Goal: Task Accomplishment & Management: Complete application form

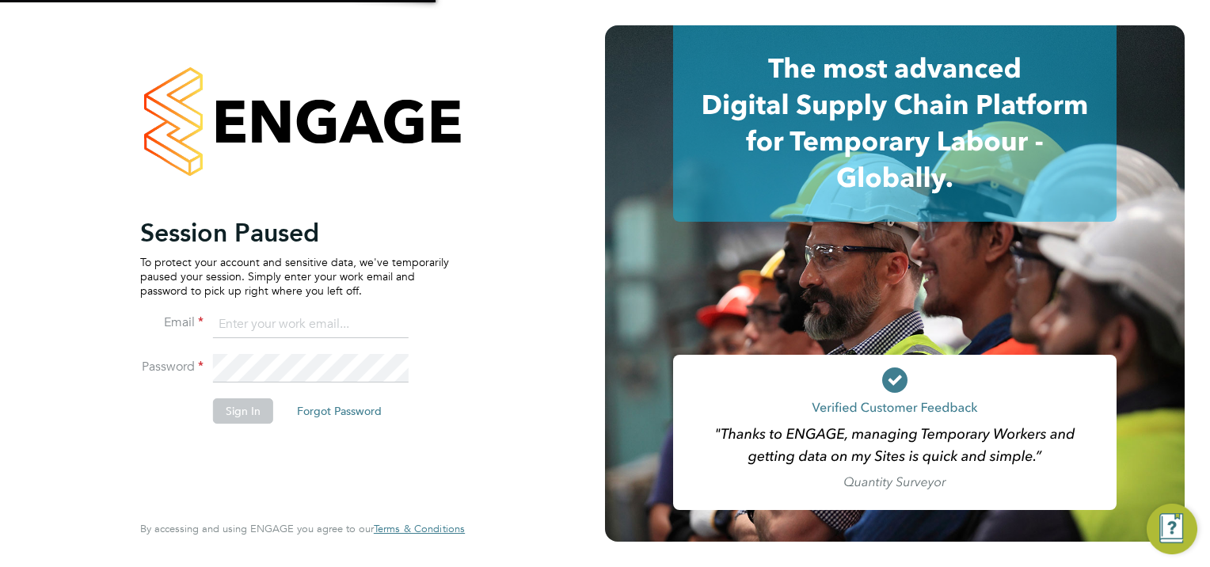
type input "[EMAIL_ADDRESS][PERSON_NAME][DOMAIN_NAME]"
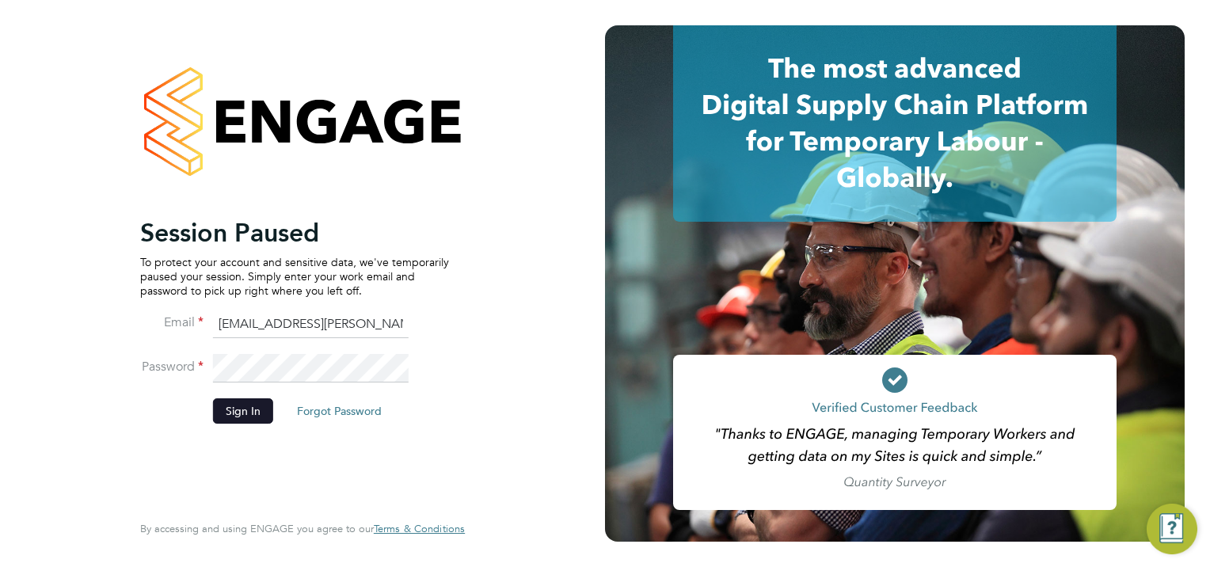
click at [234, 405] on button "Sign In" at bounding box center [243, 410] width 60 height 25
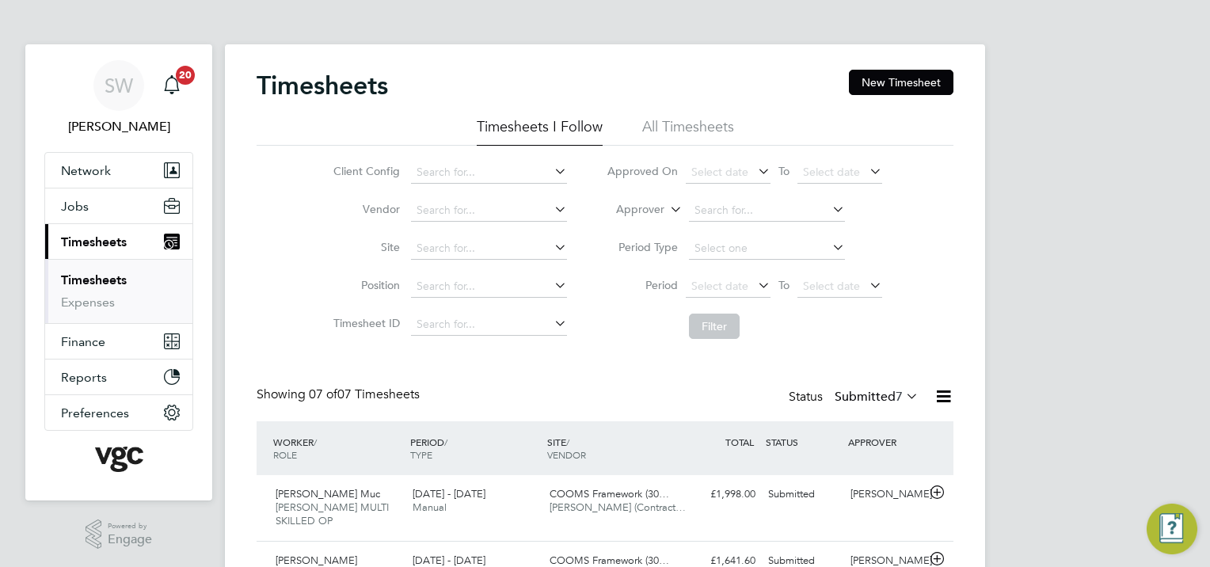
click at [111, 275] on link "Timesheets" at bounding box center [94, 279] width 66 height 15
click at [112, 275] on link "Timesheets" at bounding box center [94, 279] width 66 height 15
drag, startPoint x: 906, startPoint y: 76, endPoint x: 895, endPoint y: 78, distance: 10.6
click at [905, 76] on button "New Timesheet" at bounding box center [901, 82] width 104 height 25
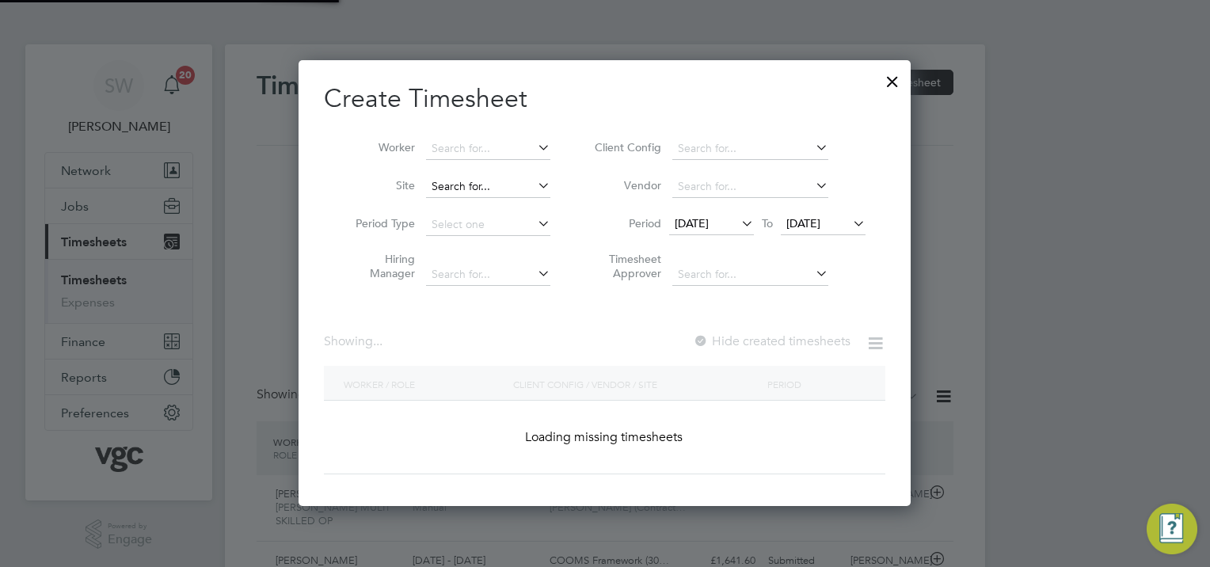
scroll to position [8, 8]
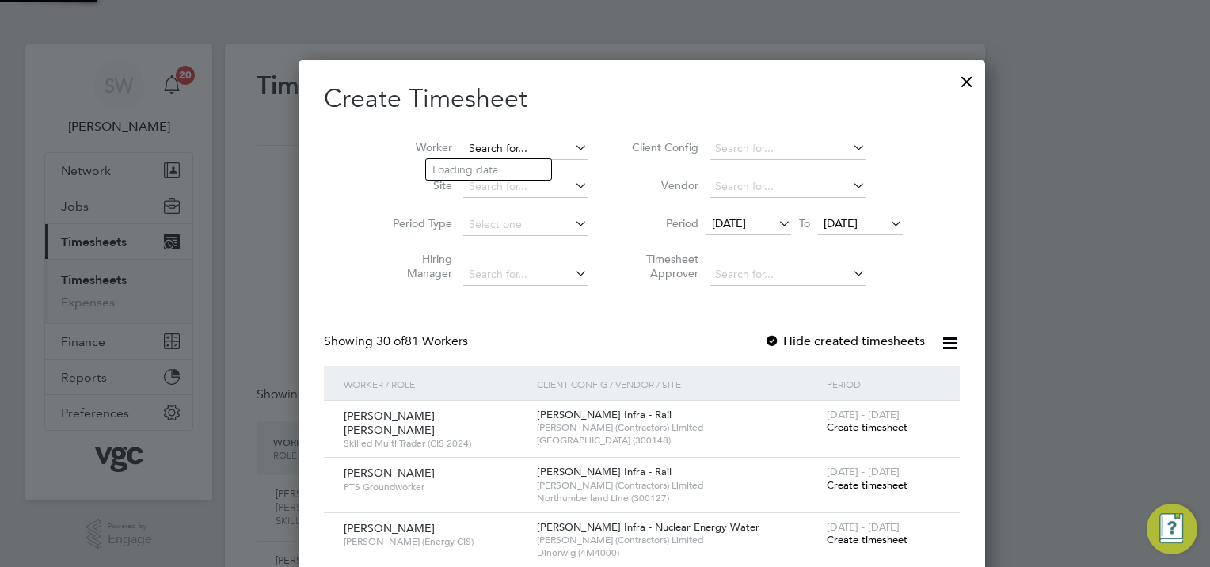
click at [463, 140] on input at bounding box center [525, 149] width 124 height 22
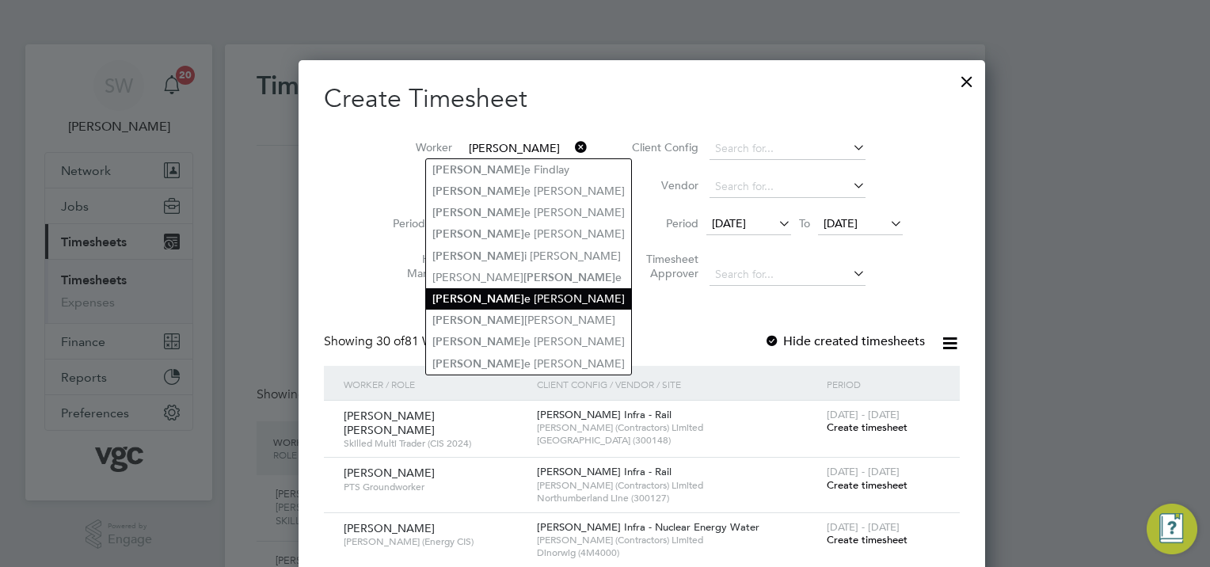
click at [482, 291] on li "[PERSON_NAME] e [PERSON_NAME]" at bounding box center [528, 298] width 205 height 21
type input "[PERSON_NAME] [PERSON_NAME]"
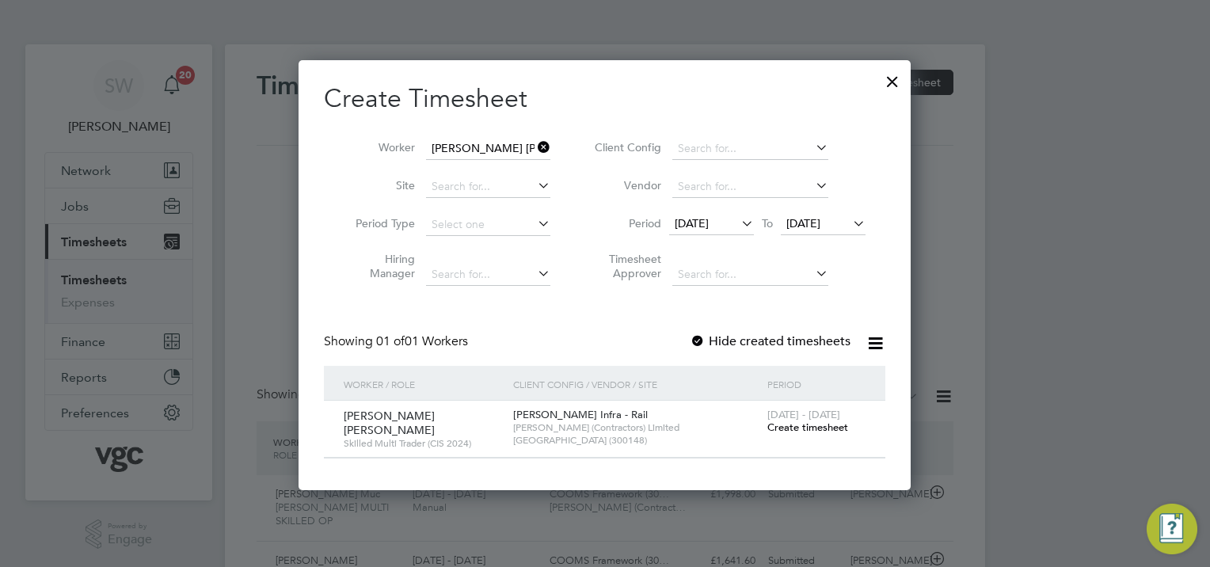
click at [795, 427] on span "Create timesheet" at bounding box center [807, 426] width 81 height 13
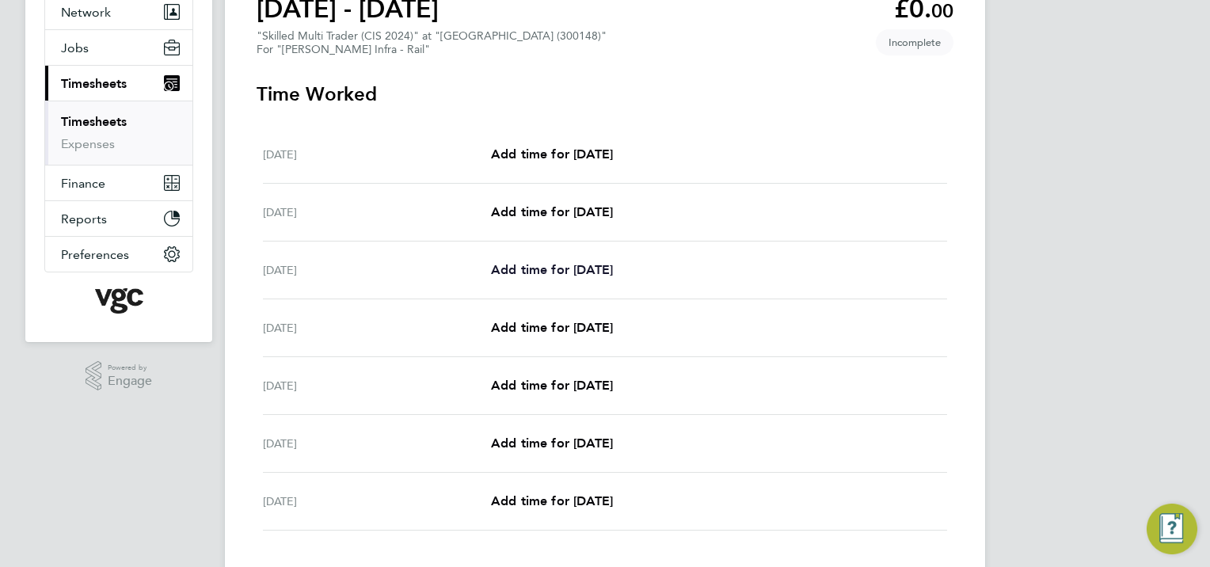
click at [613, 272] on span "Add time for [DATE]" at bounding box center [552, 269] width 122 height 15
select select "30"
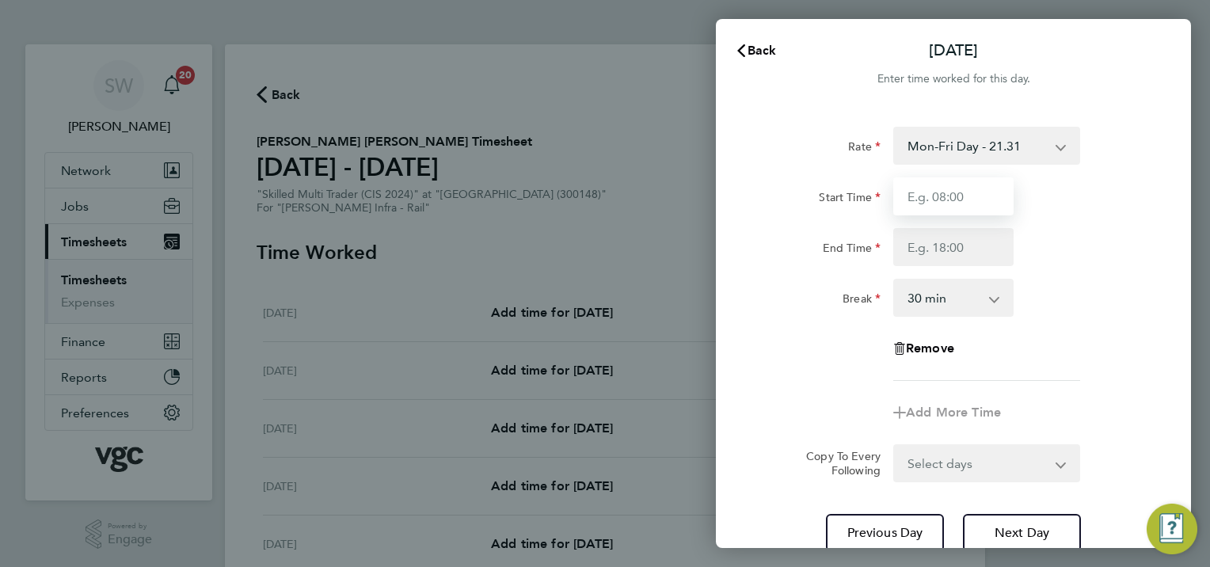
click at [931, 203] on input "Start Time" at bounding box center [953, 196] width 120 height 38
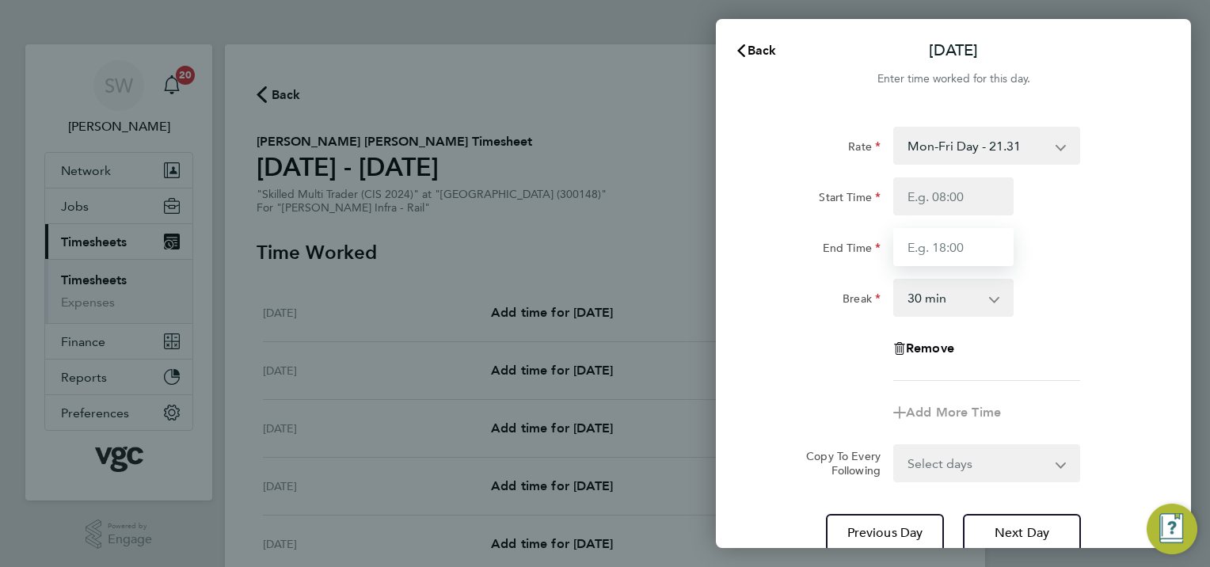
click at [909, 241] on input "End Time" at bounding box center [953, 247] width 120 height 38
type input "17:30"
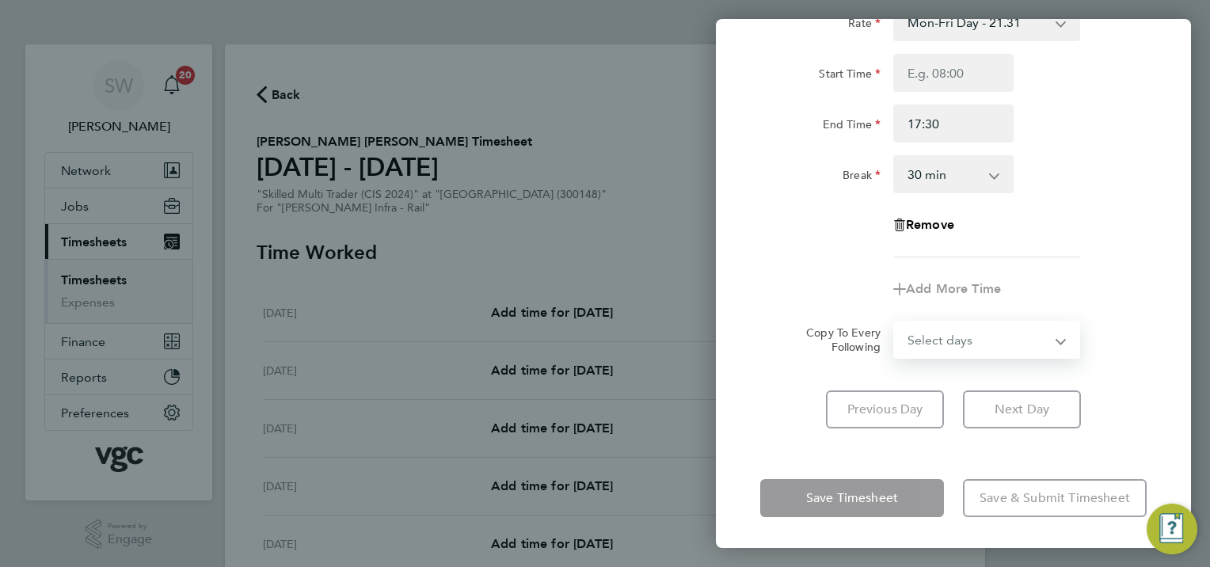
click at [1054, 340] on select "Select days Day [DATE] [DATE] [DATE] [DATE]" at bounding box center [978, 339] width 166 height 35
select select "TUE"
click at [895, 322] on select "Select days Day [DATE] [DATE] [DATE] [DATE]" at bounding box center [978, 339] width 166 height 35
select select "[DATE]"
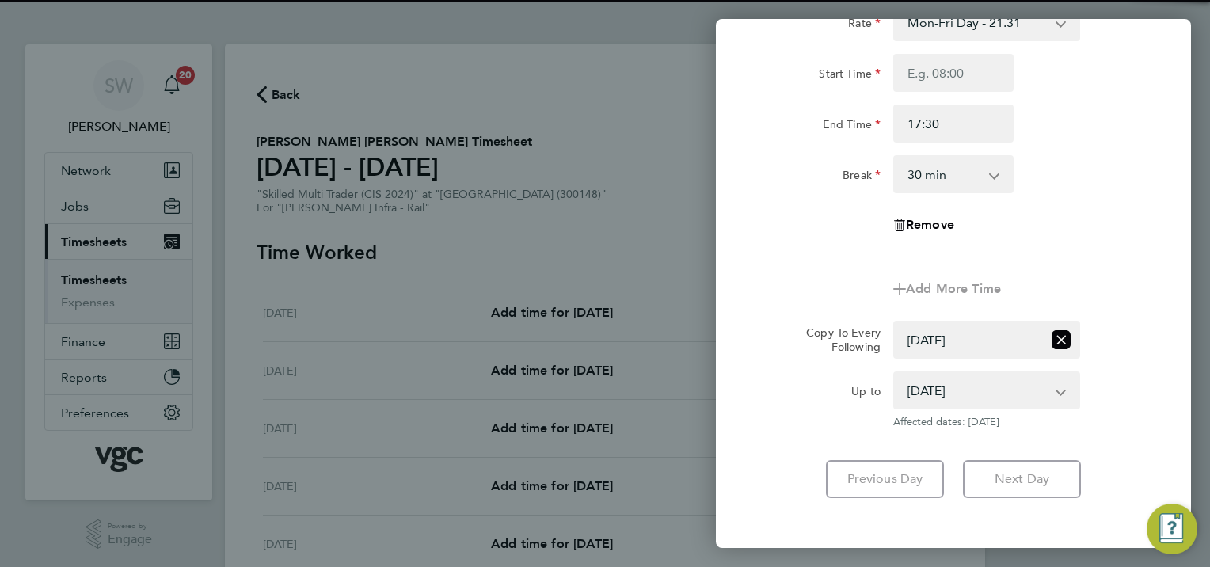
click at [1001, 482] on app-form-button "Next Day" at bounding box center [1016, 479] width 127 height 38
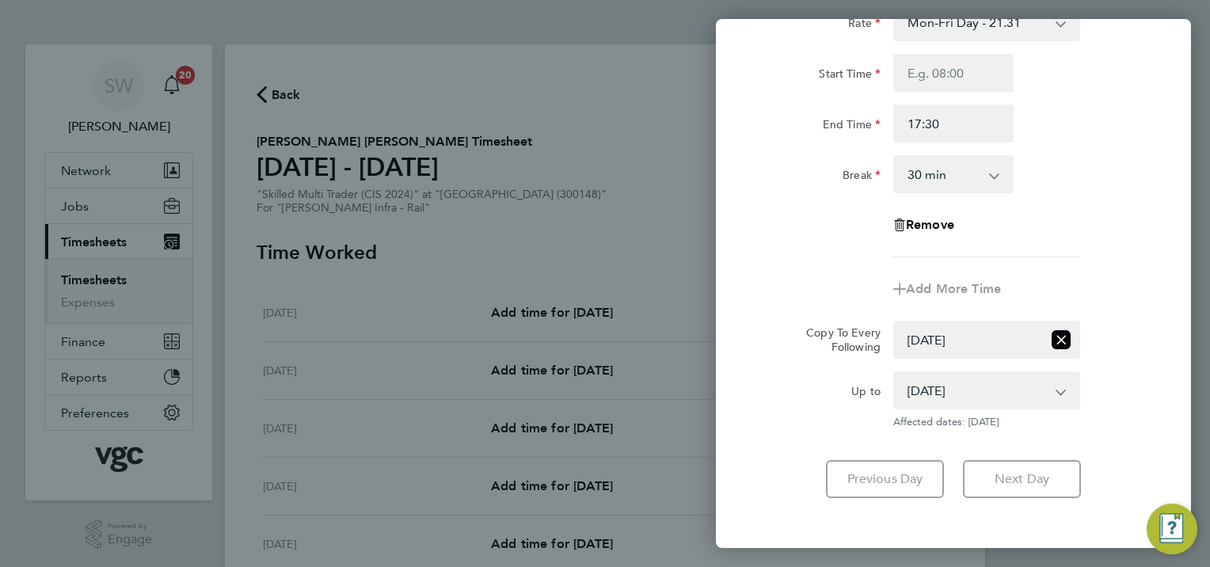
click at [998, 481] on app-form-button "Next Day" at bounding box center [1016, 479] width 127 height 38
click at [997, 482] on app-form-button "Next Day" at bounding box center [1016, 479] width 127 height 38
click at [1004, 475] on app-form-button "Next Day" at bounding box center [1016, 479] width 127 height 38
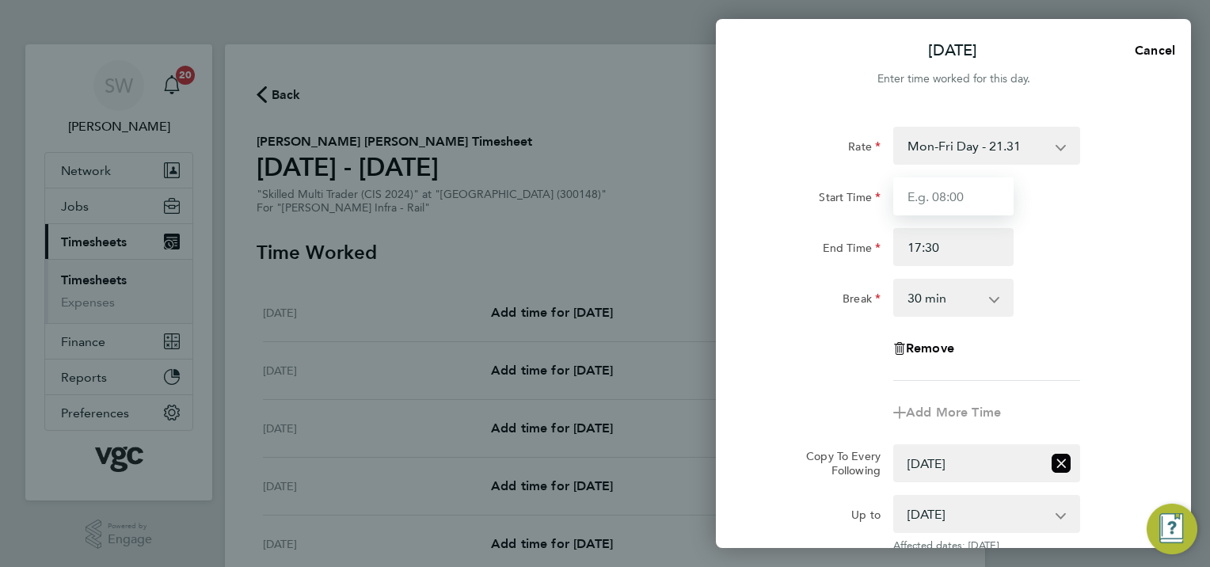
click at [937, 199] on input "Start Time" at bounding box center [953, 196] width 120 height 38
type input "07:00"
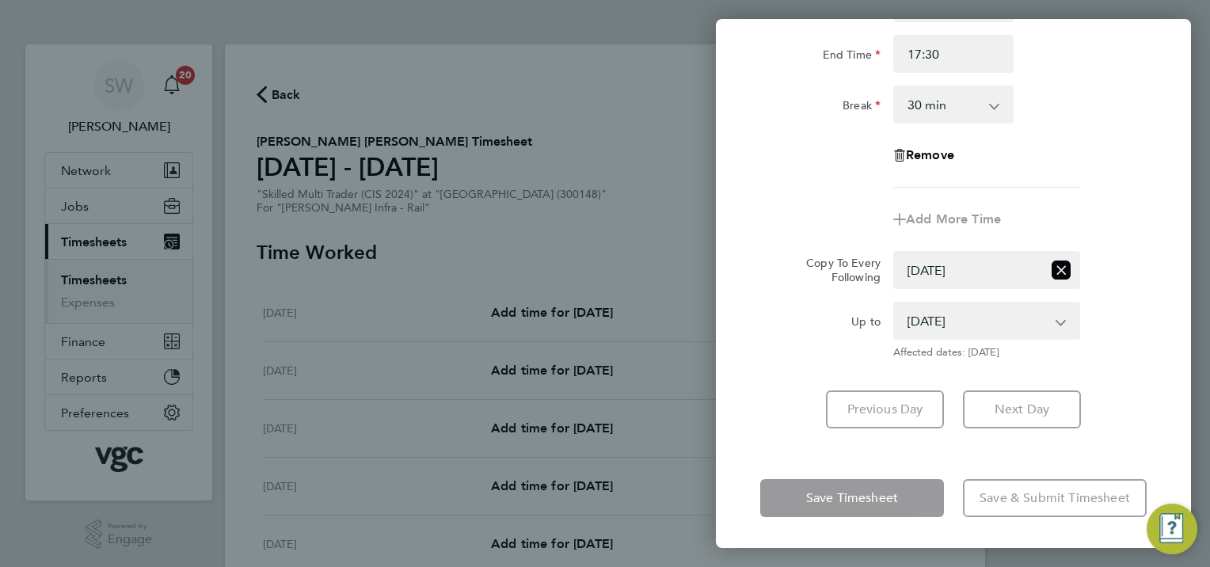
click at [1032, 399] on div "Rate Mon-Fri Day - 21.31 Xmas / [GEOGRAPHIC_DATA] - 42.62 Bank Hol - 31.96 Week…" at bounding box center [953, 181] width 475 height 533
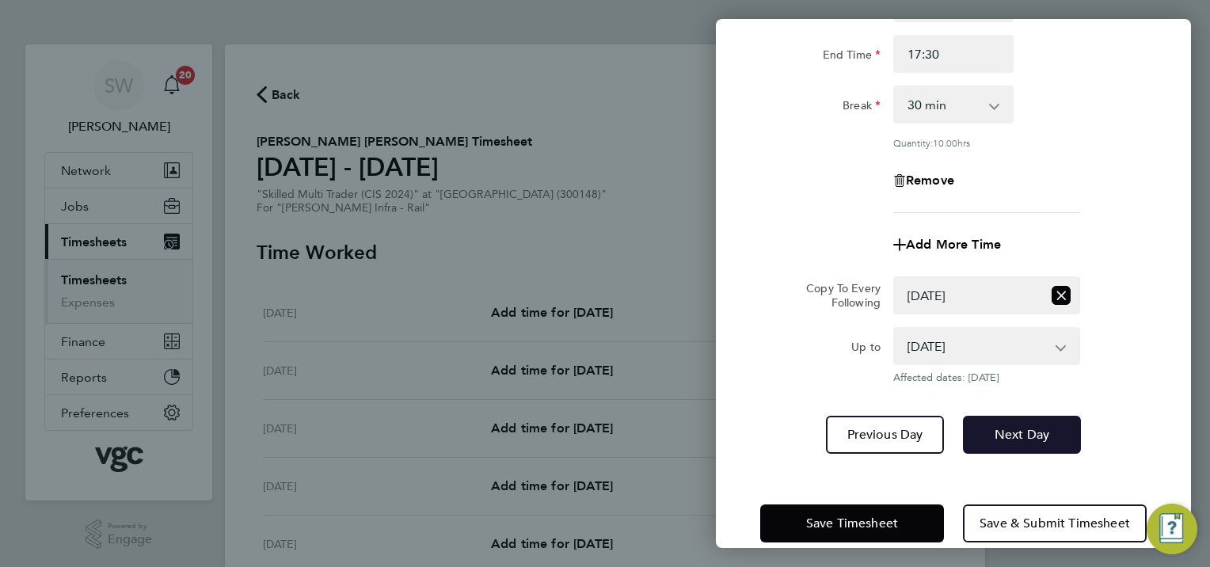
click at [1048, 436] on button "Next Day" at bounding box center [1022, 435] width 118 height 38
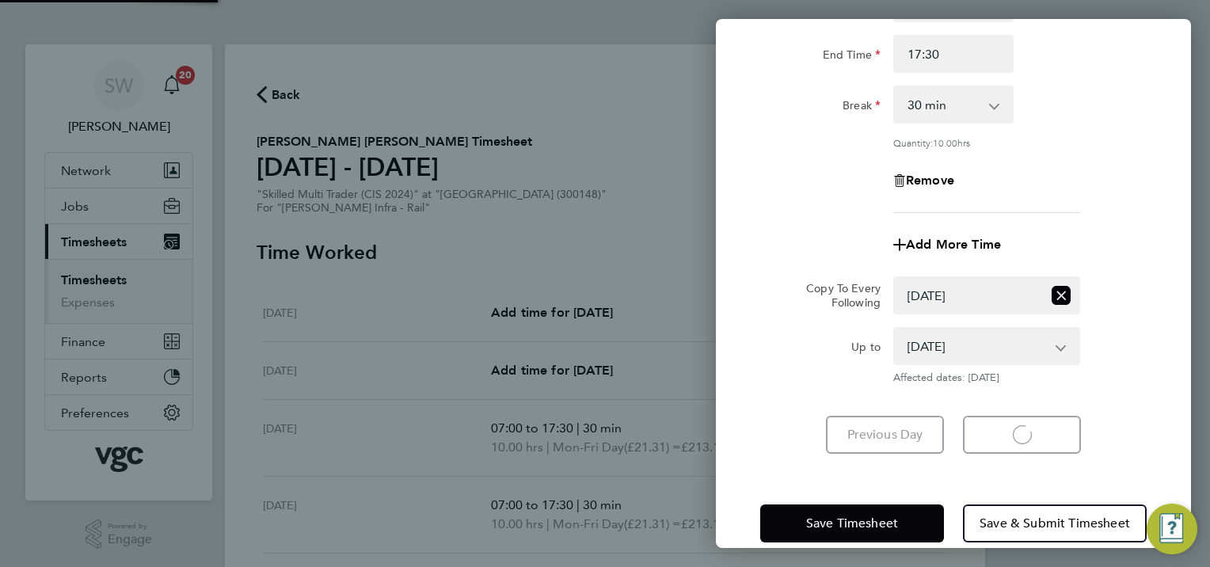
select select "30"
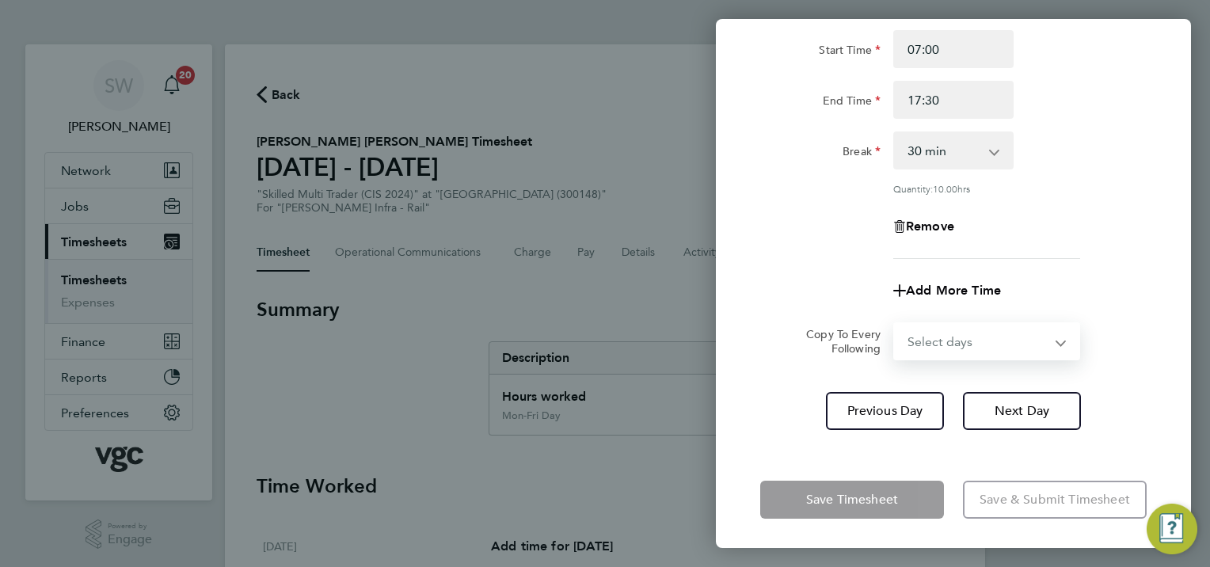
click at [1058, 338] on select "Select days Day [DATE] [DATE] [DATE]" at bounding box center [978, 341] width 166 height 35
select select "WED"
click at [895, 324] on select "Select days Day [DATE] [DATE] [DATE]" at bounding box center [978, 341] width 166 height 35
select select "[DATE]"
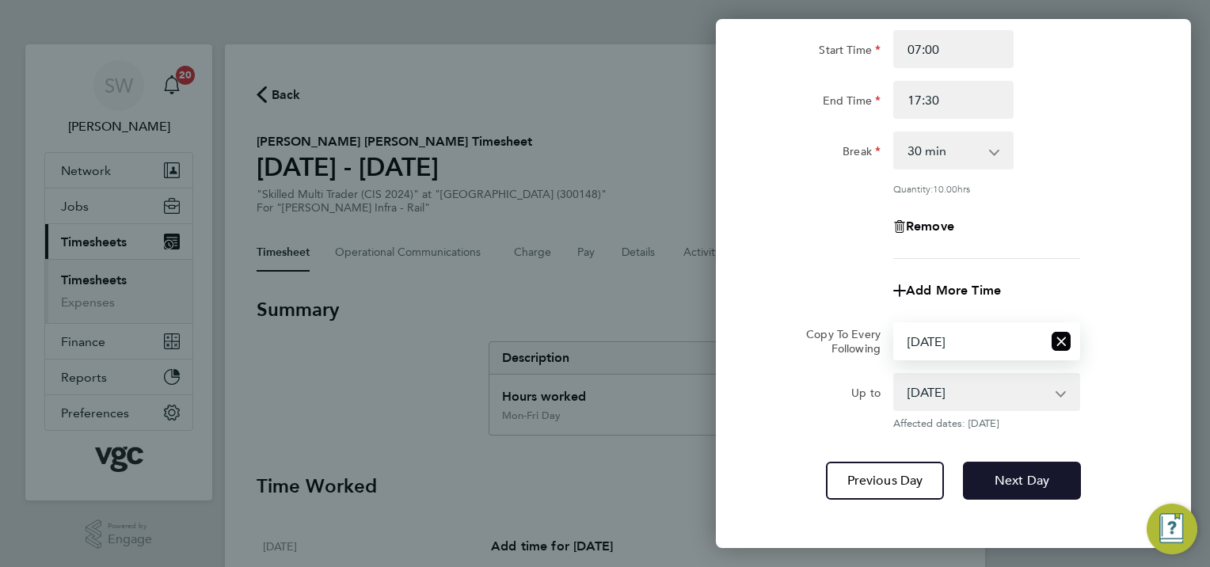
click at [990, 484] on button "Next Day" at bounding box center [1022, 481] width 118 height 38
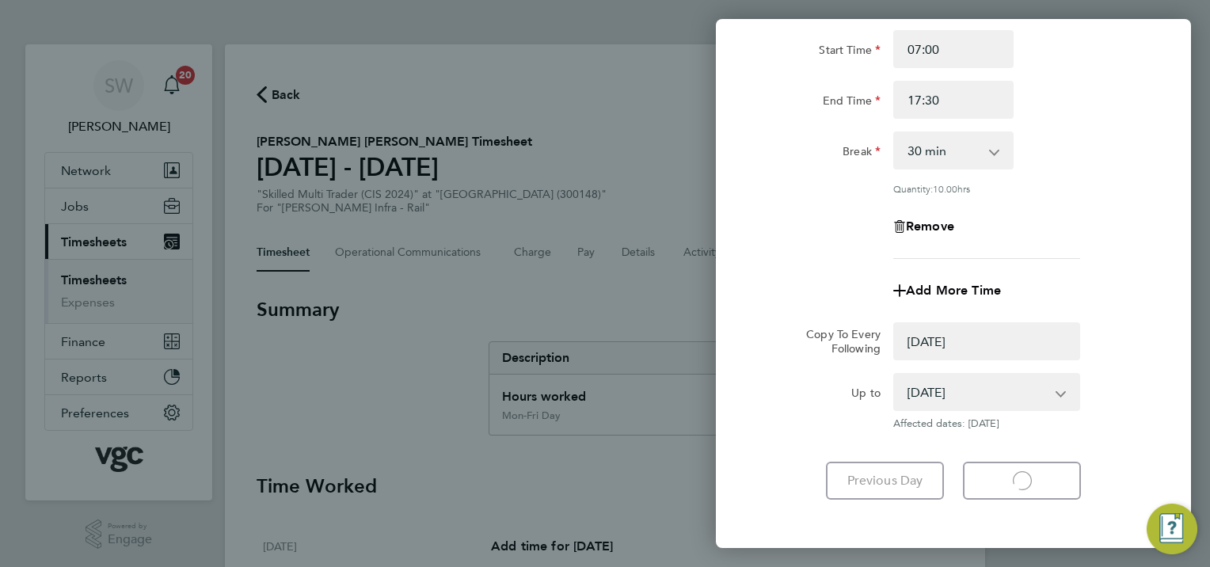
select select "0: null"
select select "30"
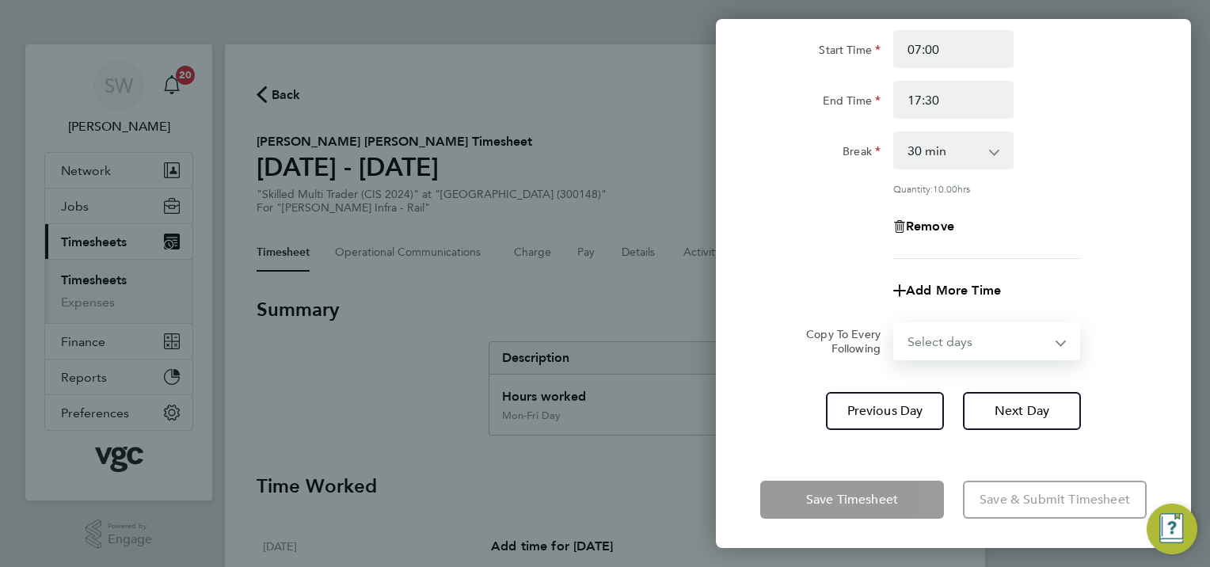
click at [1054, 341] on select "Select days Day [DATE] [DATE]" at bounding box center [978, 341] width 166 height 35
select select "THU"
click at [895, 324] on select "Select days Day [DATE] [DATE]" at bounding box center [978, 341] width 166 height 35
select select "[DATE]"
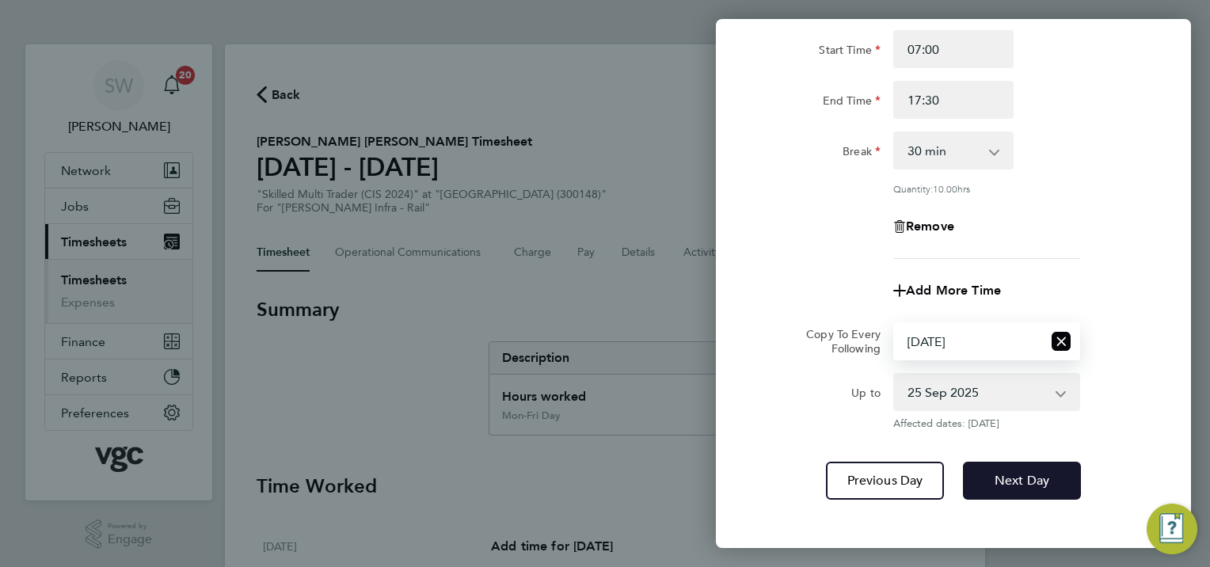
drag, startPoint x: 1013, startPoint y: 473, endPoint x: 1016, endPoint y: 456, distance: 17.7
click at [1013, 473] on span "Next Day" at bounding box center [1021, 481] width 55 height 16
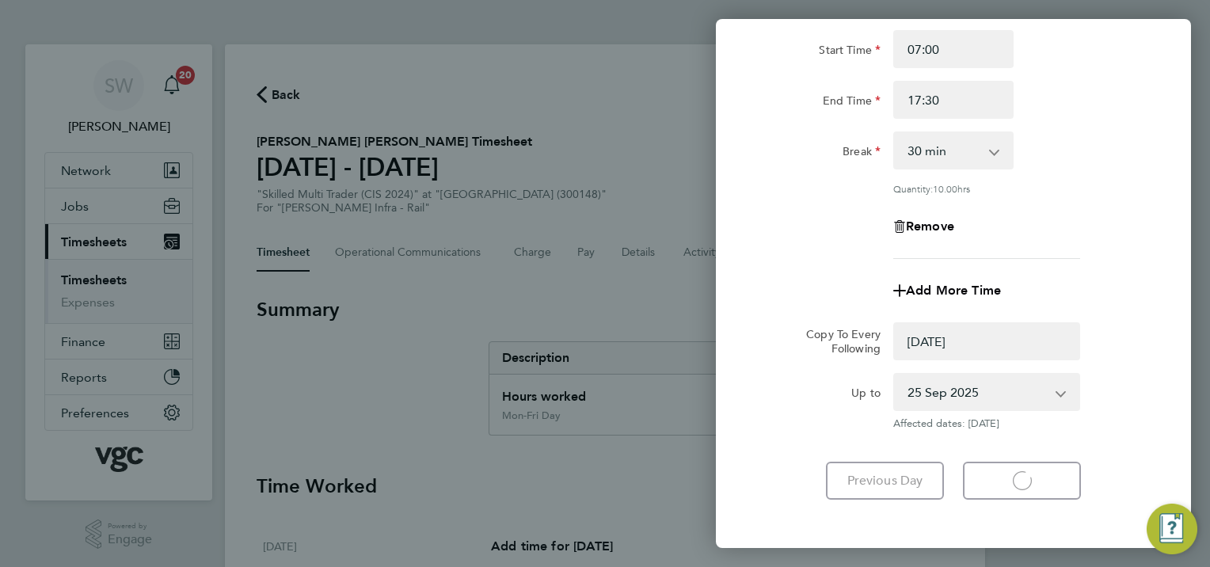
select select "0: null"
select select "30"
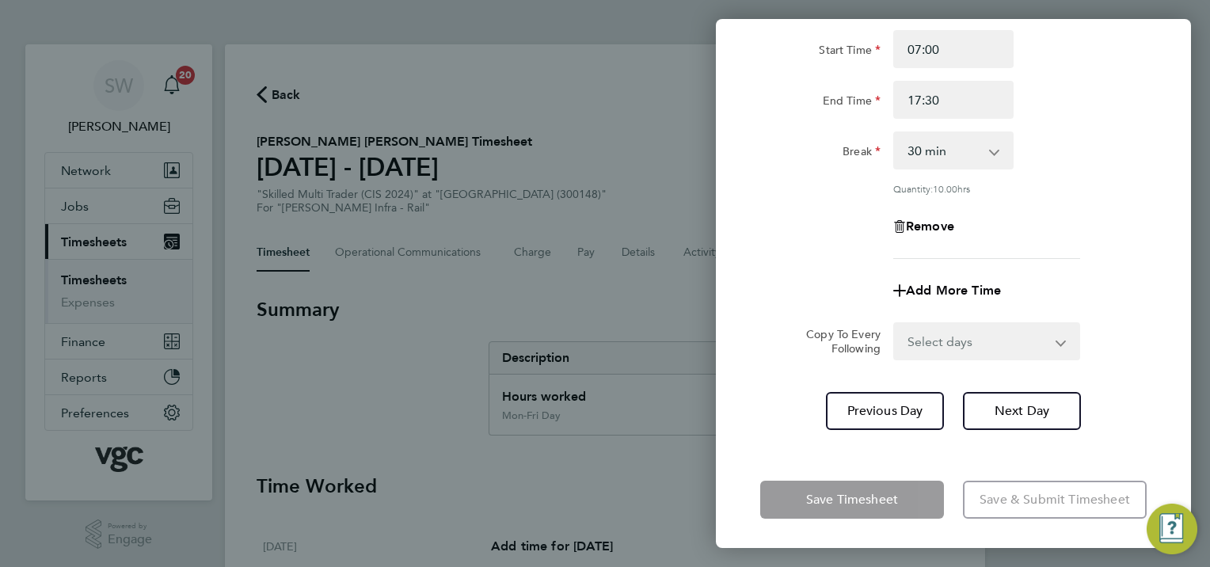
click at [1056, 340] on select "Select days [DATE]" at bounding box center [978, 341] width 166 height 35
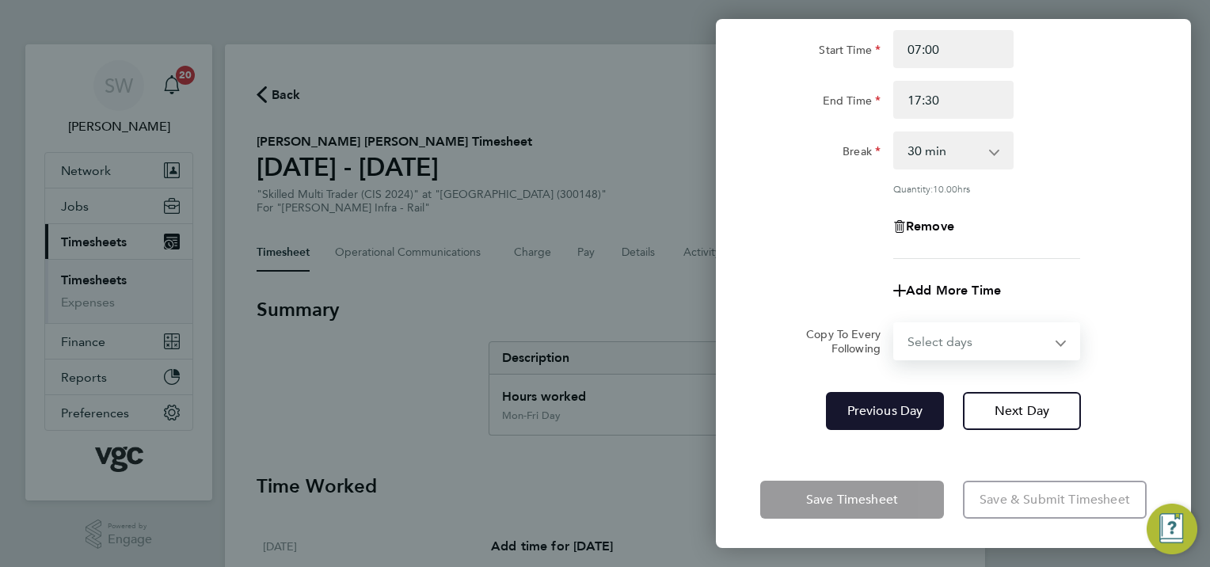
select select "FRI"
click at [895, 324] on select "Select days [DATE]" at bounding box center [978, 341] width 166 height 35
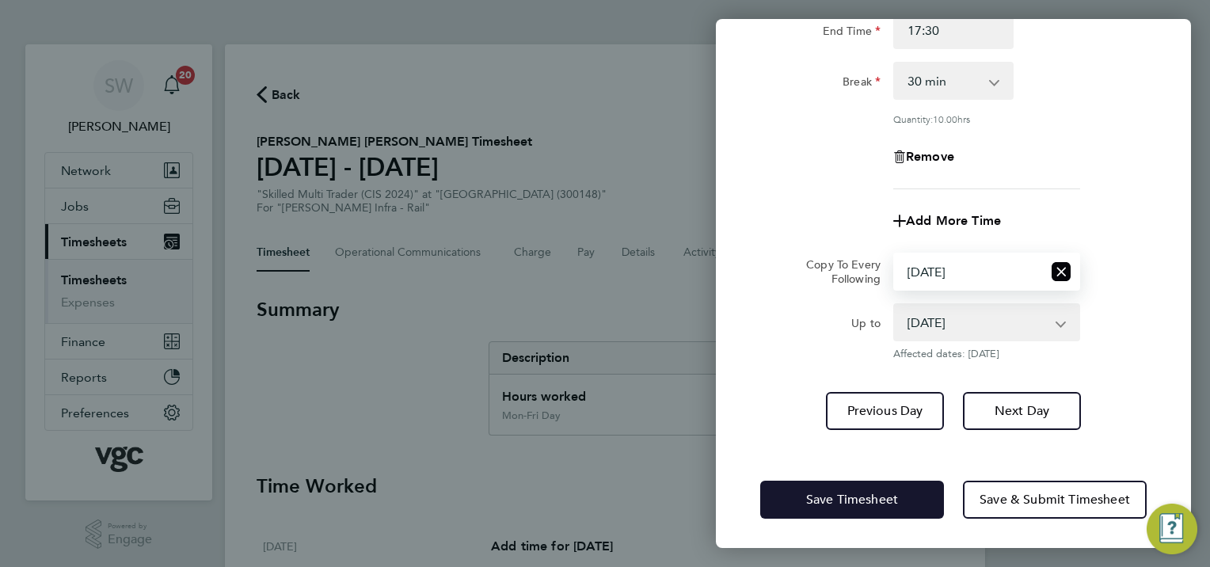
click at [842, 498] on span "Save Timesheet" at bounding box center [852, 500] width 92 height 16
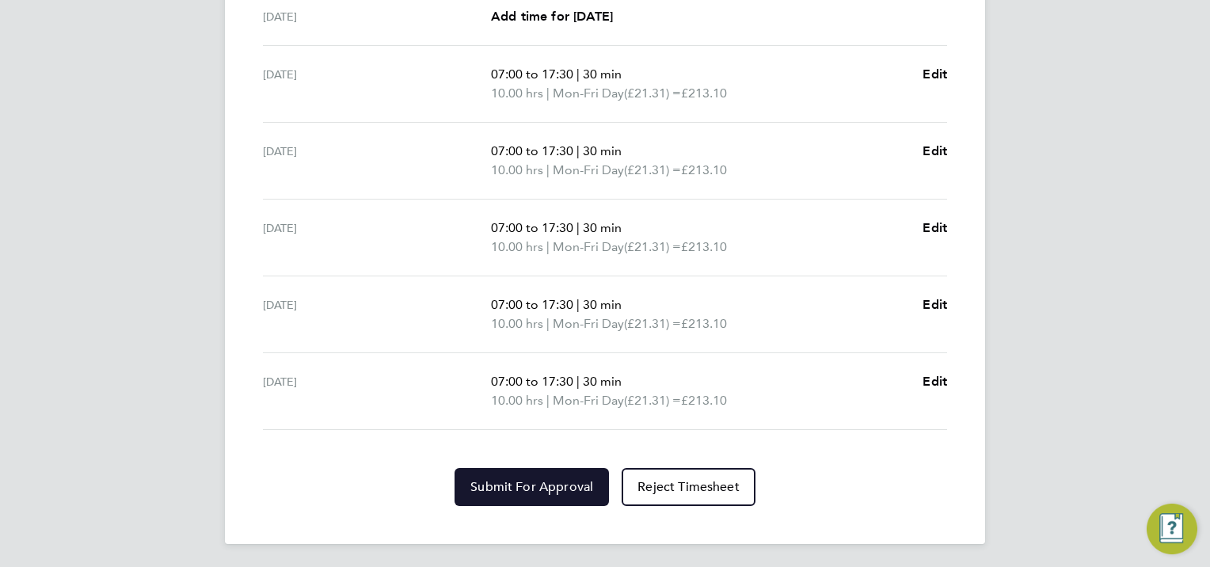
click at [560, 468] on button "Submit For Approval" at bounding box center [531, 487] width 154 height 38
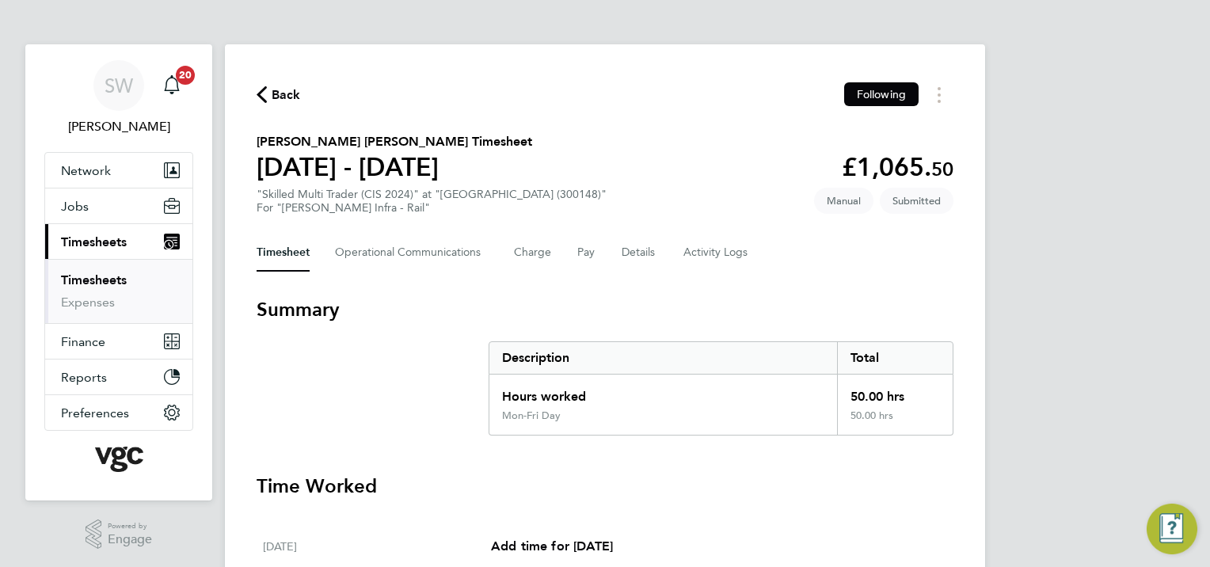
click at [120, 277] on link "Timesheets" at bounding box center [94, 279] width 66 height 15
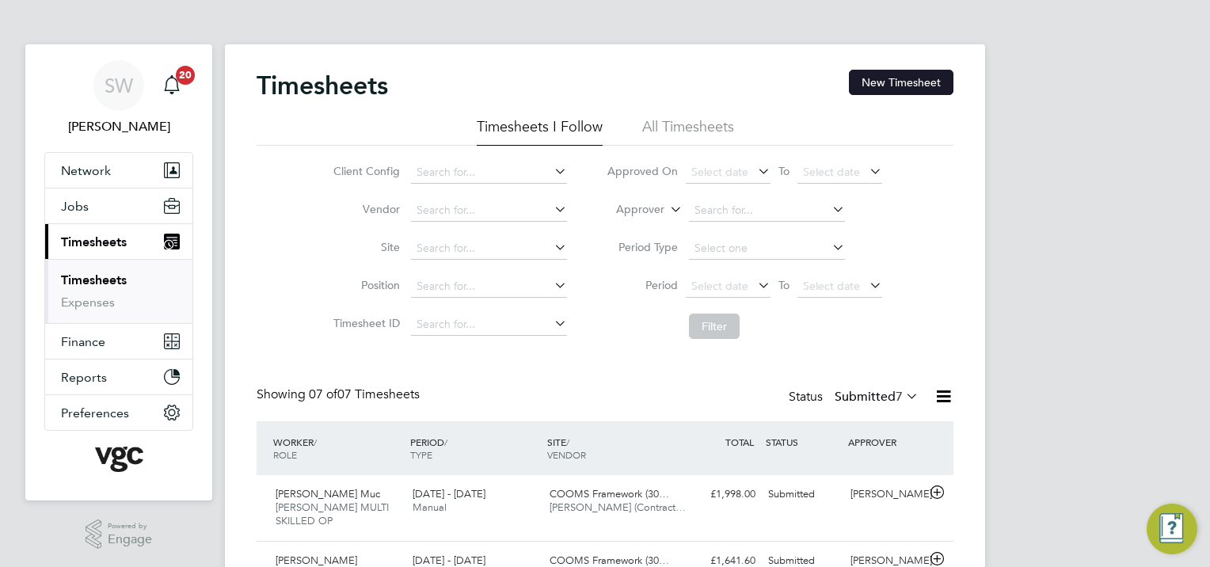
click at [925, 89] on button "New Timesheet" at bounding box center [901, 82] width 104 height 25
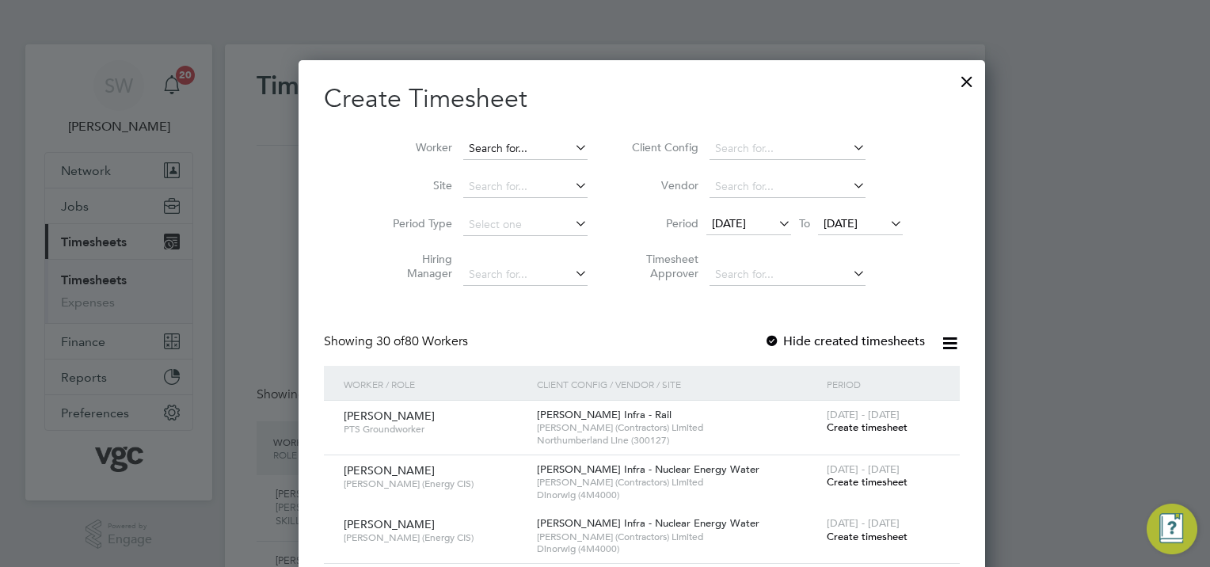
click at [502, 143] on input at bounding box center [525, 149] width 124 height 22
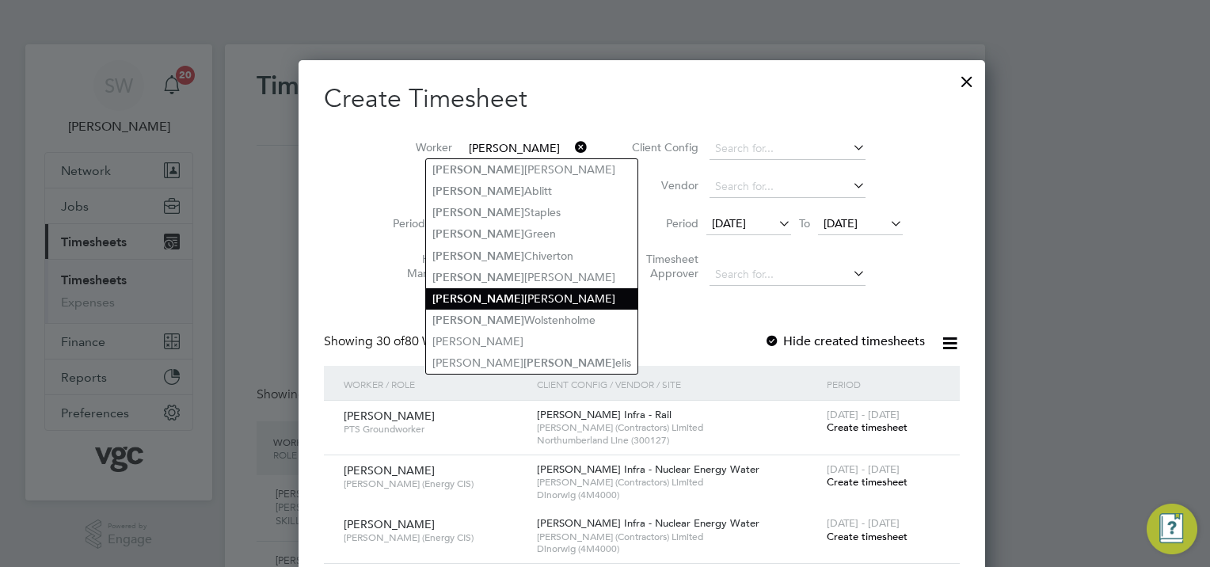
click at [519, 292] on li "[PERSON_NAME]" at bounding box center [531, 298] width 211 height 21
type input "[PERSON_NAME]"
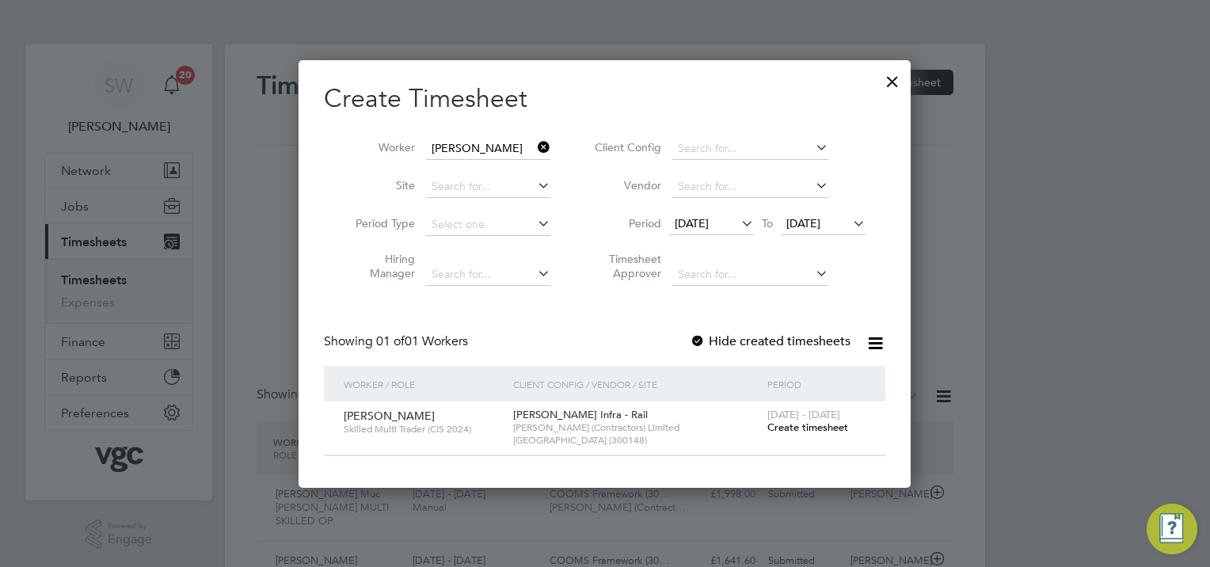
click at [788, 426] on span "Create timesheet" at bounding box center [807, 426] width 81 height 13
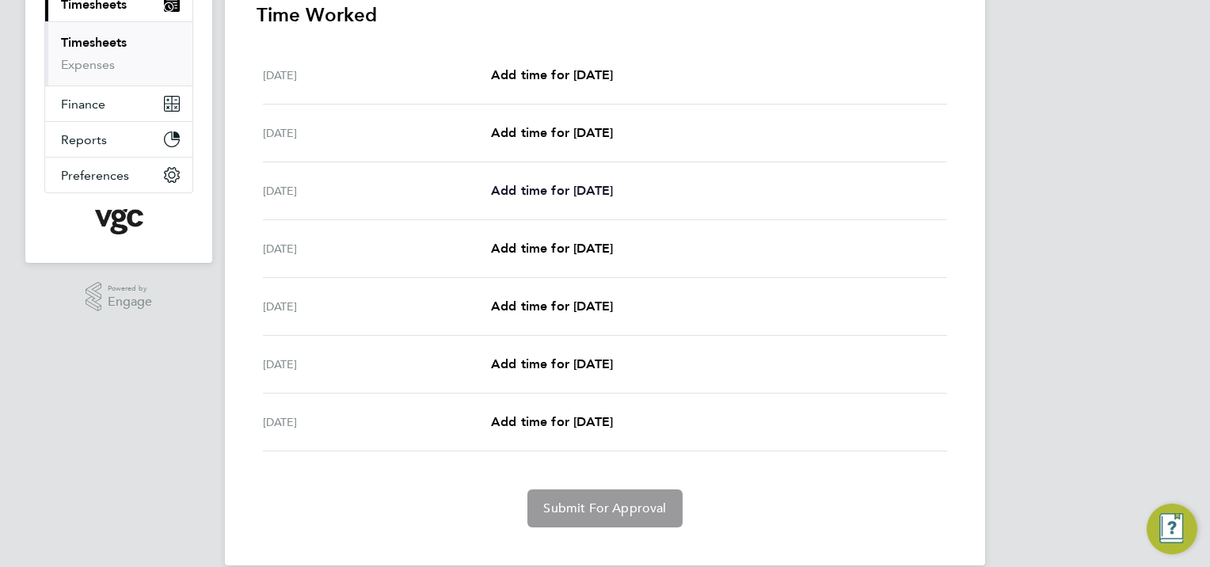
click at [532, 181] on link "Add time for [DATE]" at bounding box center [552, 190] width 122 height 19
select select "30"
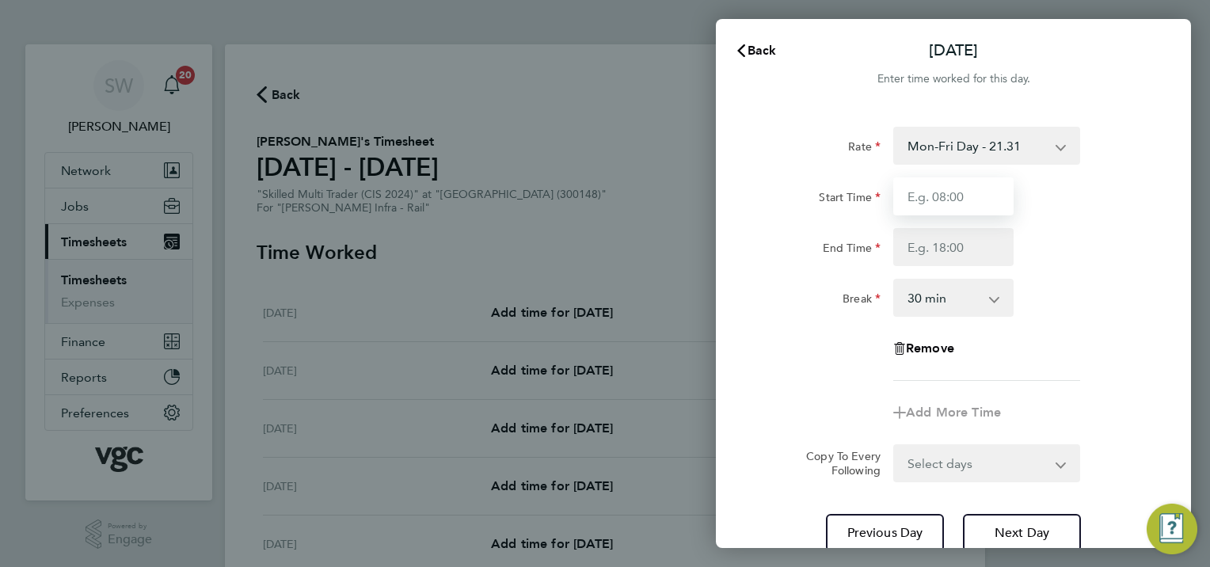
click at [955, 199] on input "Start Time" at bounding box center [953, 196] width 120 height 38
type input "07:00"
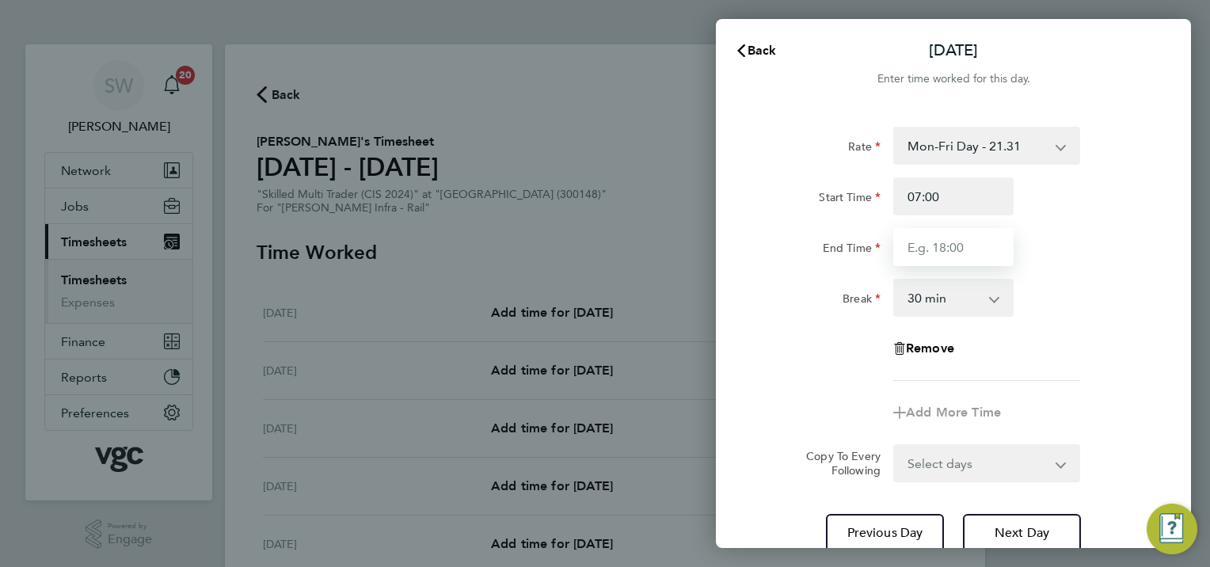
type input "17:30"
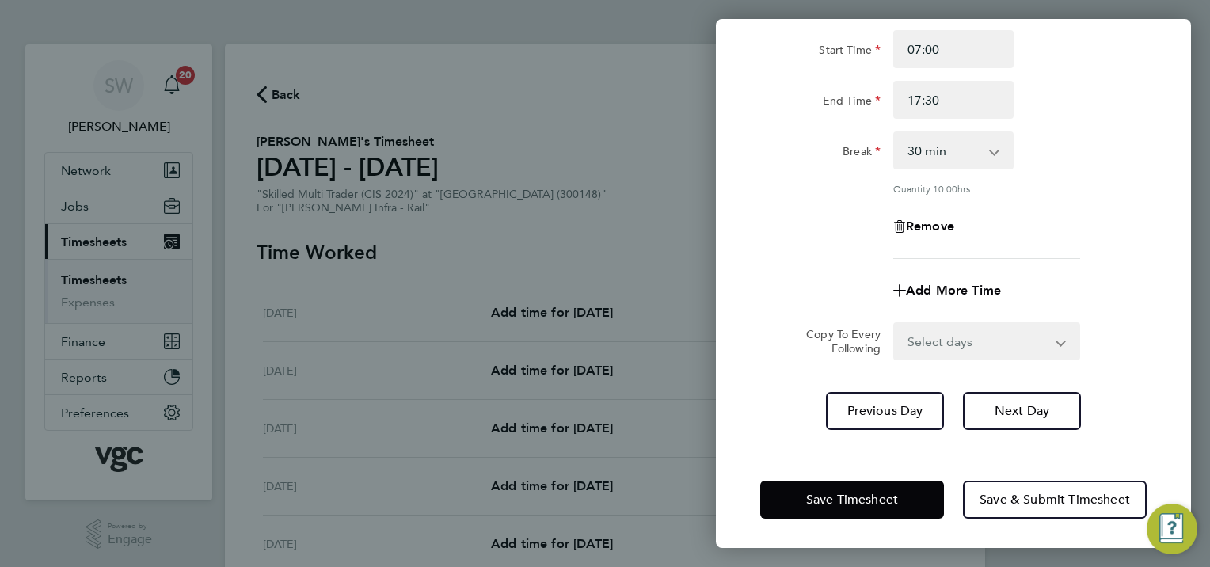
click at [1054, 343] on select "Select days Day [DATE] [DATE] [DATE] [DATE]" at bounding box center [978, 341] width 166 height 35
select select "TUE"
click at [895, 324] on select "Select days Day [DATE] [DATE] [DATE] [DATE]" at bounding box center [978, 341] width 166 height 35
select select "[DATE]"
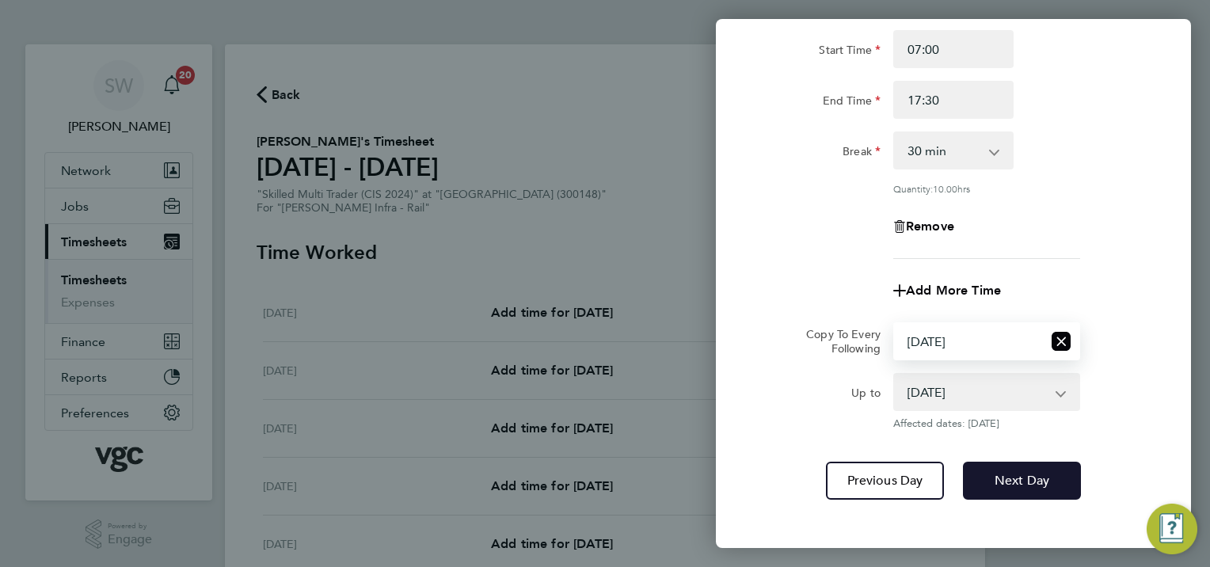
click at [1026, 479] on span "Next Day" at bounding box center [1021, 481] width 55 height 16
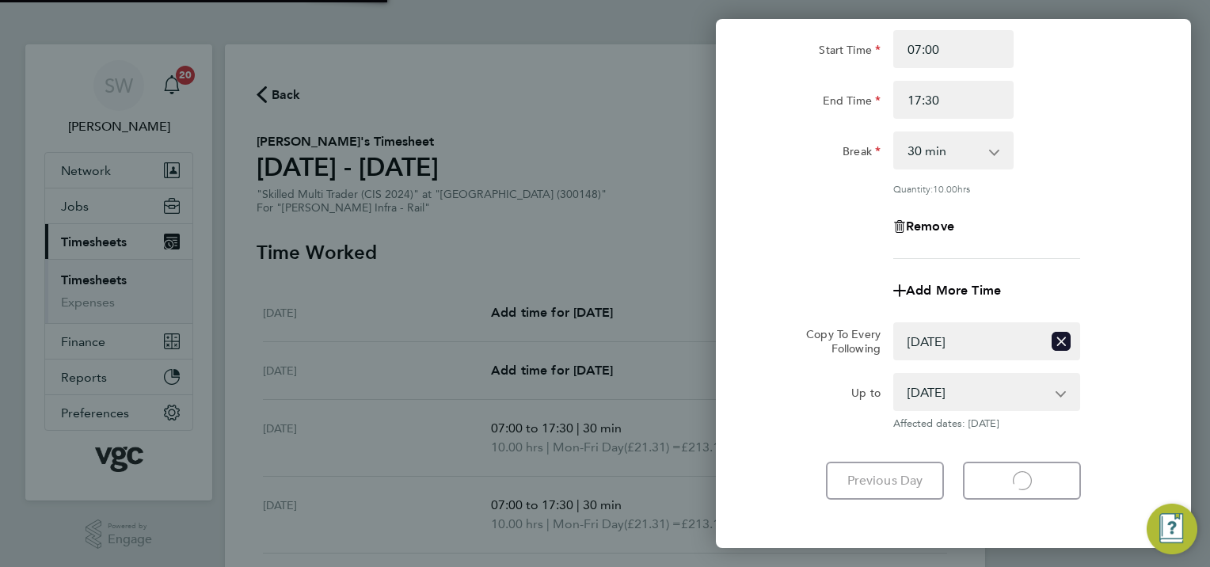
select select "30"
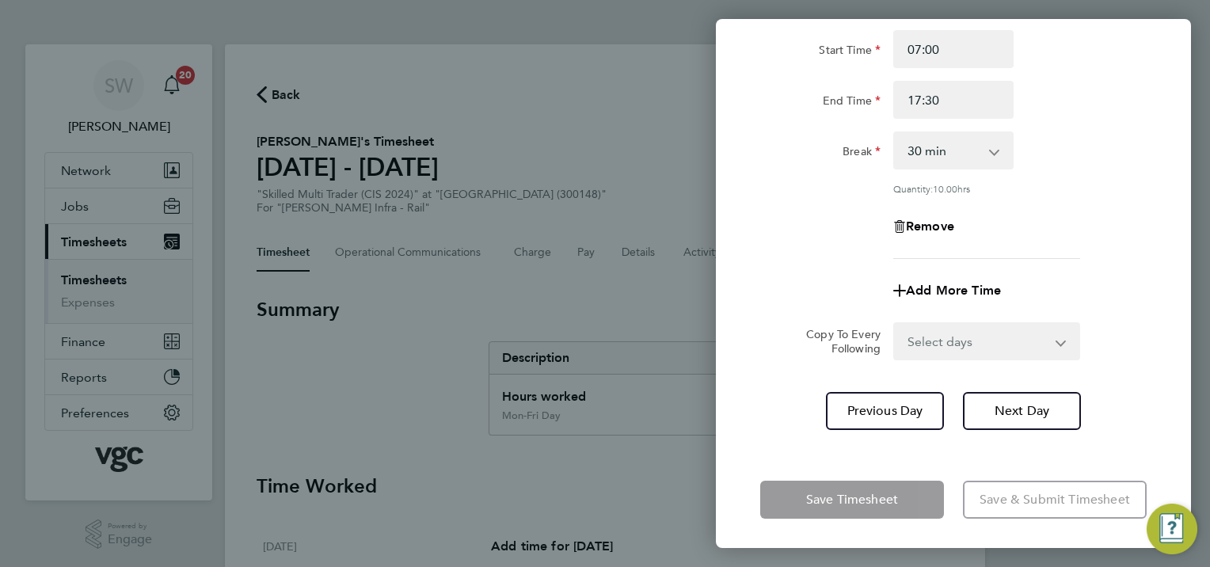
click at [1054, 339] on select "Select days Day [DATE] [DATE] [DATE]" at bounding box center [978, 341] width 166 height 35
select select "WED"
click at [895, 324] on select "Select days Day [DATE] [DATE] [DATE]" at bounding box center [978, 341] width 166 height 35
select select "[DATE]"
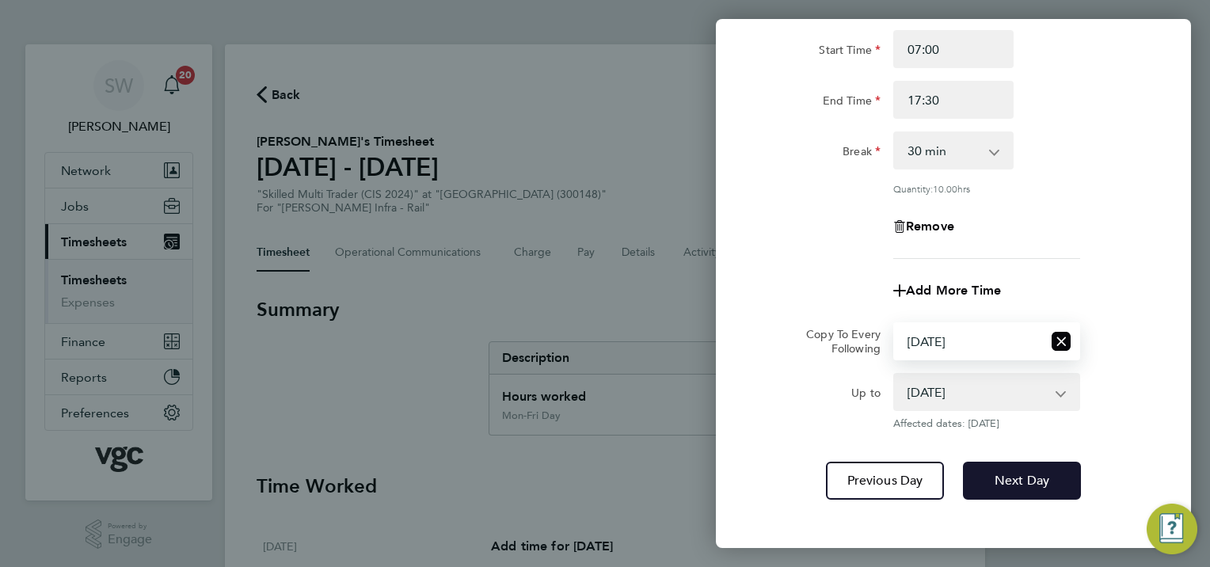
drag, startPoint x: 1008, startPoint y: 470, endPoint x: 1013, endPoint y: 459, distance: 12.4
click at [1009, 473] on span "Next Day" at bounding box center [1021, 481] width 55 height 16
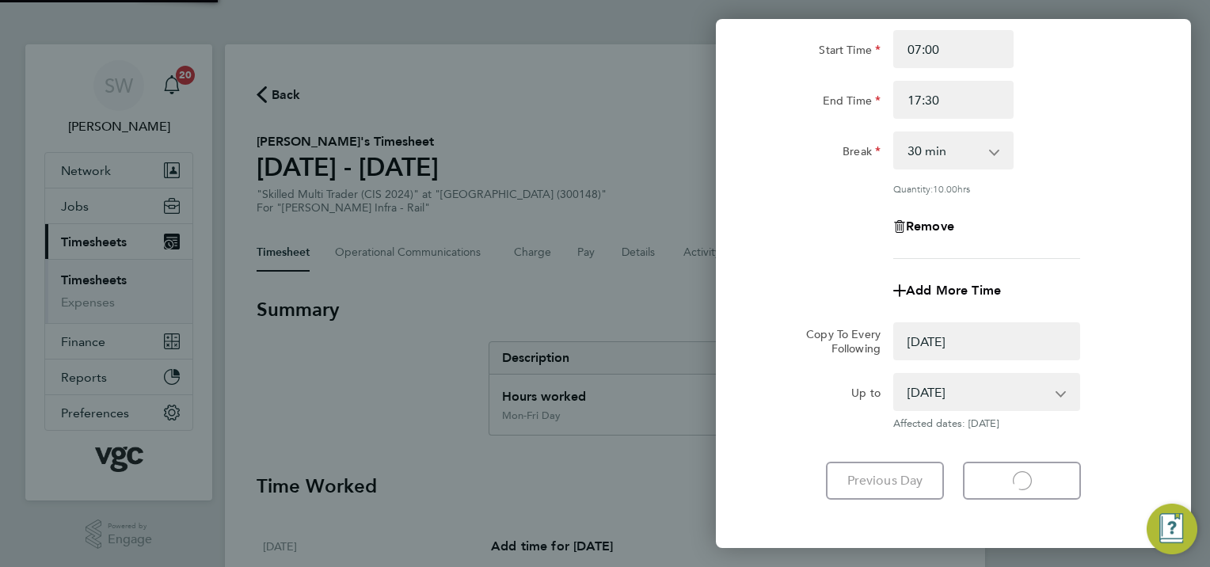
select select "0: null"
select select "30"
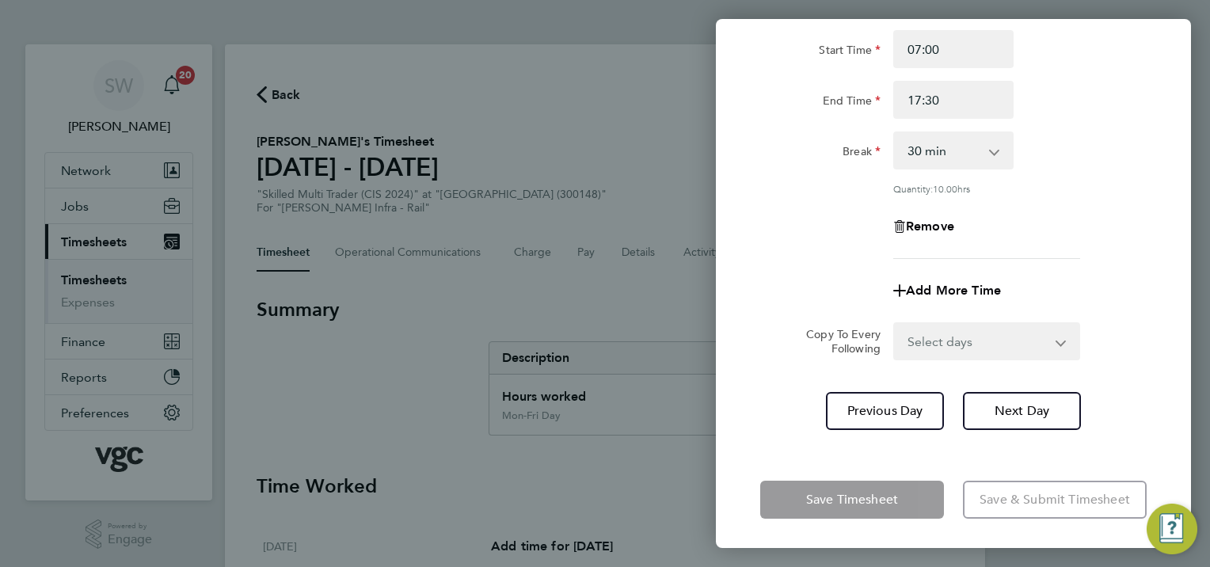
click at [1058, 341] on select "Select days Day [DATE] [DATE]" at bounding box center [978, 341] width 166 height 35
select select "THU"
click at [895, 324] on select "Select days Day [DATE] [DATE]" at bounding box center [978, 341] width 166 height 35
select select "[DATE]"
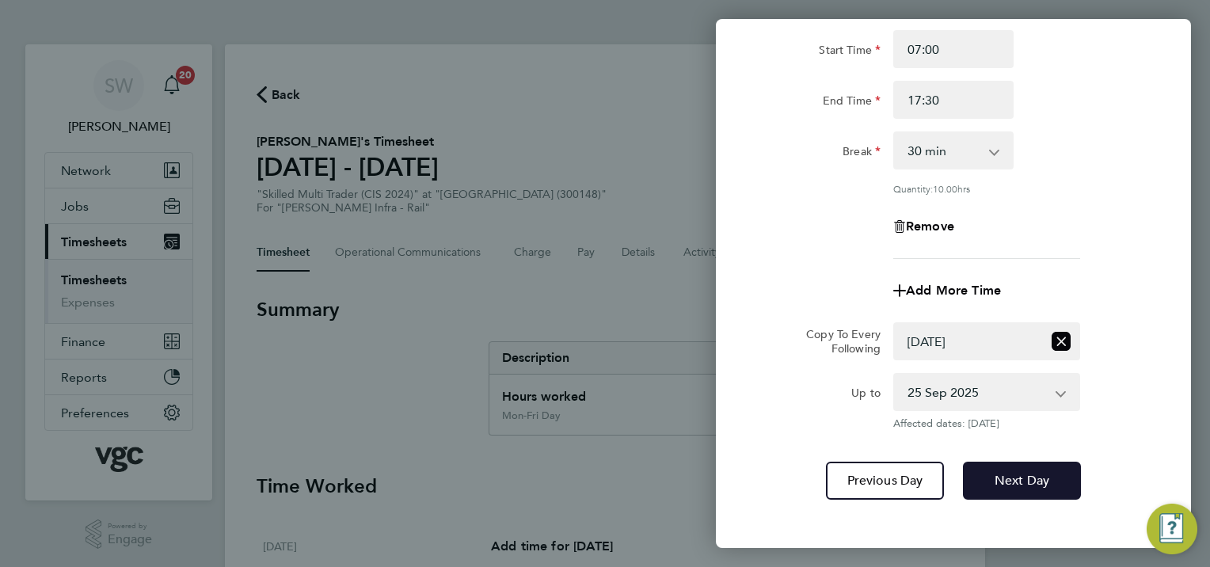
click at [1018, 473] on span "Next Day" at bounding box center [1021, 481] width 55 height 16
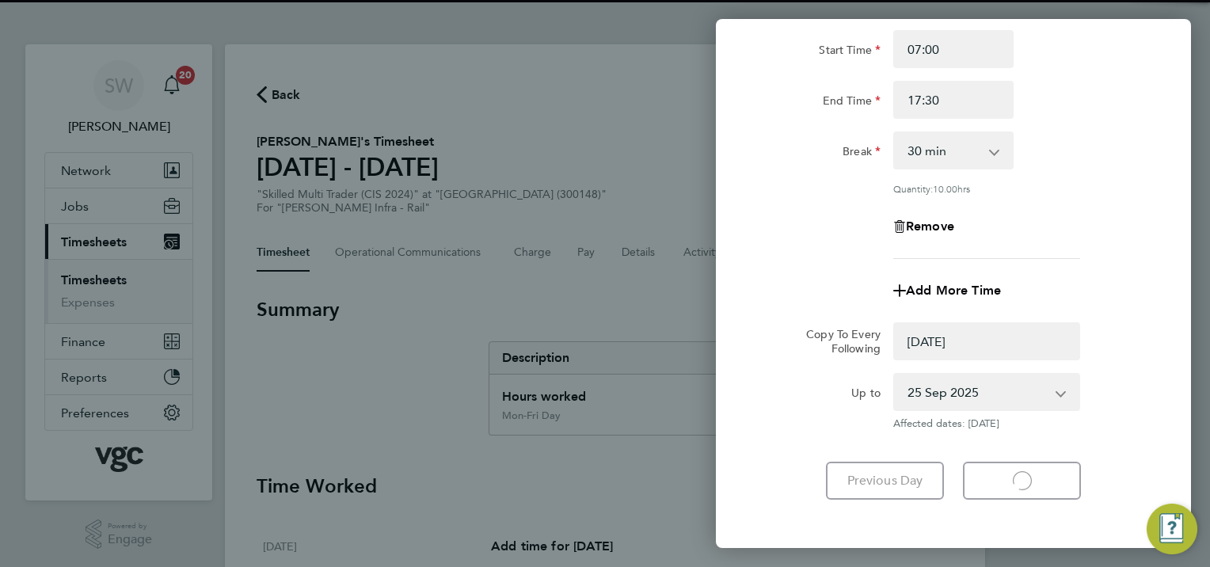
select select "0: null"
select select "30"
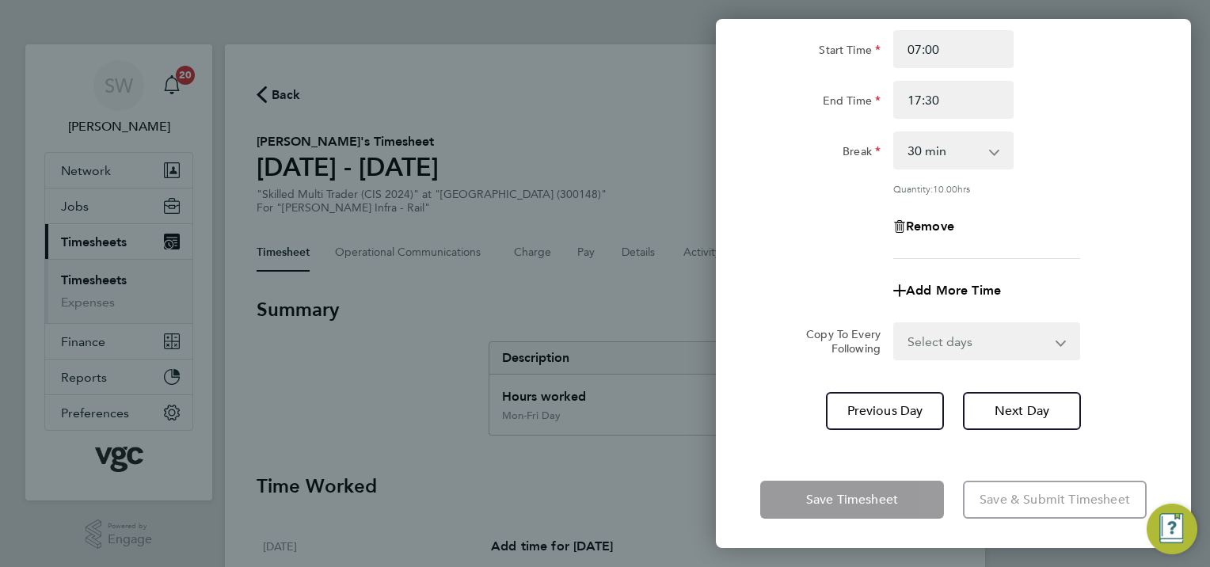
click at [1056, 343] on select "Select days [DATE]" at bounding box center [978, 341] width 166 height 35
select select "FRI"
click at [895, 324] on select "Select days [DATE]" at bounding box center [978, 341] width 166 height 35
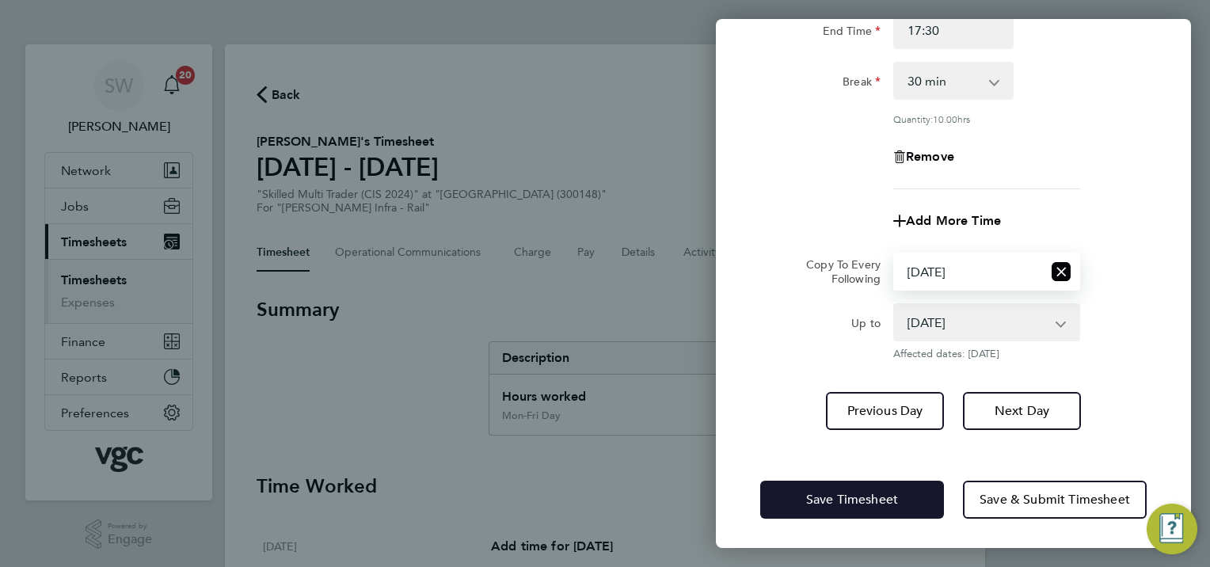
drag, startPoint x: 855, startPoint y: 497, endPoint x: 796, endPoint y: 480, distance: 61.9
click at [855, 497] on span "Save Timesheet" at bounding box center [852, 500] width 92 height 16
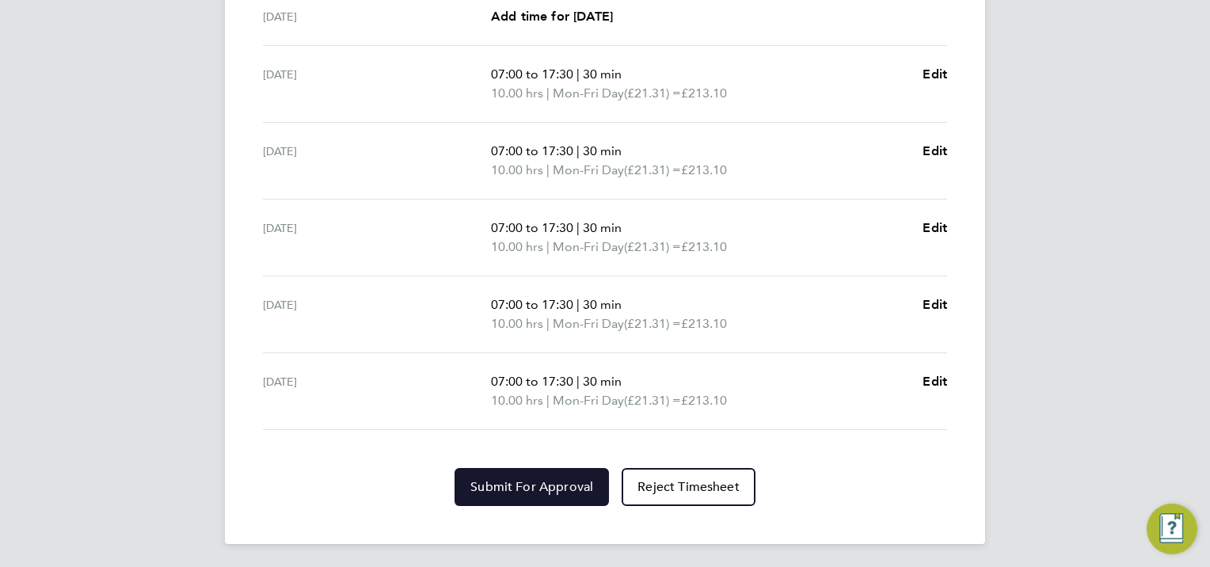
click at [538, 488] on span "Submit For Approval" at bounding box center [531, 487] width 123 height 16
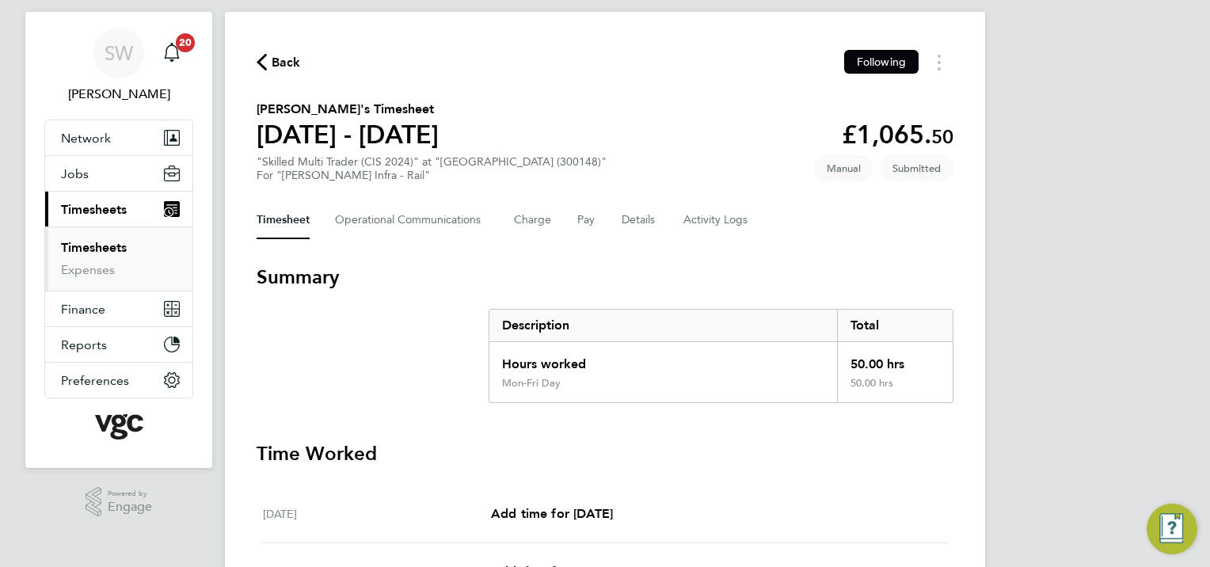
click at [119, 247] on link "Timesheets" at bounding box center [94, 247] width 66 height 15
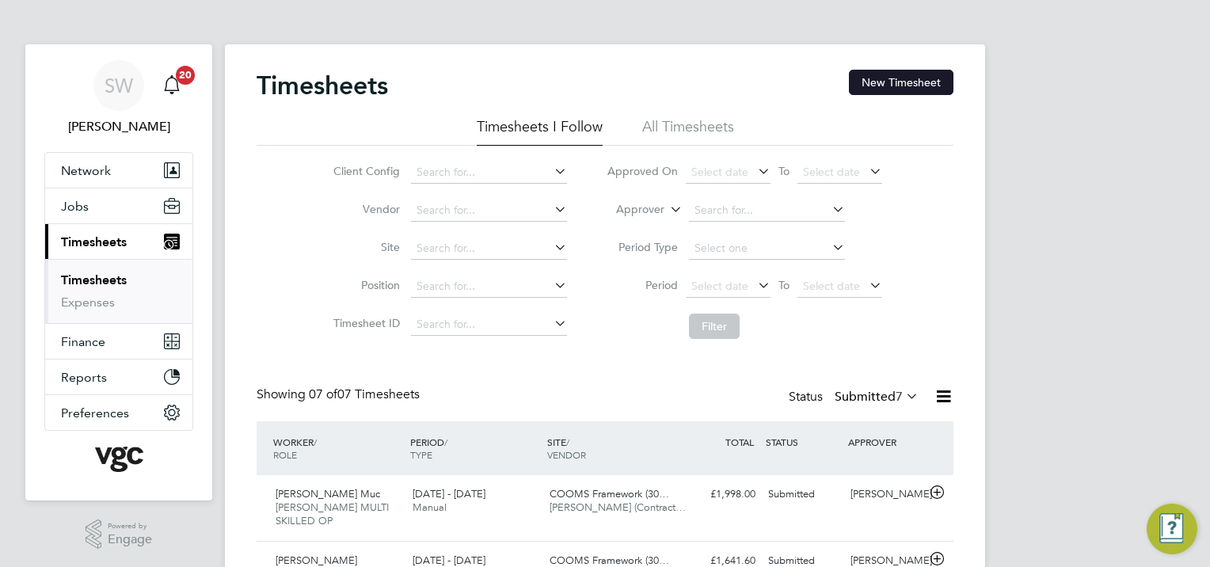
click at [892, 82] on button "New Timesheet" at bounding box center [901, 82] width 104 height 25
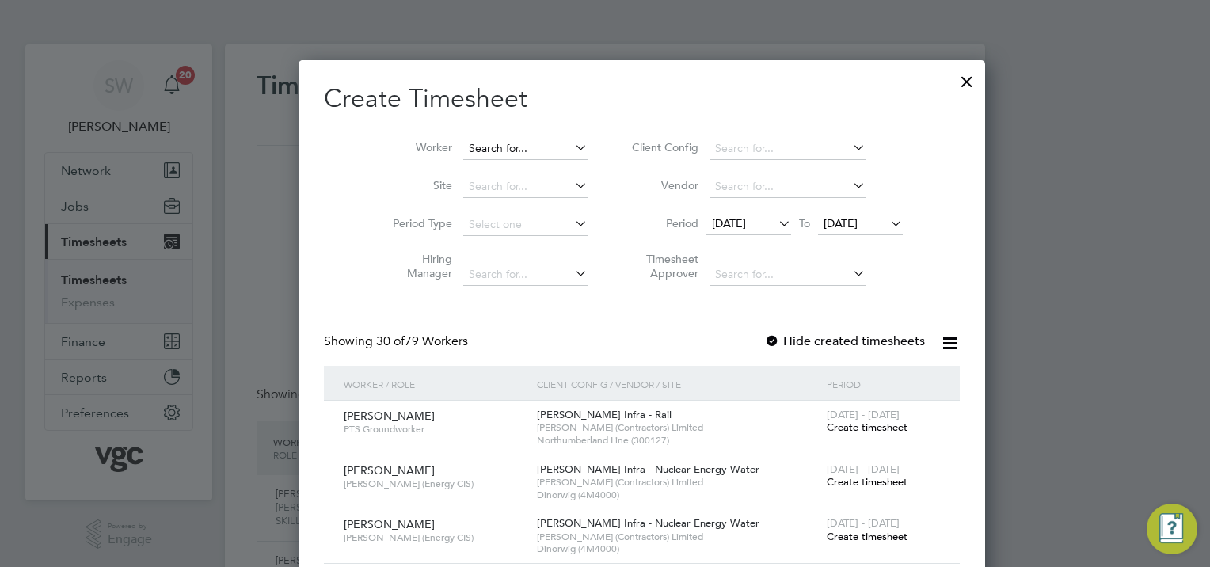
click at [464, 141] on input at bounding box center [525, 149] width 124 height 22
click at [463, 207] on li "Suk [PERSON_NAME]" at bounding box center [488, 212] width 125 height 21
type input "[PERSON_NAME]"
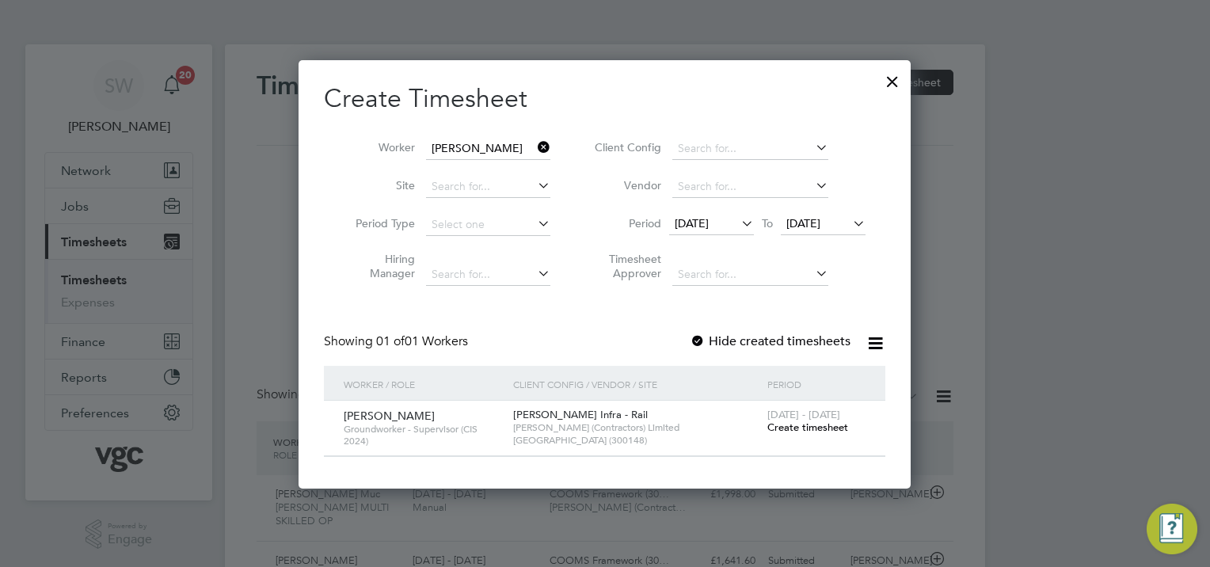
click at [805, 423] on span "Create timesheet" at bounding box center [807, 426] width 81 height 13
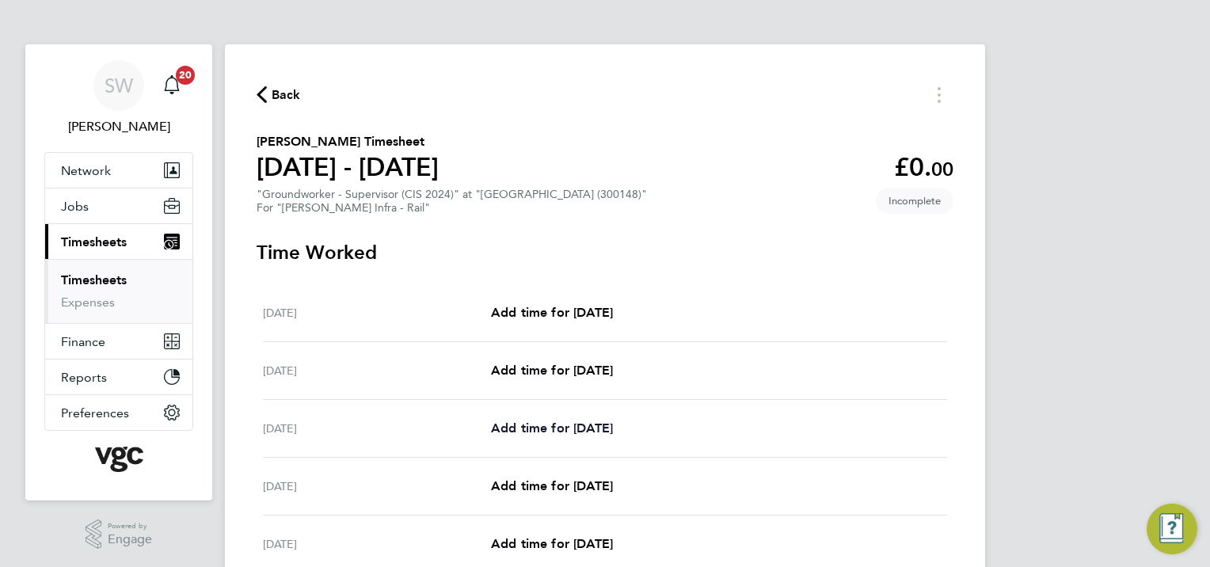
click at [574, 426] on span "Add time for [DATE]" at bounding box center [552, 427] width 122 height 15
select select "30"
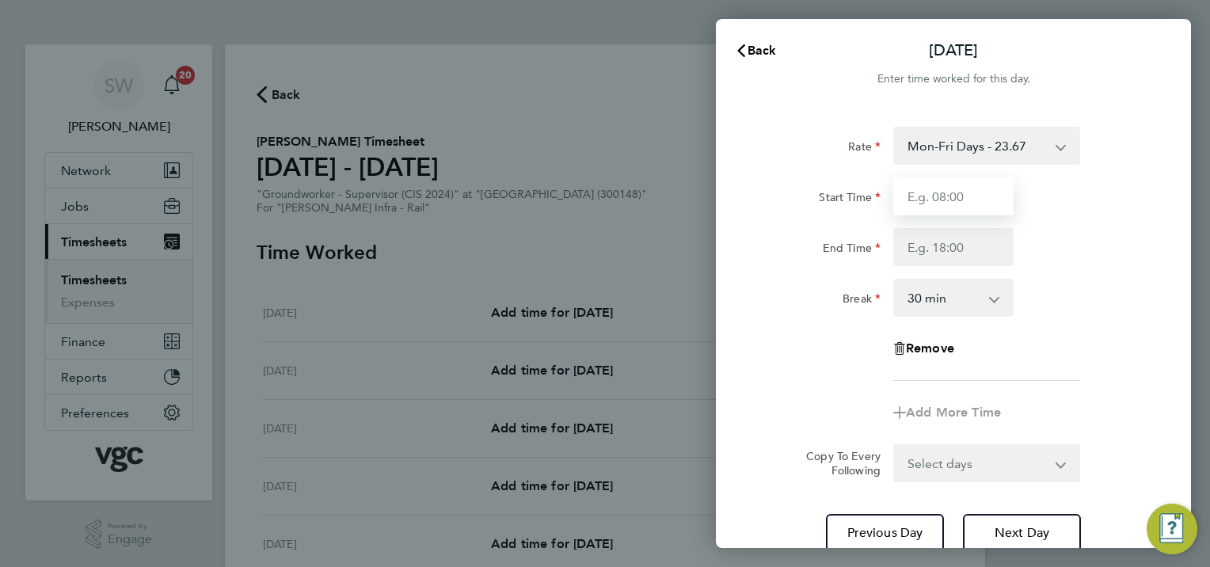
click at [934, 199] on input "Start Time" at bounding box center [953, 196] width 120 height 38
type input "07:00"
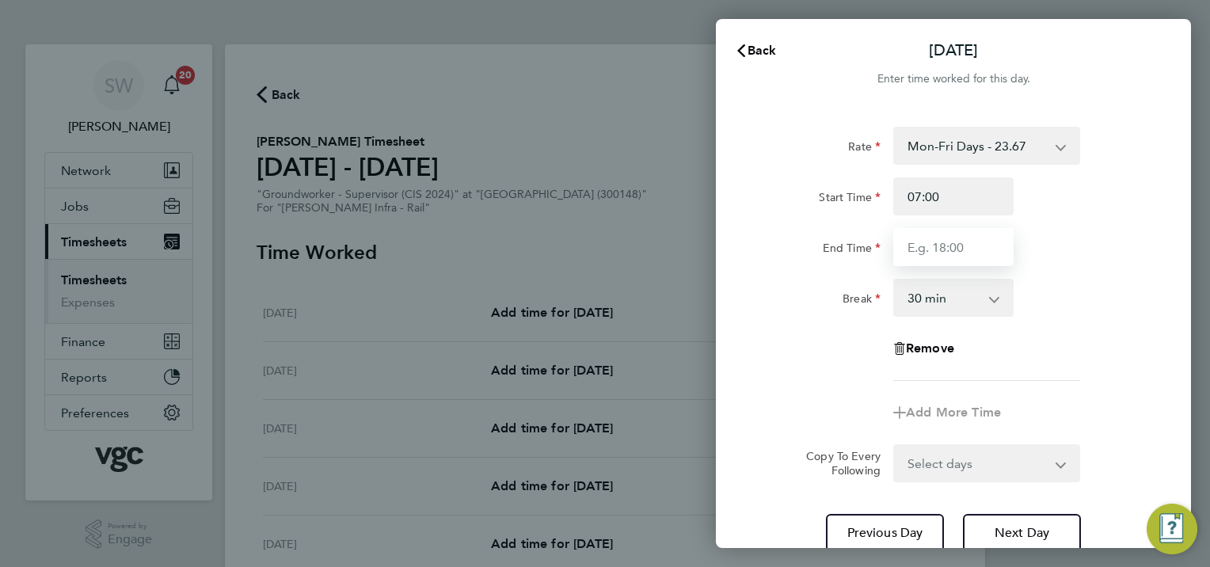
type input "17:30"
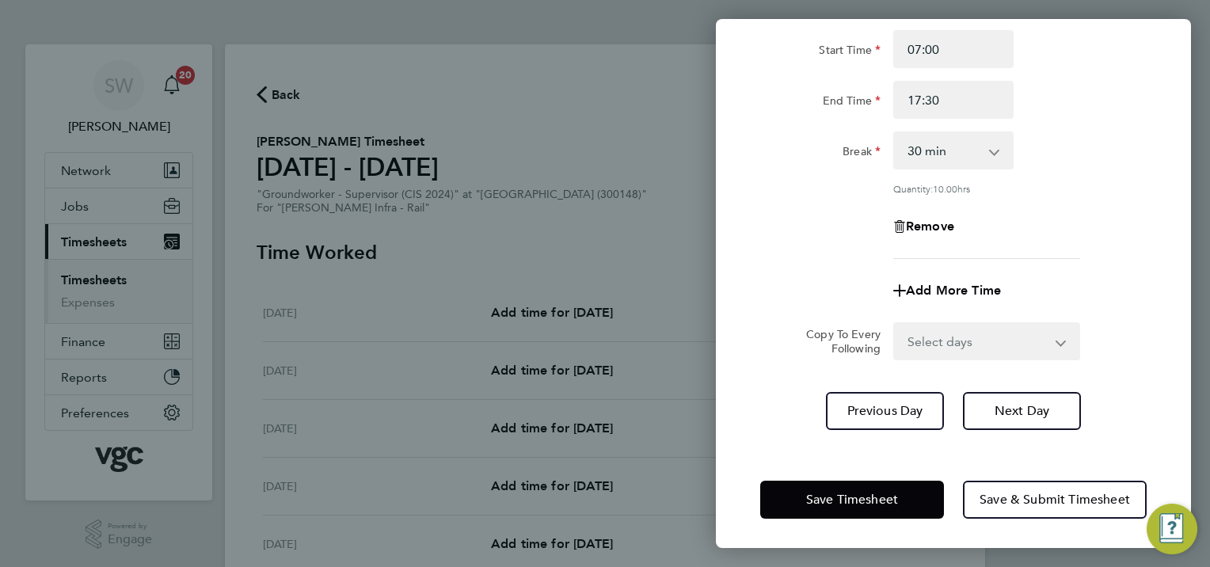
click at [1053, 341] on select "Select days Day [DATE] [DATE] [DATE] [DATE]" at bounding box center [978, 341] width 166 height 35
select select "TUE"
click at [895, 324] on select "Select days Day [DATE] [DATE] [DATE] [DATE]" at bounding box center [978, 341] width 166 height 35
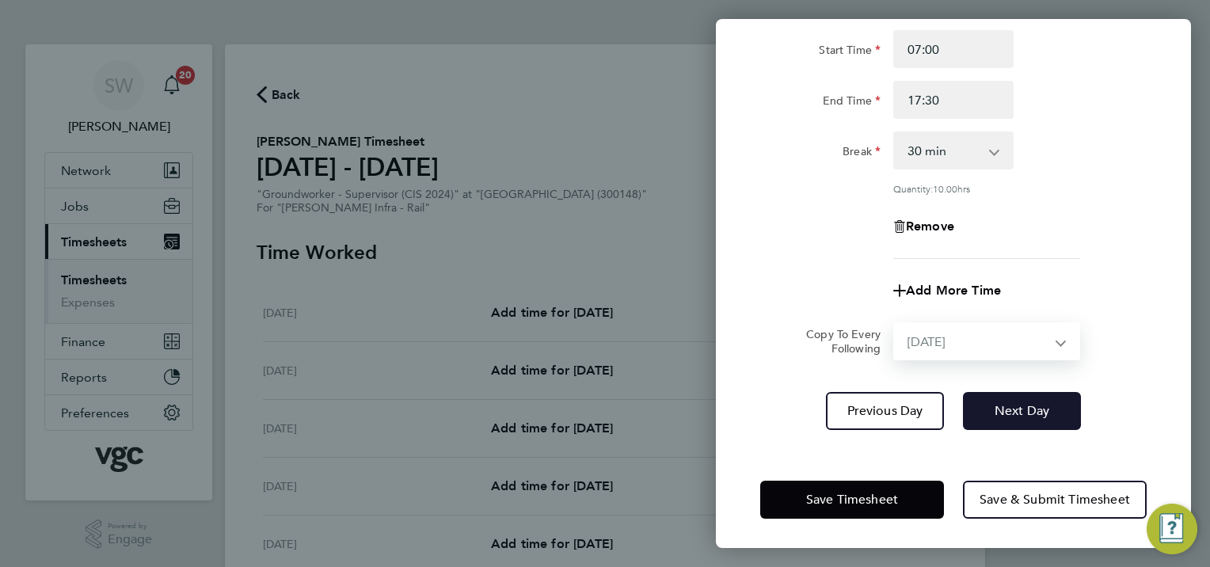
select select "[DATE]"
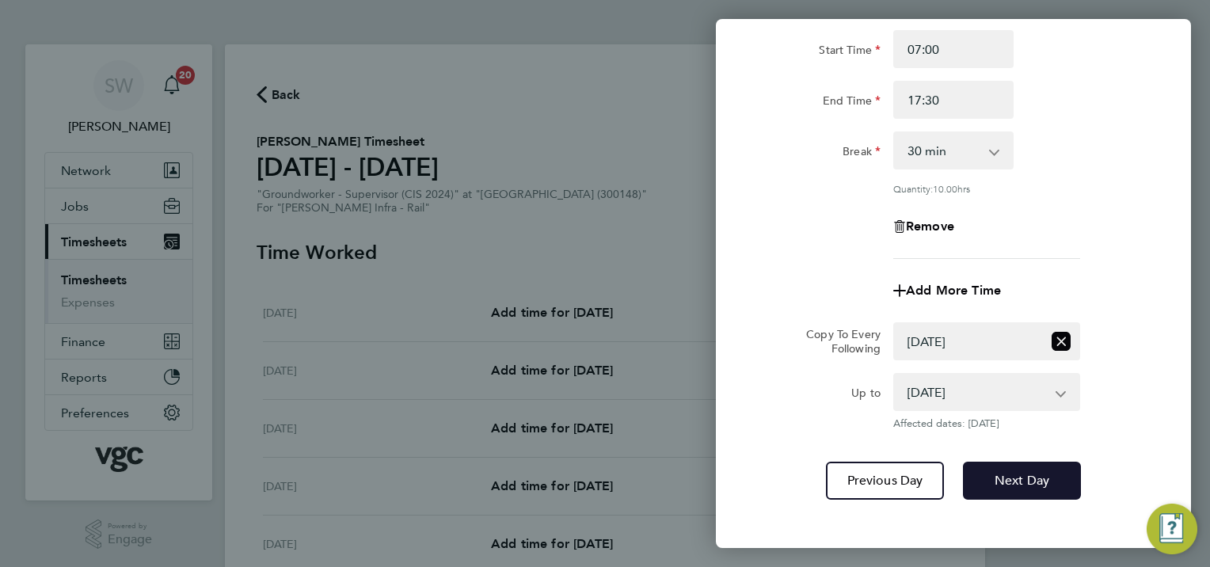
click at [1035, 488] on button "Next Day" at bounding box center [1022, 481] width 118 height 38
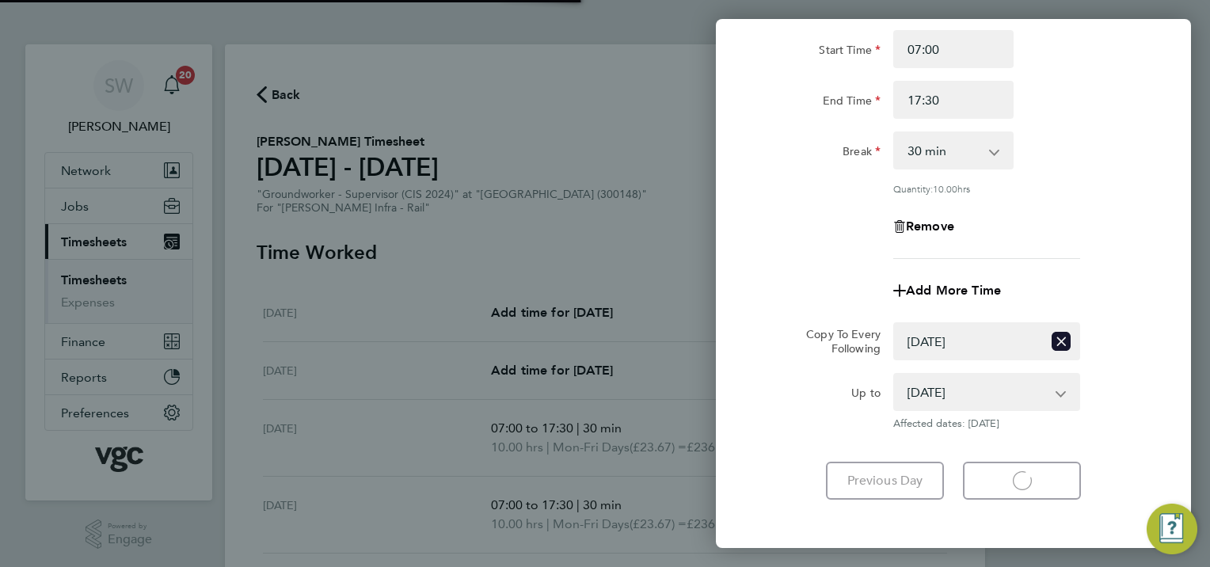
select select "30"
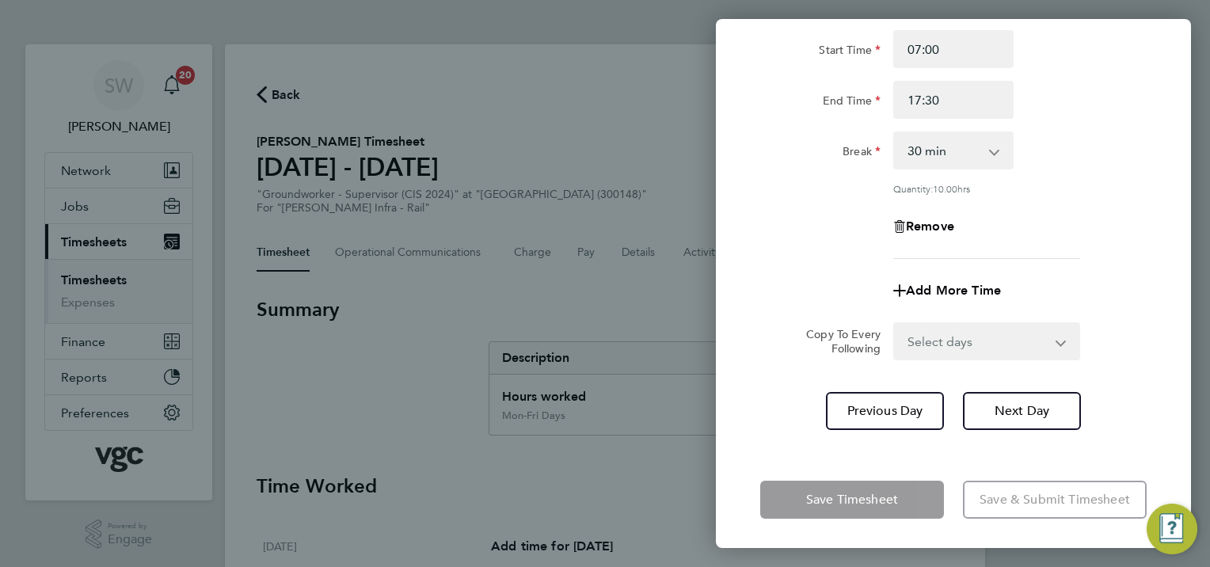
click at [1058, 344] on select "Select days Day [DATE] [DATE] [DATE]" at bounding box center [978, 341] width 166 height 35
select select "WED"
click at [895, 324] on select "Select days Day [DATE] [DATE] [DATE]" at bounding box center [978, 341] width 166 height 35
select select "[DATE]"
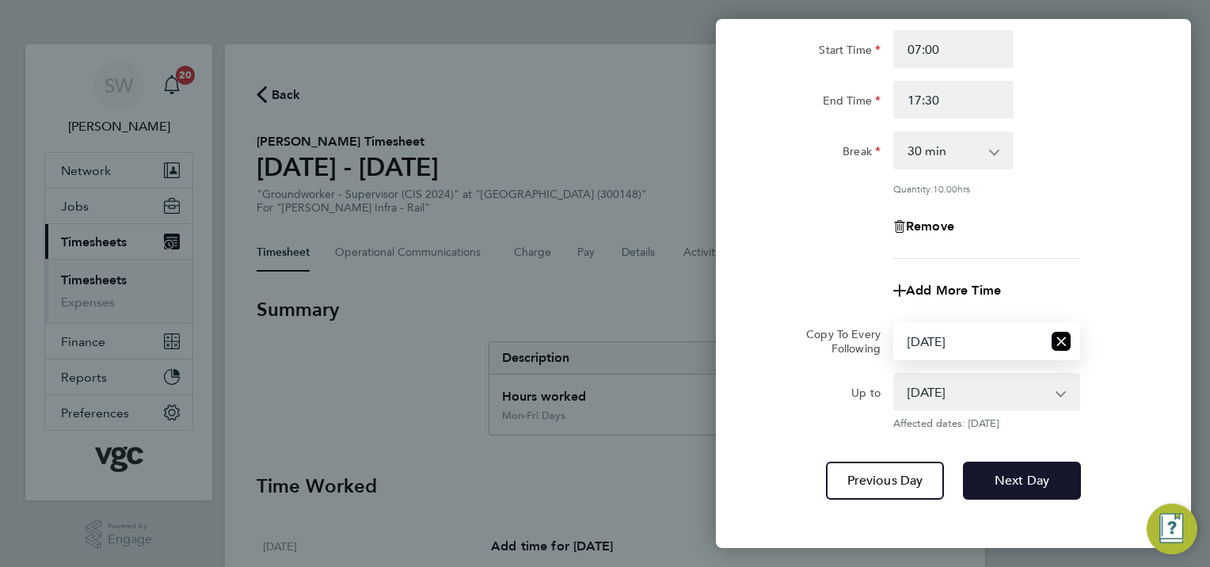
click at [1026, 478] on span "Next Day" at bounding box center [1021, 481] width 55 height 16
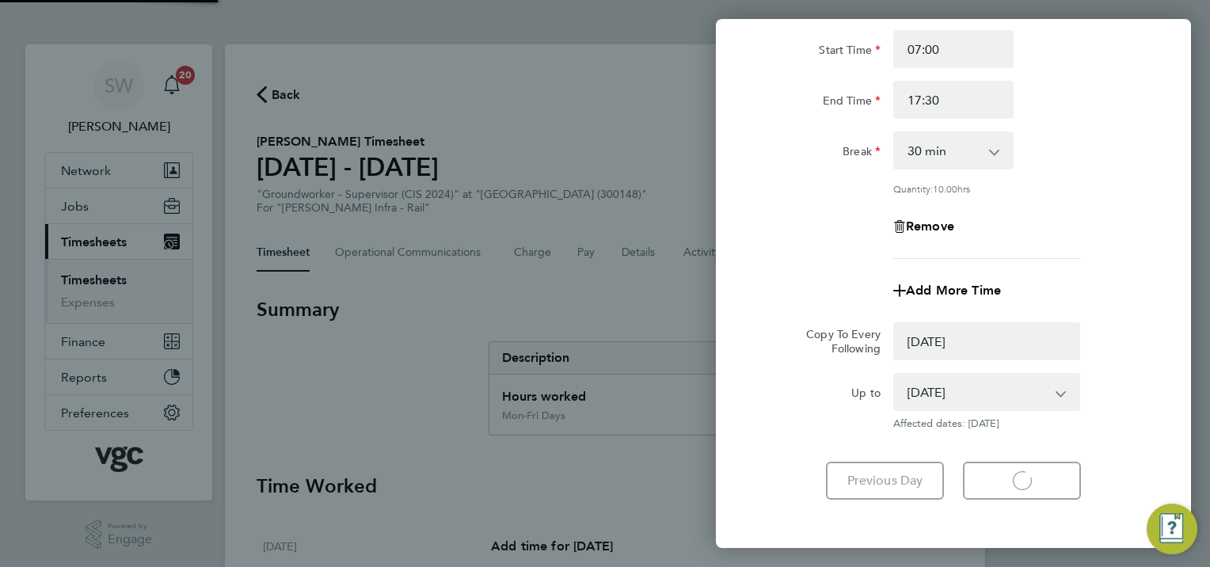
select select "0: null"
select select "30"
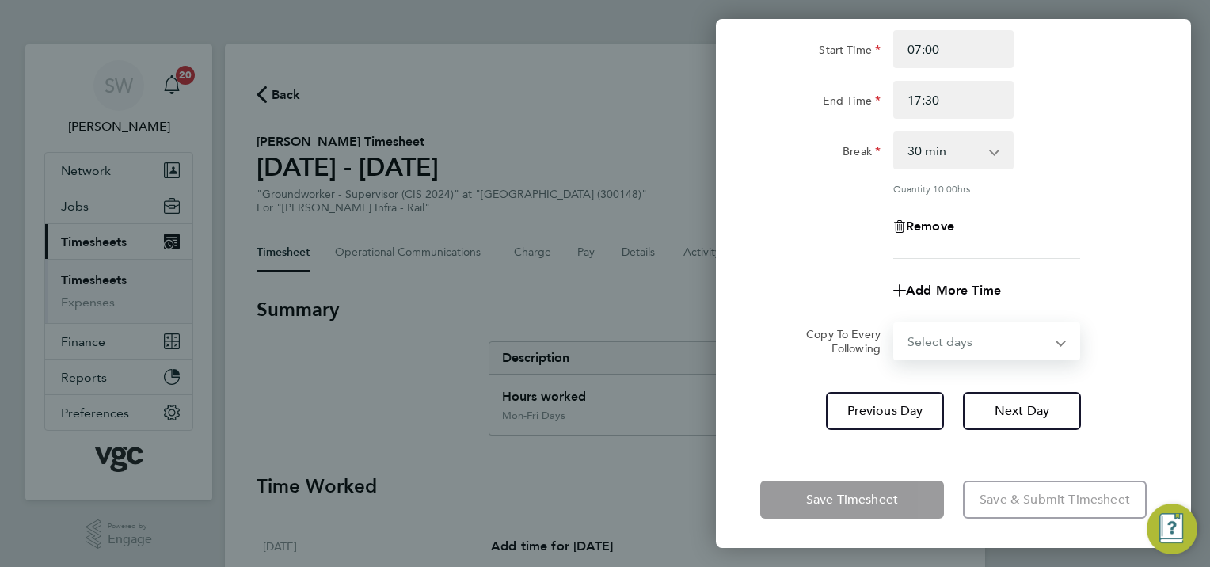
click at [1058, 340] on select "Select days Day [DATE] [DATE]" at bounding box center [978, 341] width 166 height 35
click at [1058, 341] on select "Select days Day [DATE] [DATE]" at bounding box center [978, 341] width 166 height 35
select select "THU"
click at [895, 324] on select "Select days Day [DATE] [DATE]" at bounding box center [978, 341] width 166 height 35
select select "[DATE]"
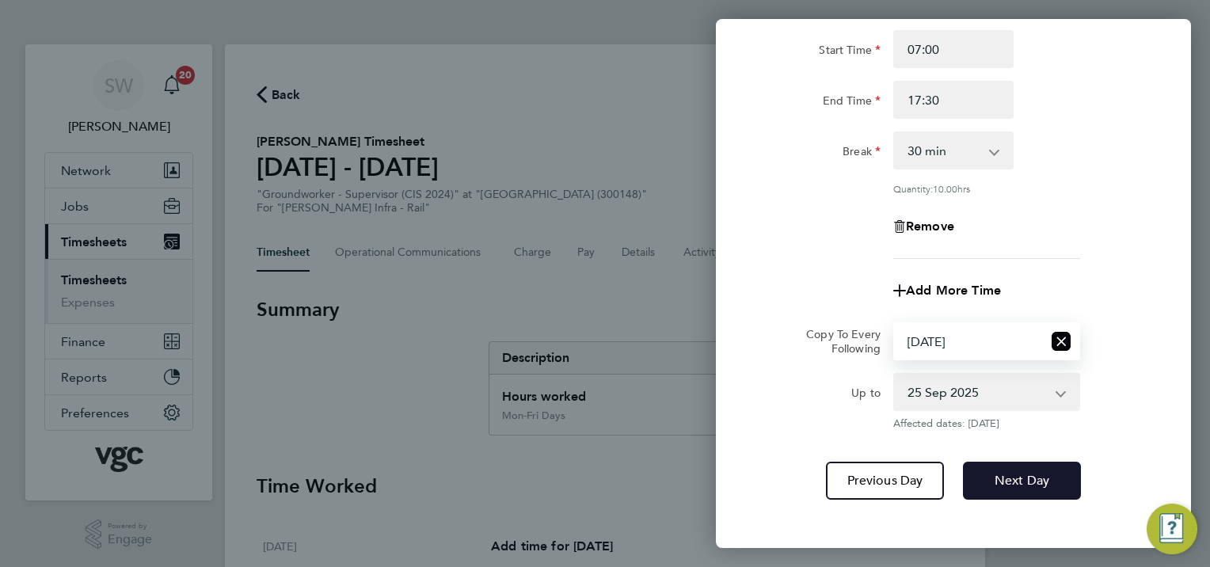
drag, startPoint x: 986, startPoint y: 470, endPoint x: 1001, endPoint y: 451, distance: 23.7
click at [986, 469] on button "Next Day" at bounding box center [1022, 481] width 118 height 38
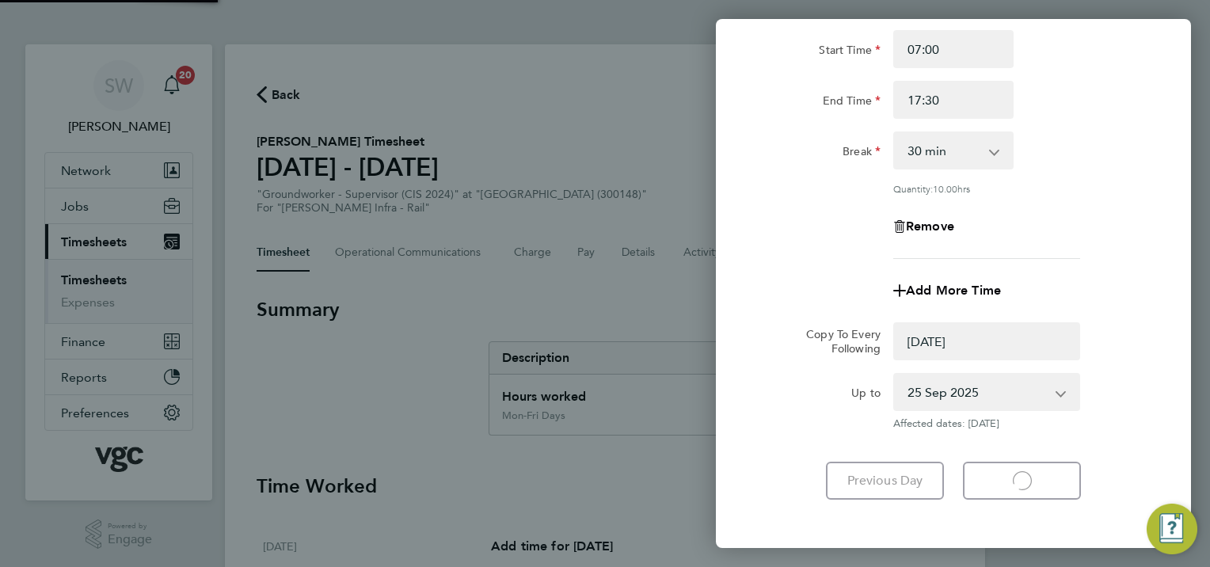
select select "0: null"
select select "30"
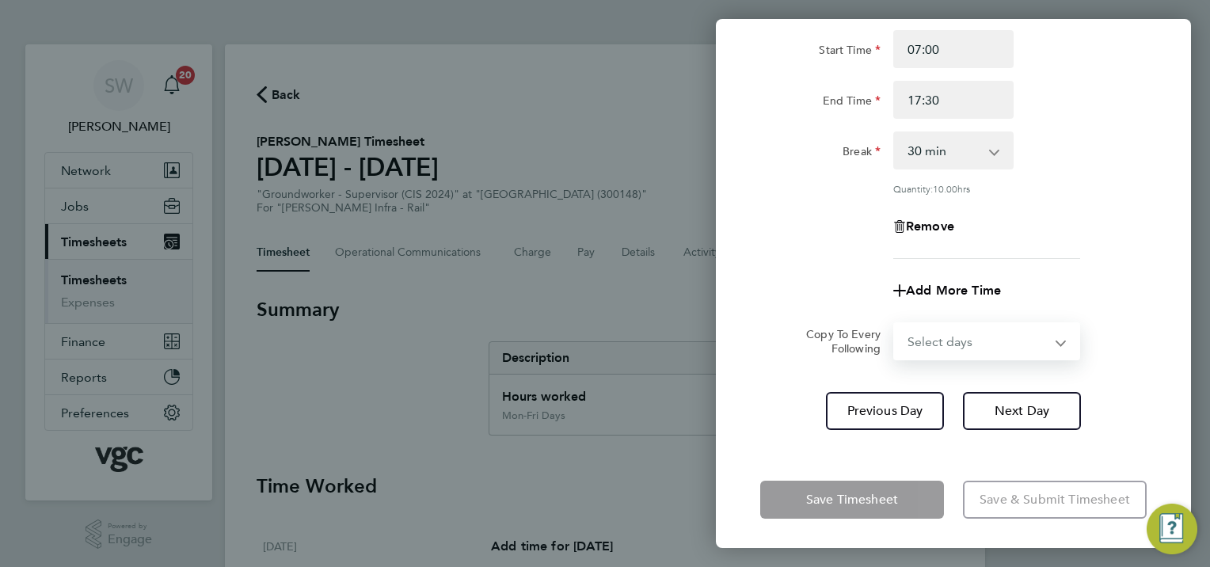
drag, startPoint x: 1058, startPoint y: 340, endPoint x: 1044, endPoint y: 350, distance: 16.5
click at [1055, 341] on select "Select days [DATE]" at bounding box center [978, 341] width 166 height 35
select select "FRI"
click at [895, 324] on select "Select days [DATE]" at bounding box center [978, 341] width 166 height 35
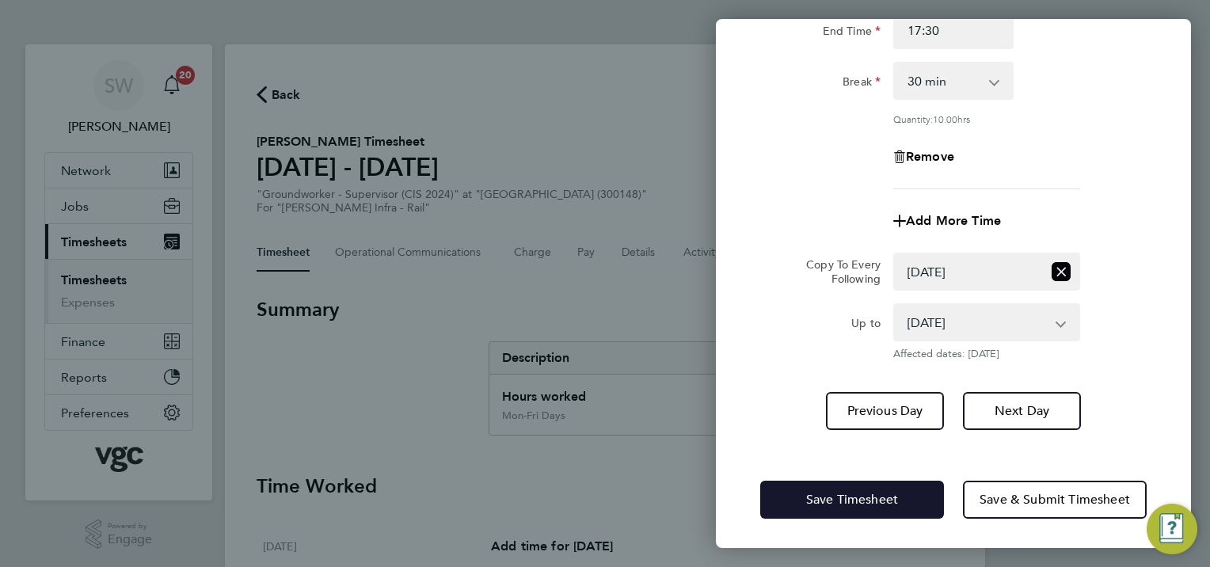
click at [819, 488] on button "Save Timesheet" at bounding box center [852, 500] width 184 height 38
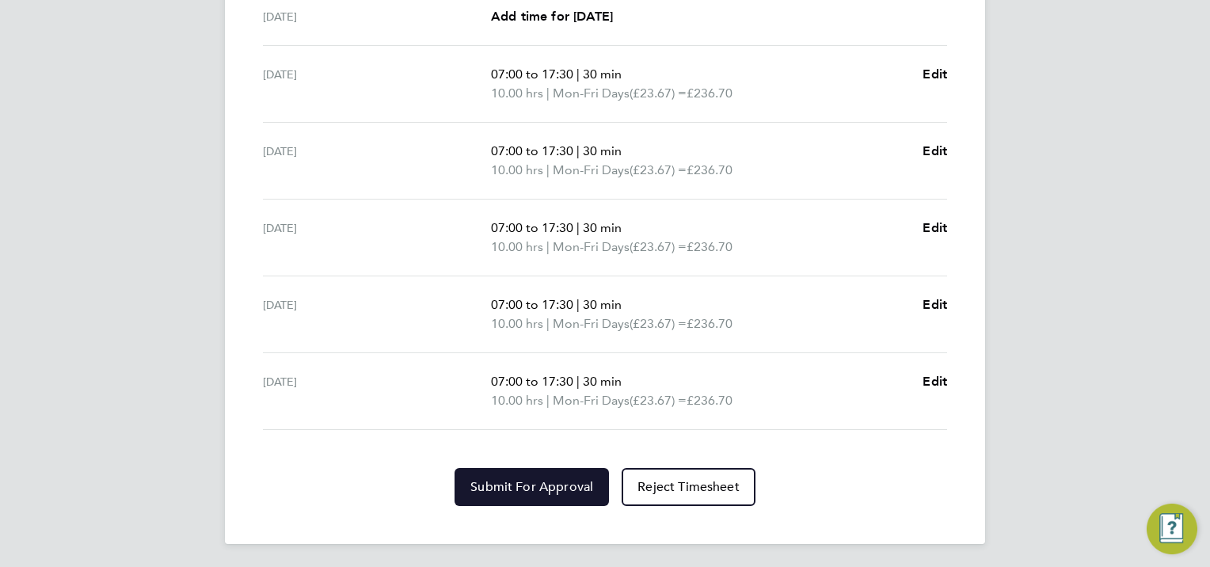
click at [539, 475] on button "Submit For Approval" at bounding box center [531, 487] width 154 height 38
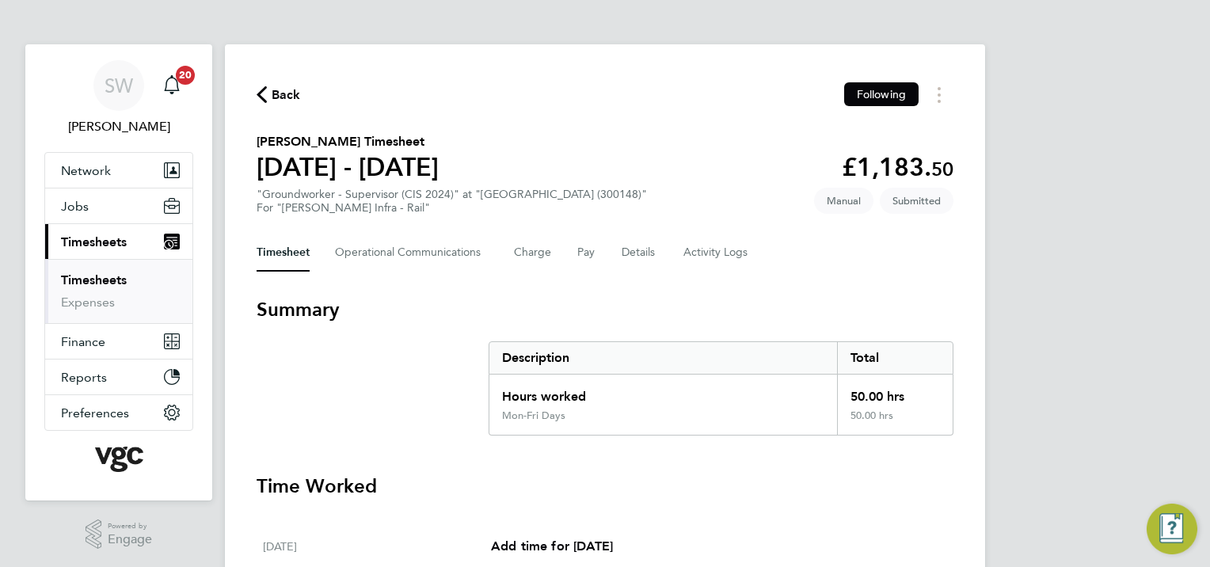
click at [122, 279] on link "Timesheets" at bounding box center [94, 279] width 66 height 15
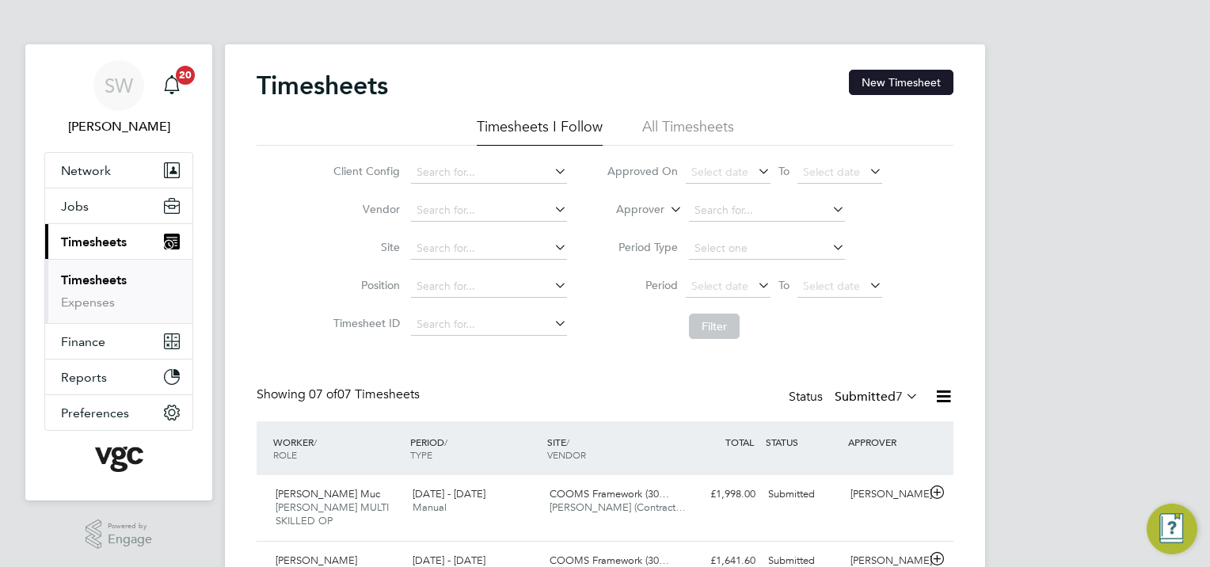
click at [888, 80] on button "New Timesheet" at bounding box center [901, 82] width 104 height 25
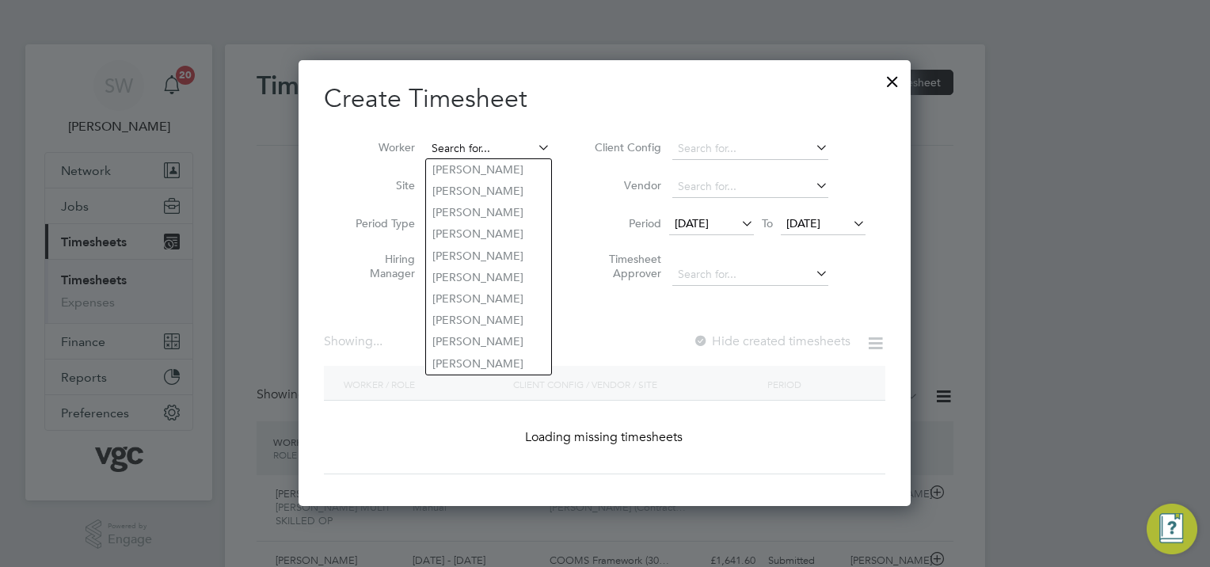
click at [486, 139] on input at bounding box center [488, 149] width 124 height 22
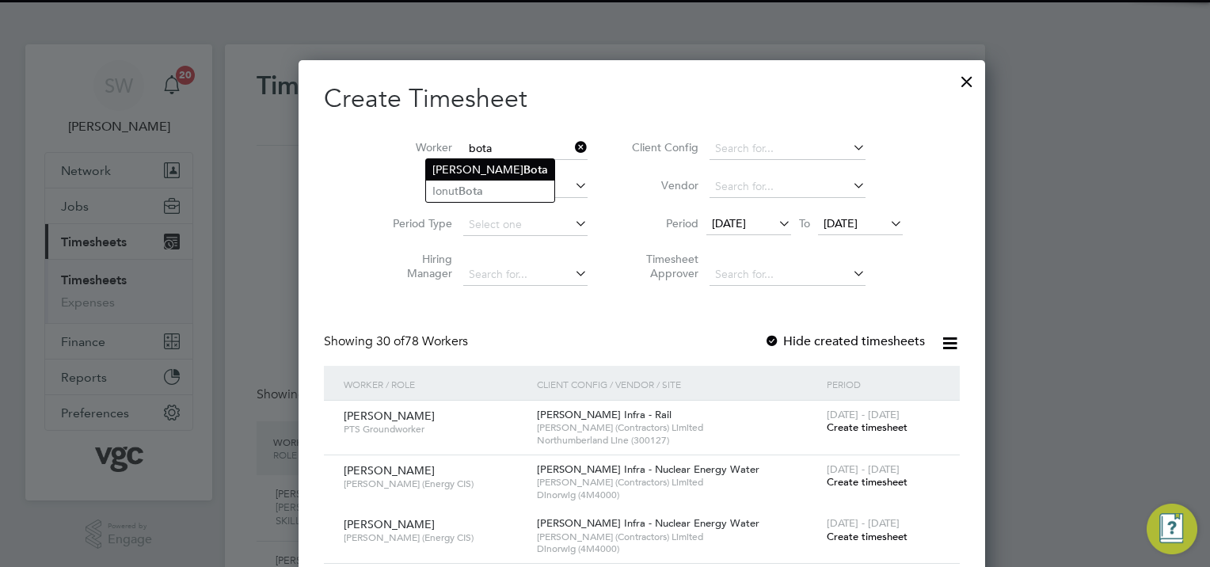
click at [523, 172] on b "Bota" at bounding box center [535, 169] width 25 height 13
type input "[PERSON_NAME]"
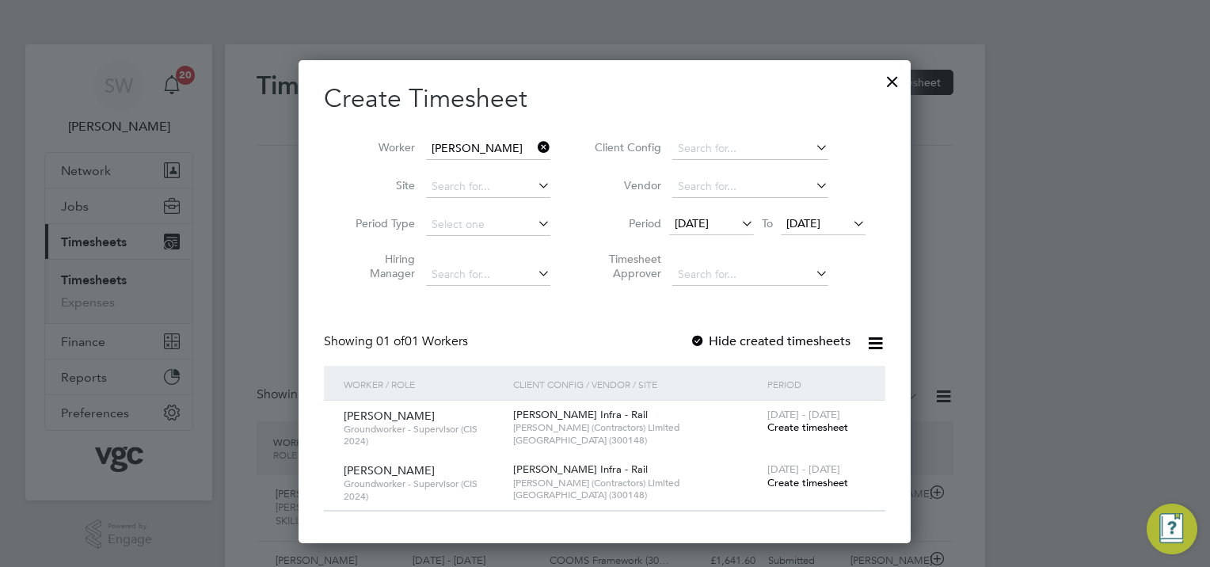
click at [796, 473] on span "[DATE] - [DATE]" at bounding box center [803, 468] width 73 height 13
click at [793, 478] on span "Create timesheet" at bounding box center [807, 482] width 81 height 13
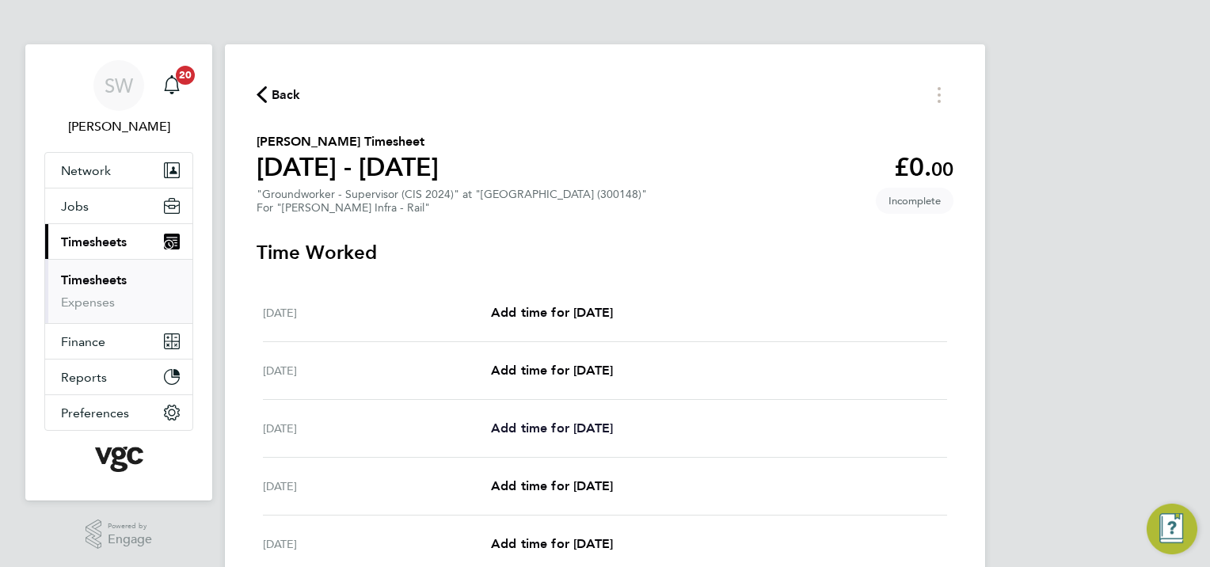
click at [554, 427] on span "Add time for [DATE]" at bounding box center [552, 427] width 122 height 15
select select "30"
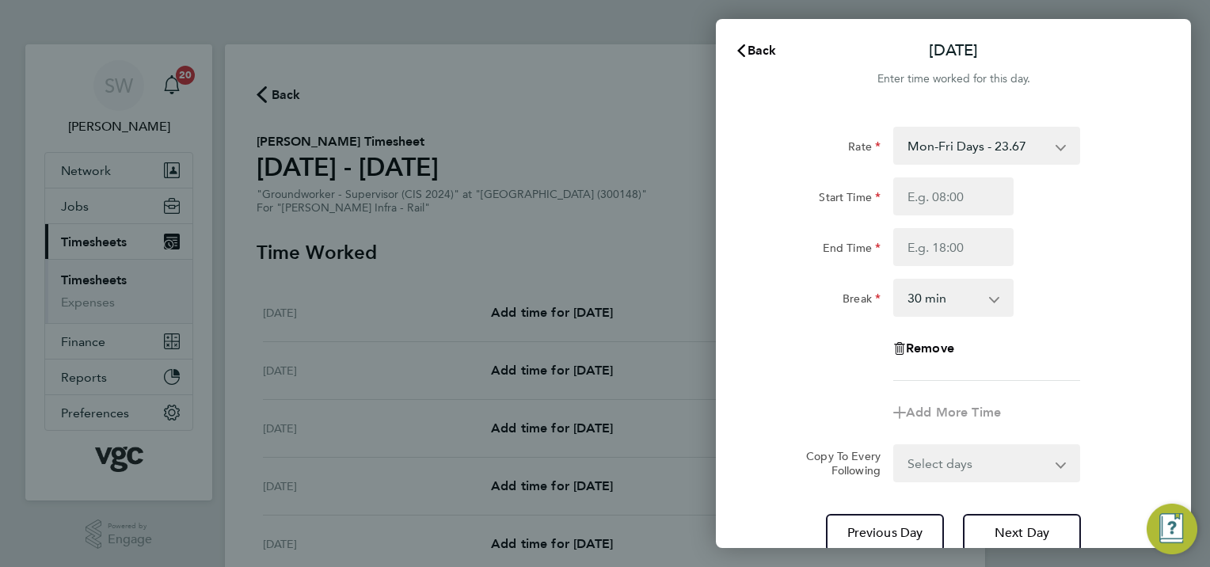
click at [1058, 147] on select "Mon-Fri Days - 23.67 Mon-Thurs Nights - 27.22 Xmas / [GEOGRAPHIC_DATA] - 47.34 …" at bounding box center [977, 145] width 165 height 35
select select "30"
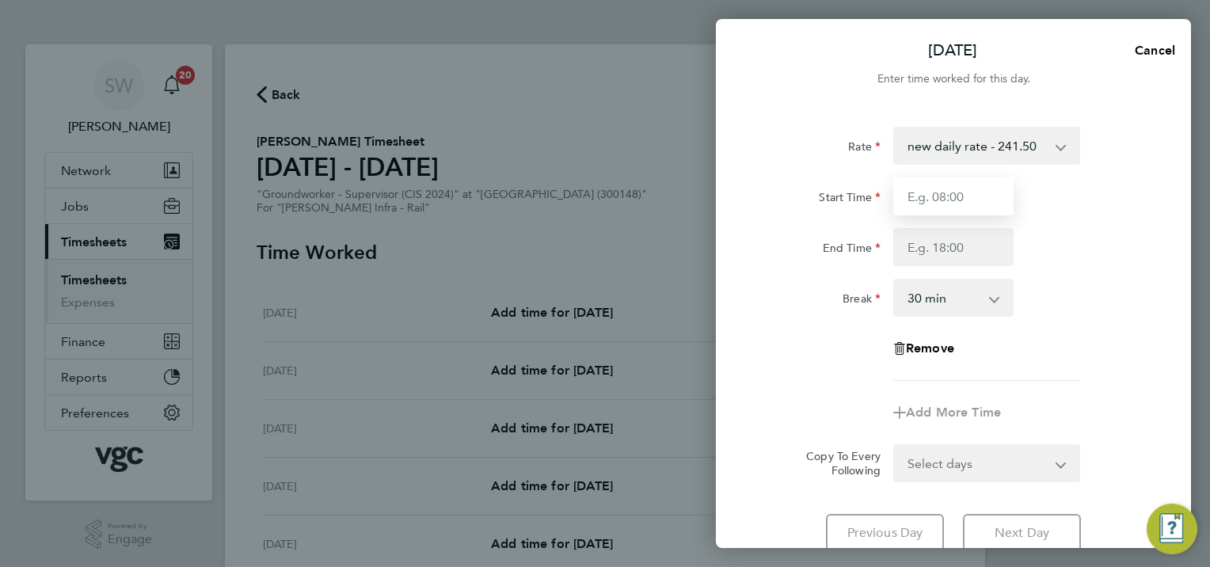
click at [940, 199] on input "Start Time" at bounding box center [953, 196] width 120 height 38
type input "07:00"
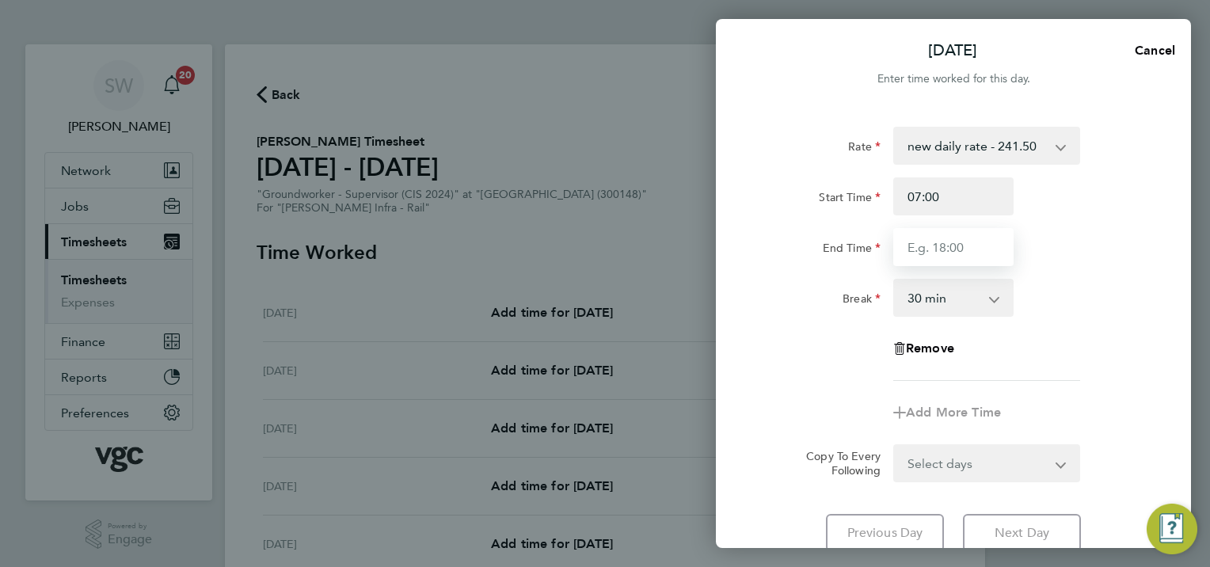
click at [926, 243] on input "End Time" at bounding box center [953, 247] width 120 height 38
type input "08:30"
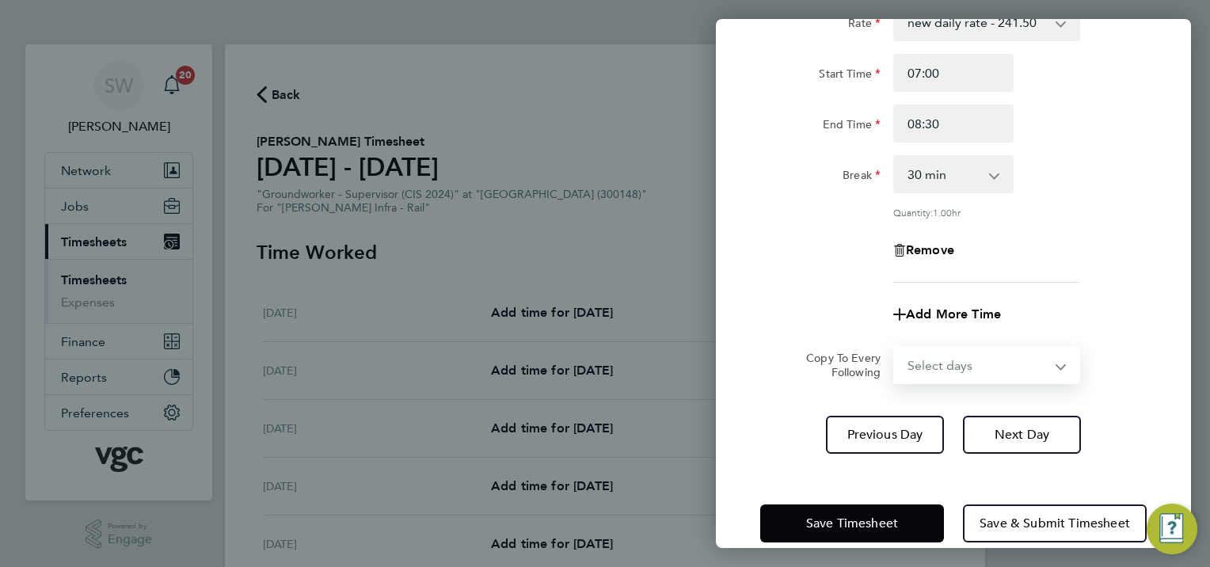
click at [1060, 343] on form "Rate new daily rate - 241.50 Mon-Fri Days - 23.67 Mon-Thurs Nights - 27.22 Xmas…" at bounding box center [953, 193] width 386 height 381
select select "TUE"
click at [895, 348] on select "Select days Day [DATE] [DATE] [DATE] [DATE]" at bounding box center [978, 365] width 166 height 35
select select "[DATE]"
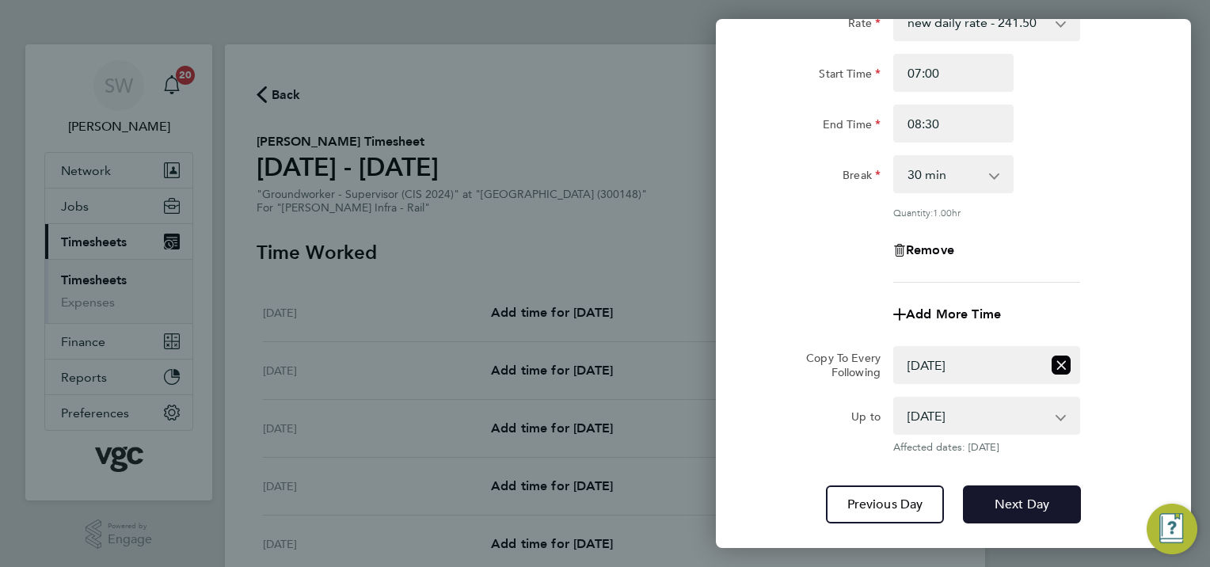
click at [1009, 496] on span "Next Day" at bounding box center [1021, 504] width 55 height 16
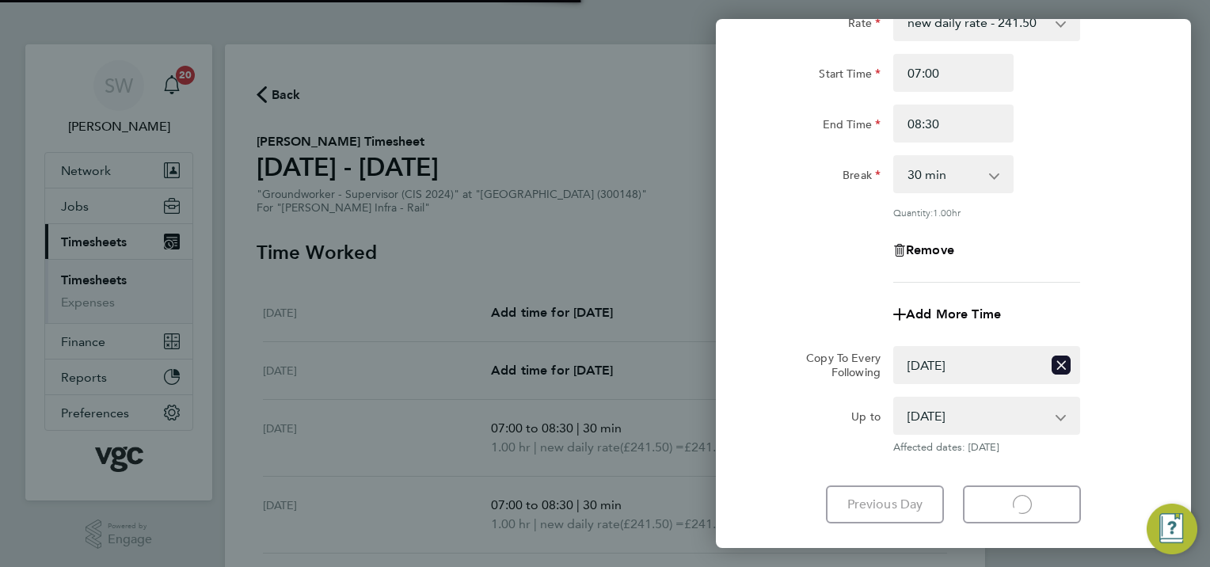
select select "30"
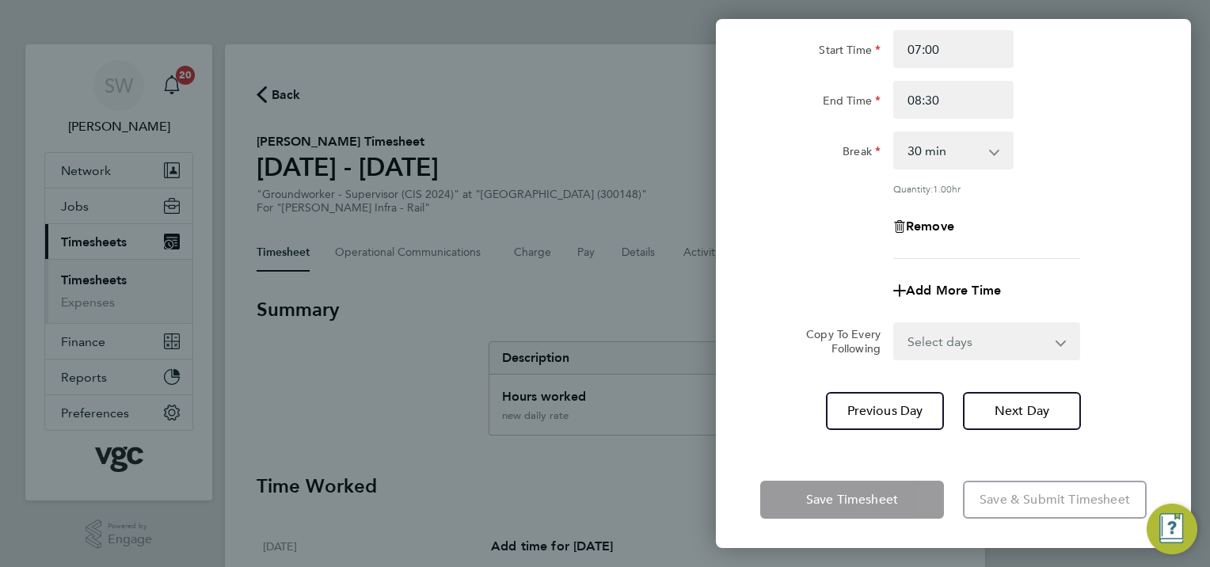
click at [1052, 336] on select "Select days Day [DATE] [DATE] [DATE]" at bounding box center [978, 341] width 166 height 35
select select "WED"
click at [895, 324] on select "Select days Day [DATE] [DATE] [DATE]" at bounding box center [978, 341] width 166 height 35
select select "[DATE]"
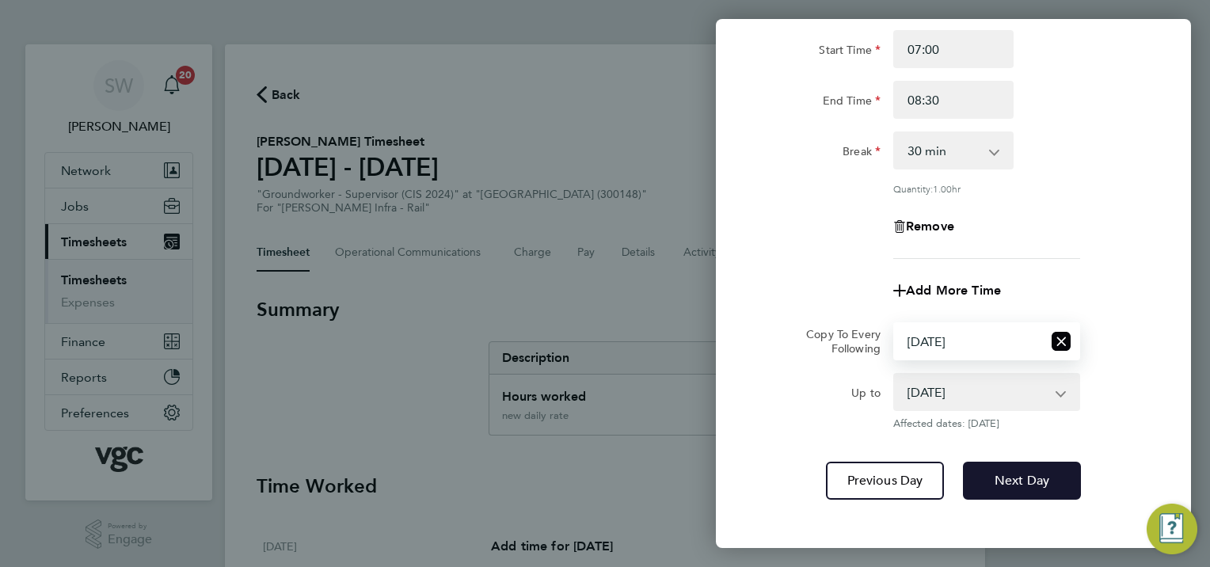
click at [1014, 485] on span "Next Day" at bounding box center [1021, 481] width 55 height 16
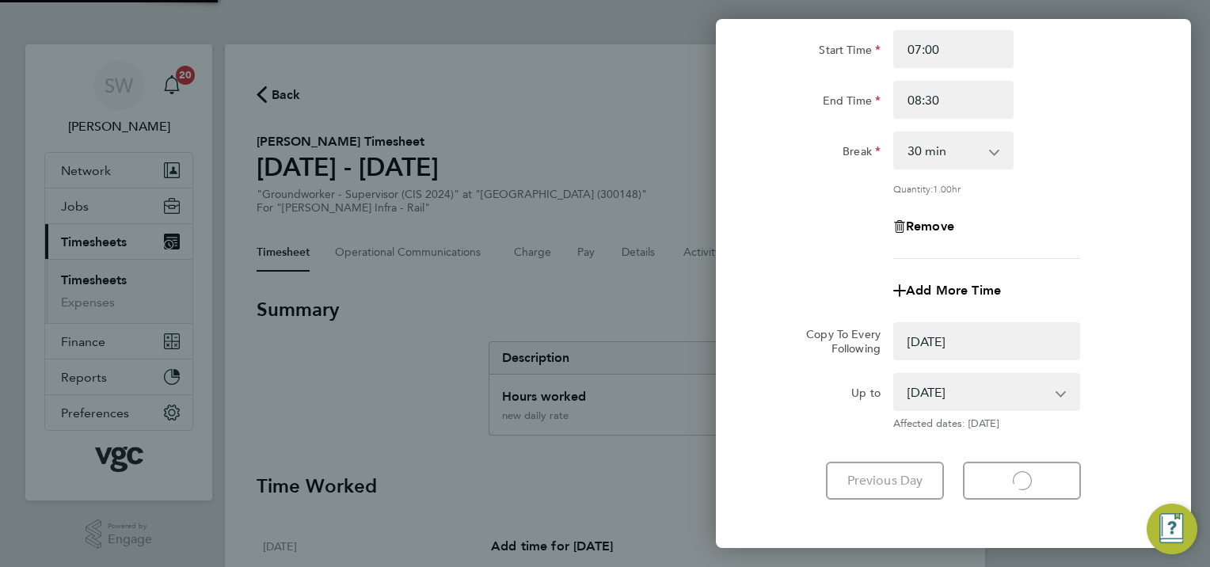
select select "0: null"
select select "30"
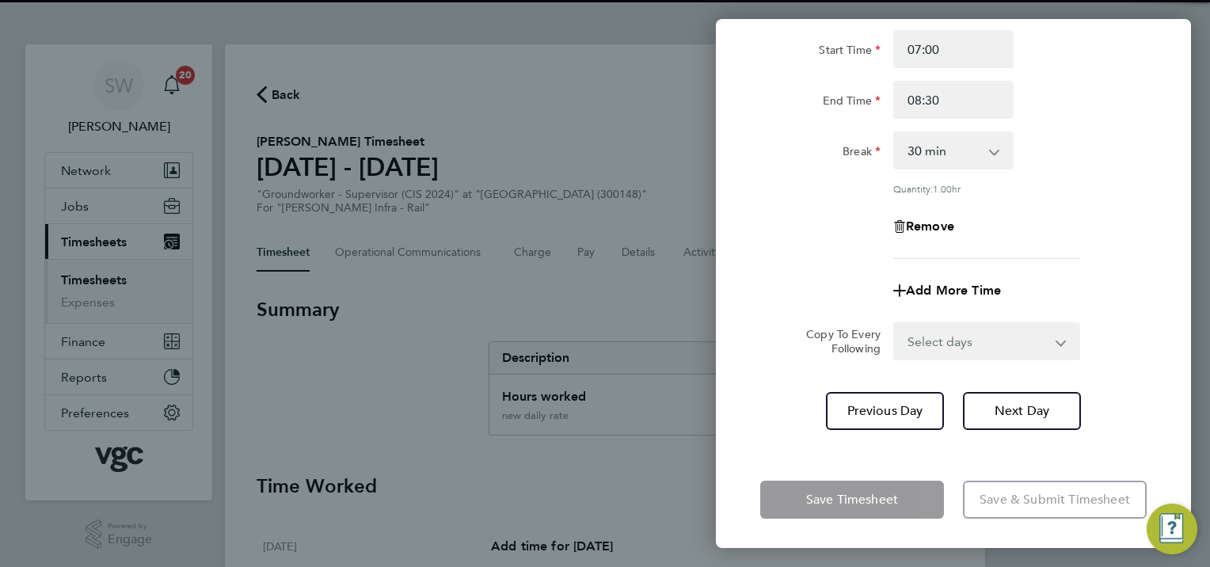
click at [1057, 340] on select "Select days Day [DATE] [DATE]" at bounding box center [978, 341] width 166 height 35
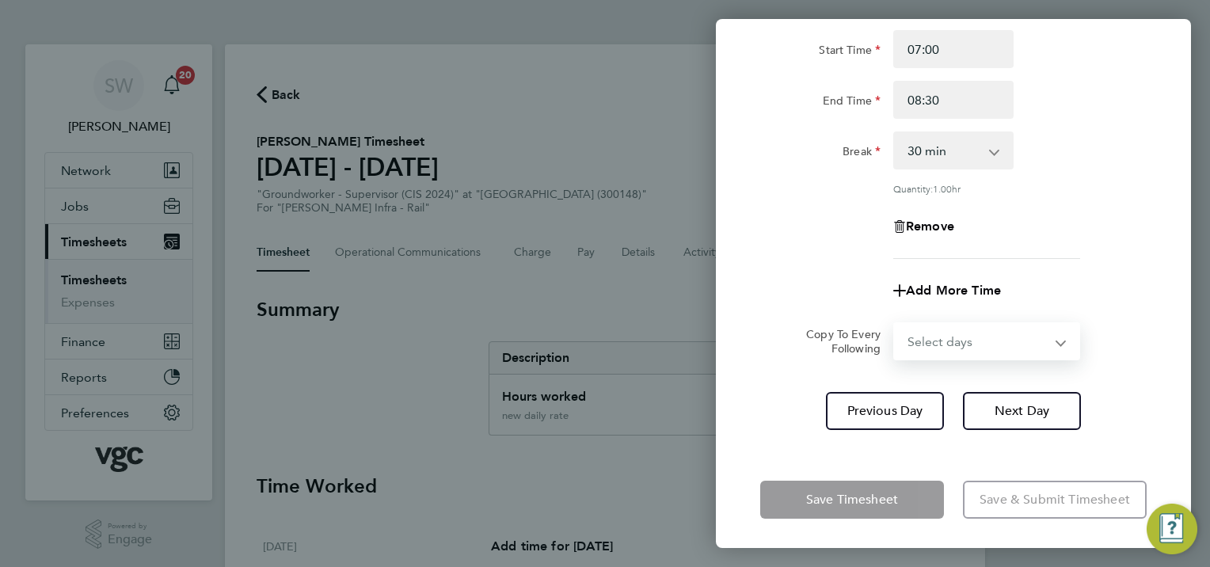
select select "THU"
click at [895, 324] on select "Select days Day [DATE] [DATE]" at bounding box center [978, 341] width 166 height 35
select select "[DATE]"
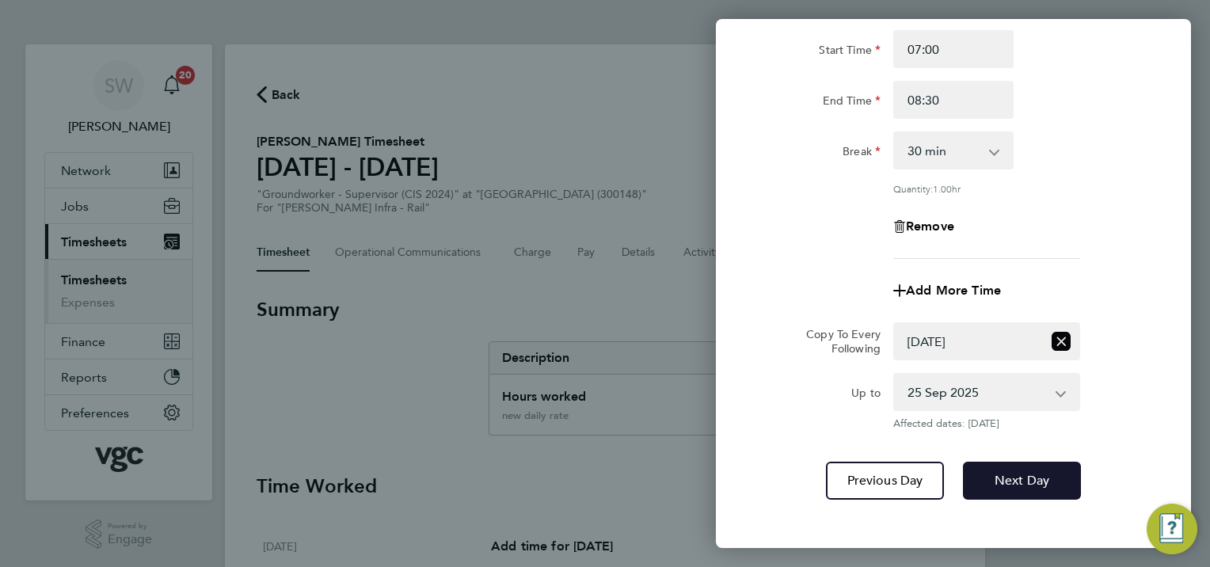
click at [999, 477] on span "Next Day" at bounding box center [1021, 481] width 55 height 16
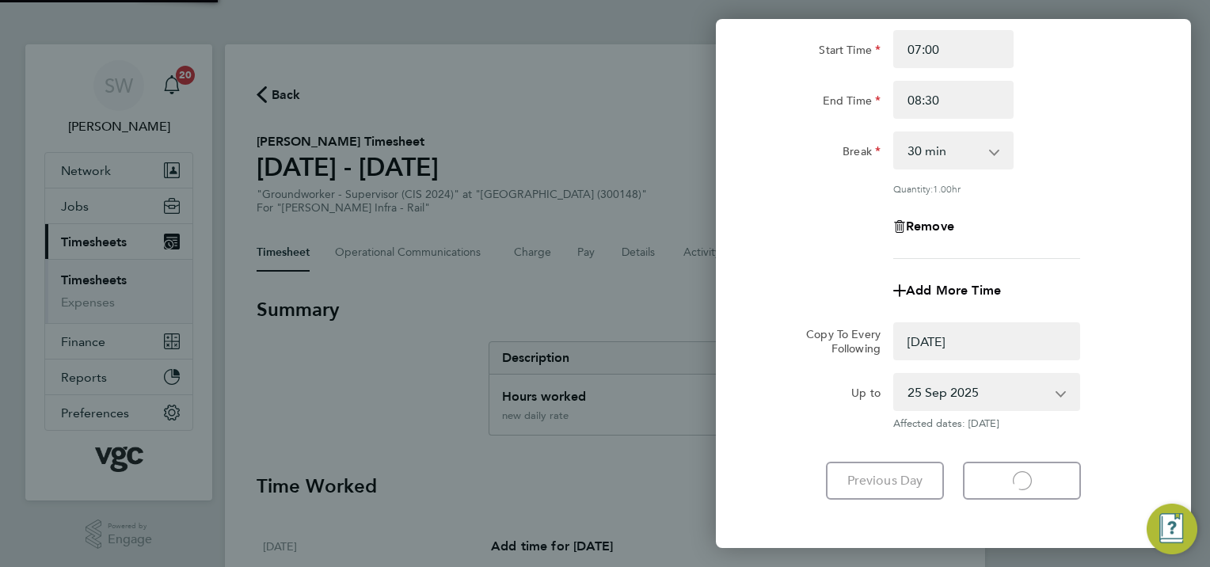
select select "0: null"
select select "30"
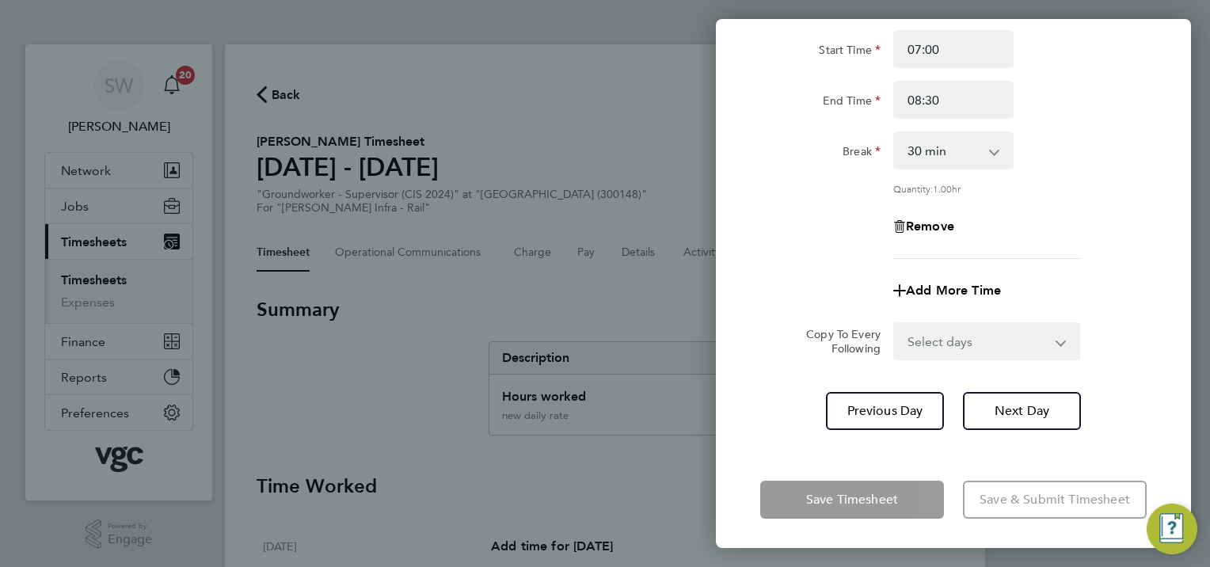
drag, startPoint x: 1058, startPoint y: 339, endPoint x: 1049, endPoint y: 345, distance: 10.8
click at [1057, 339] on select "Select days [DATE]" at bounding box center [978, 341] width 166 height 35
select select "FRI"
click at [895, 324] on select "Select days [DATE]" at bounding box center [978, 341] width 166 height 35
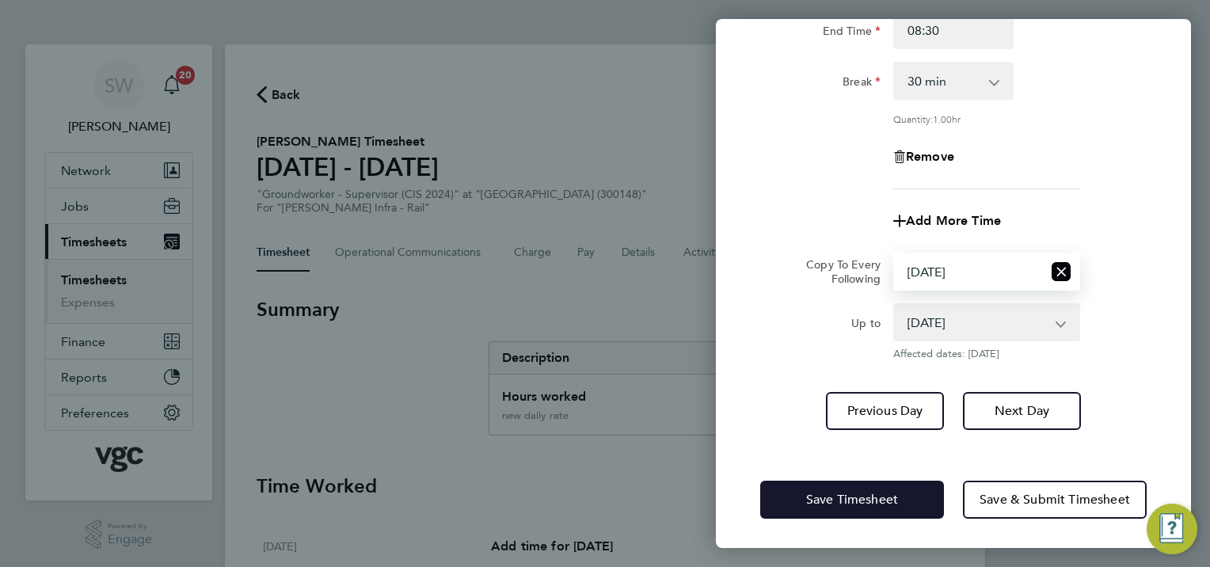
click at [832, 492] on span "Save Timesheet" at bounding box center [852, 500] width 92 height 16
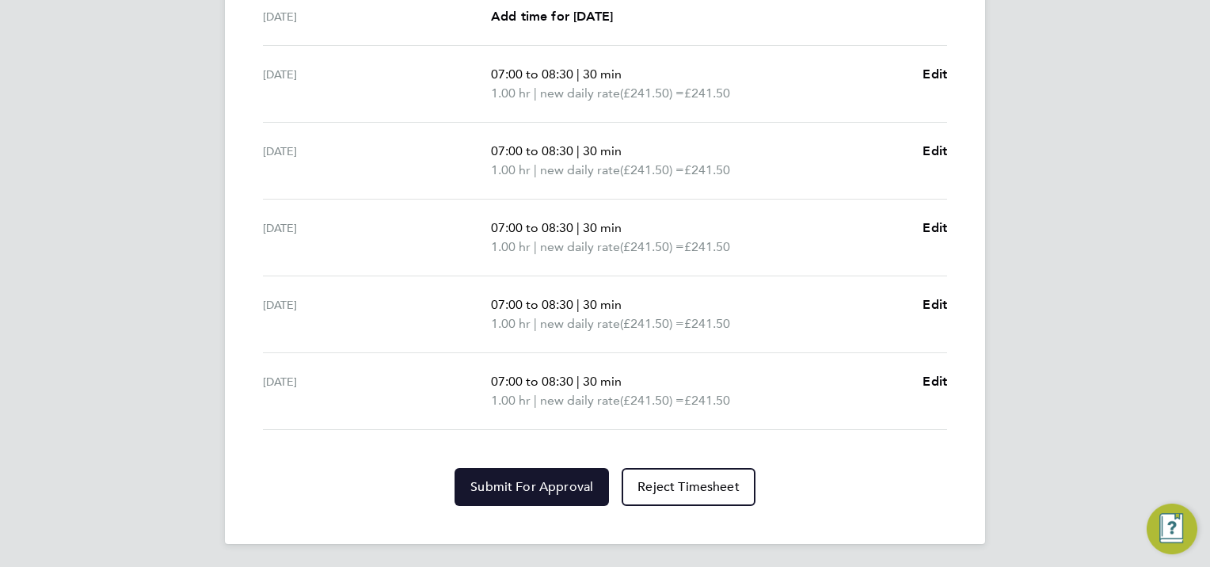
drag, startPoint x: 539, startPoint y: 472, endPoint x: 564, endPoint y: 463, distance: 26.8
click at [538, 472] on button "Submit For Approval" at bounding box center [531, 487] width 154 height 38
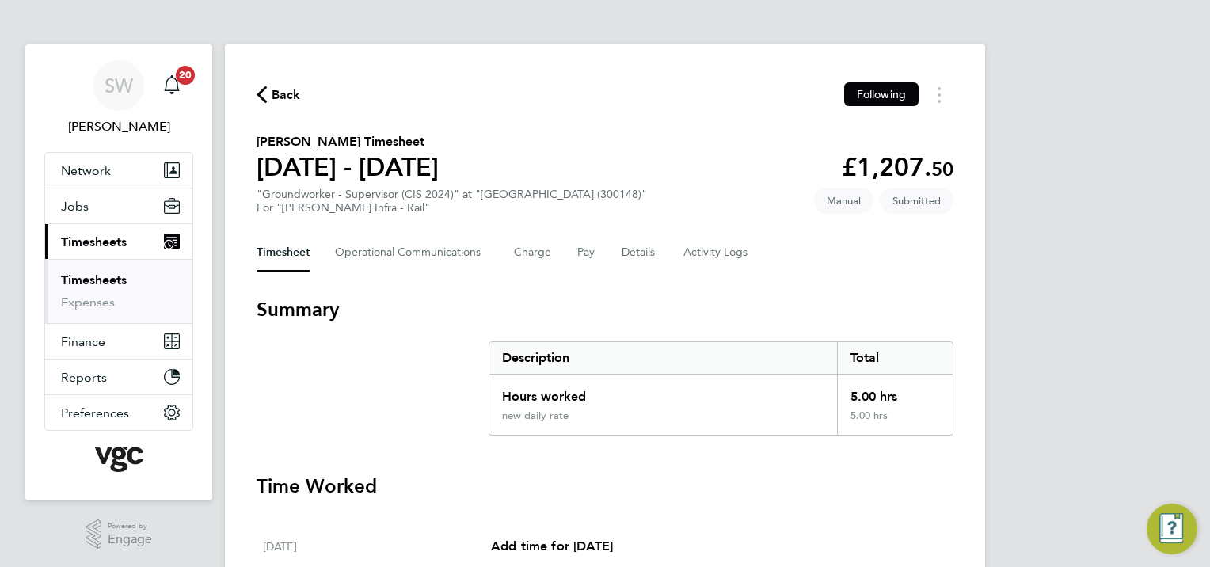
click at [118, 275] on link "Timesheets" at bounding box center [94, 279] width 66 height 15
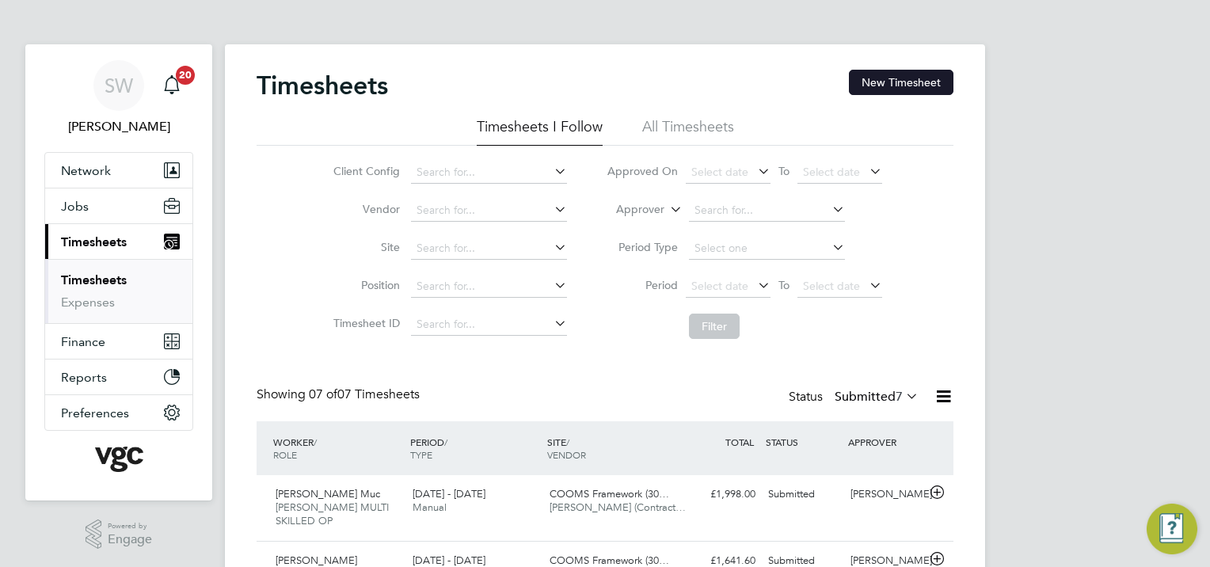
click at [890, 80] on button "New Timesheet" at bounding box center [901, 82] width 104 height 25
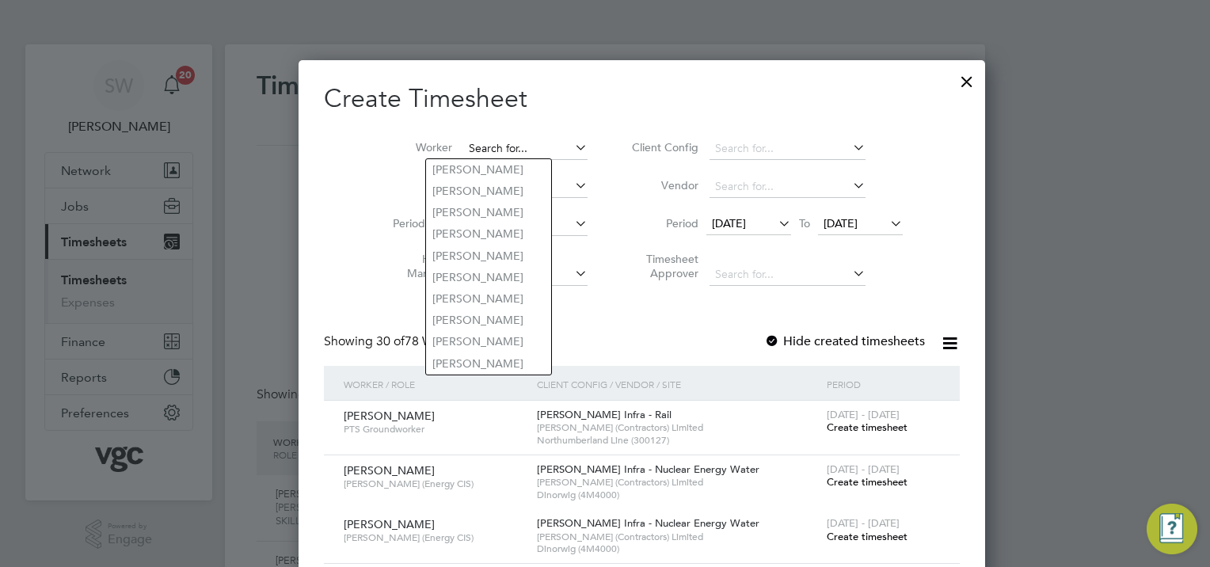
click at [493, 150] on input at bounding box center [525, 149] width 124 height 22
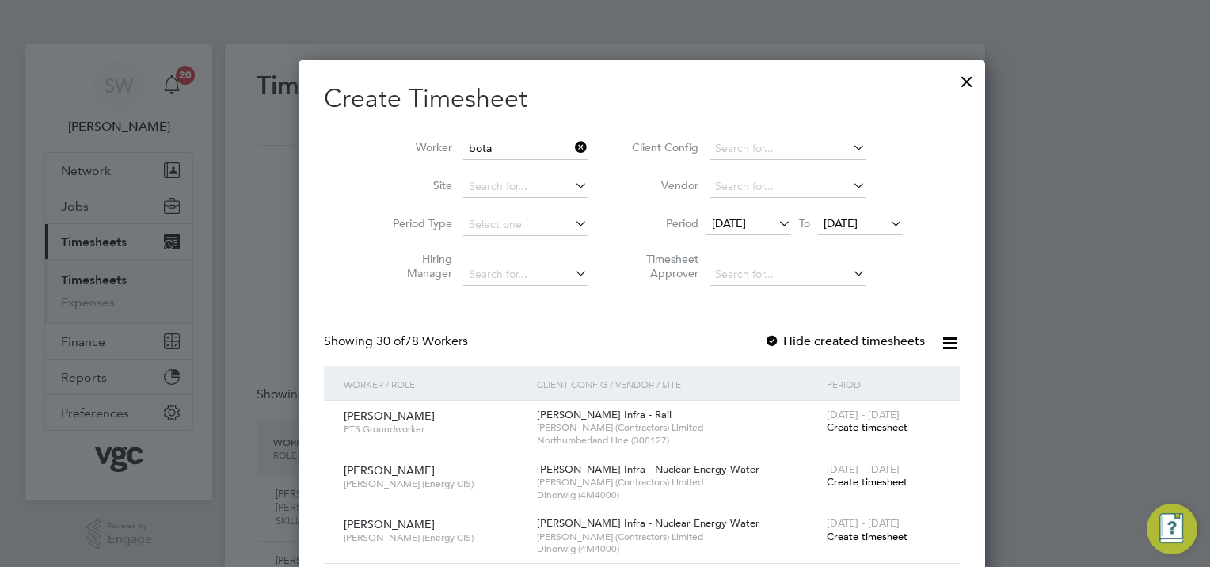
click at [495, 187] on li "[PERSON_NAME]" at bounding box center [490, 190] width 128 height 21
type input "[PERSON_NAME]"
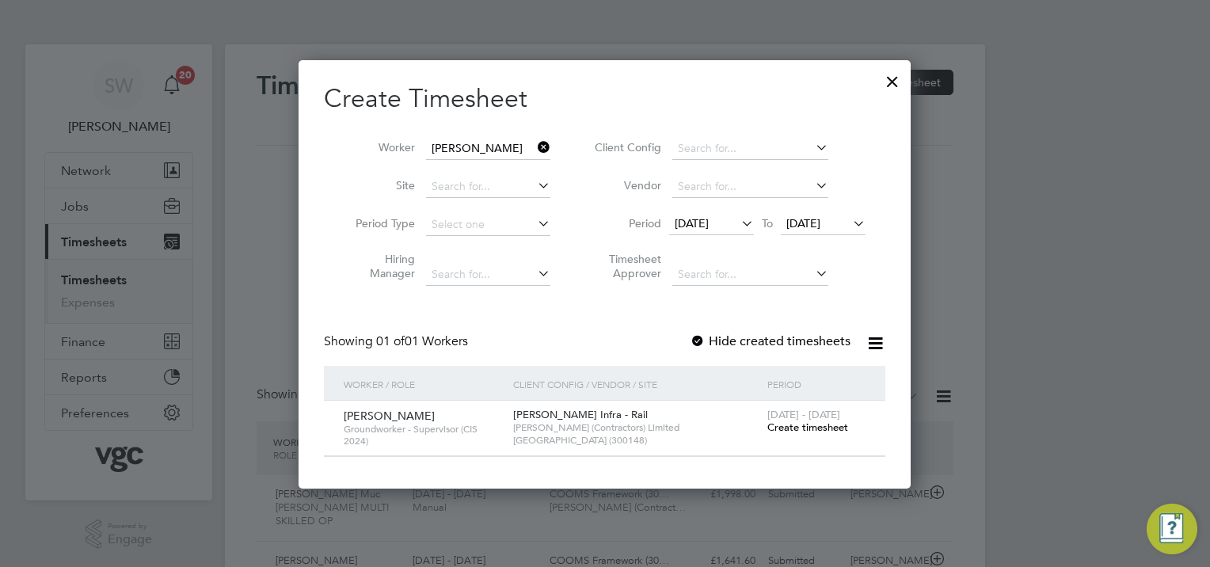
click at [787, 424] on span "Create timesheet" at bounding box center [807, 426] width 81 height 13
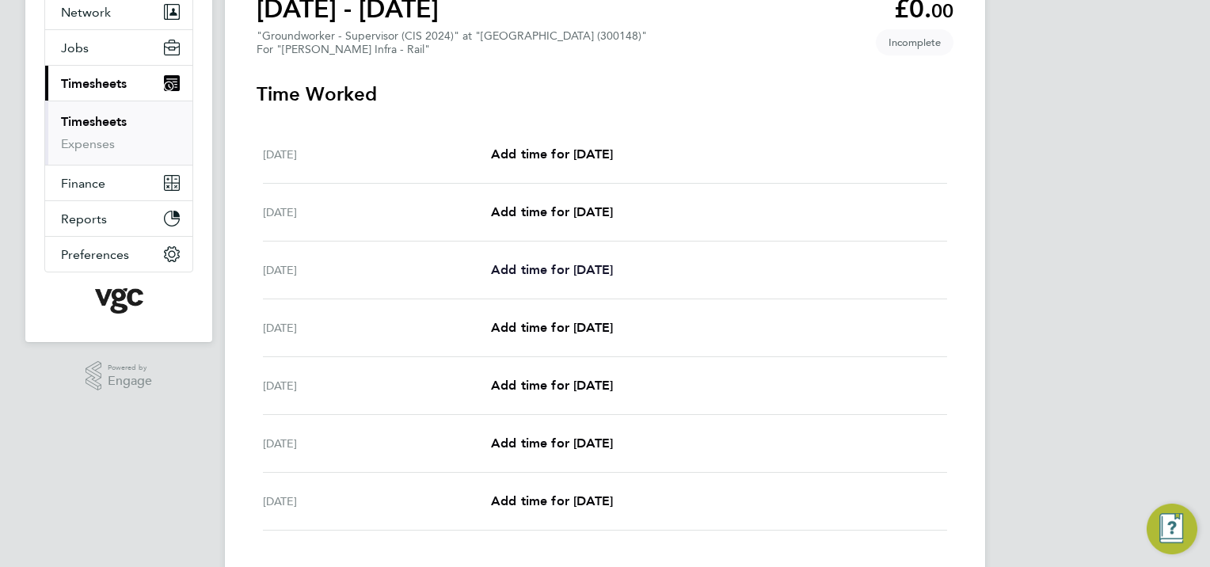
click at [596, 273] on span "Add time for [DATE]" at bounding box center [552, 269] width 122 height 15
select select "30"
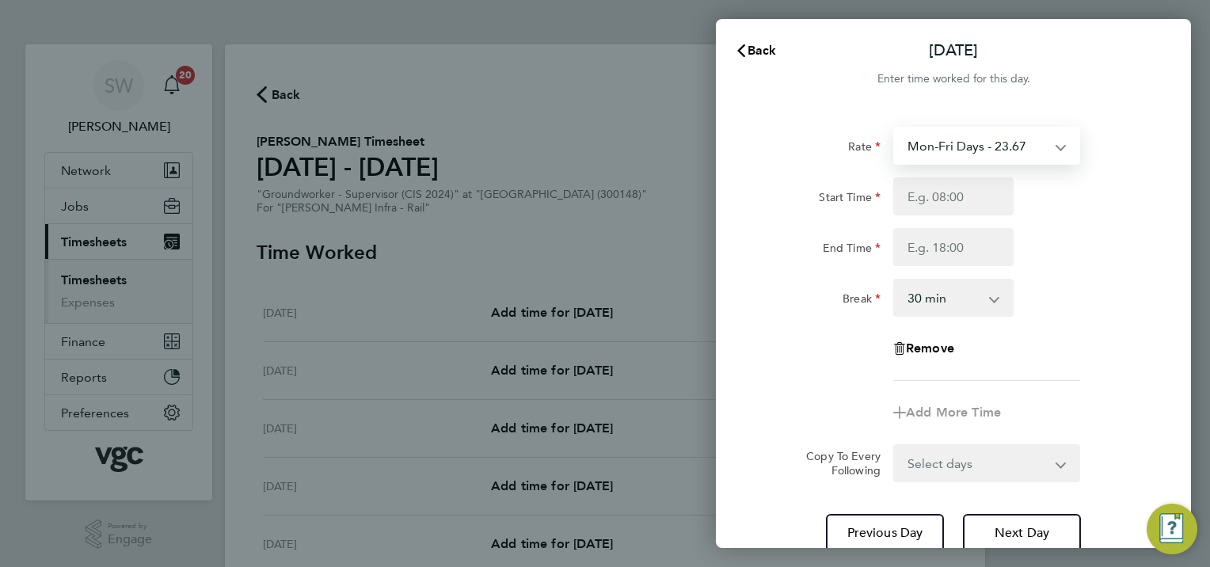
click at [1055, 143] on select "Mon-Fri Days - 23.67 Bank Hol - 35.50 new daily rate - 241.50 Xmas / [GEOGRAPHI…" at bounding box center [977, 145] width 165 height 35
select select "30"
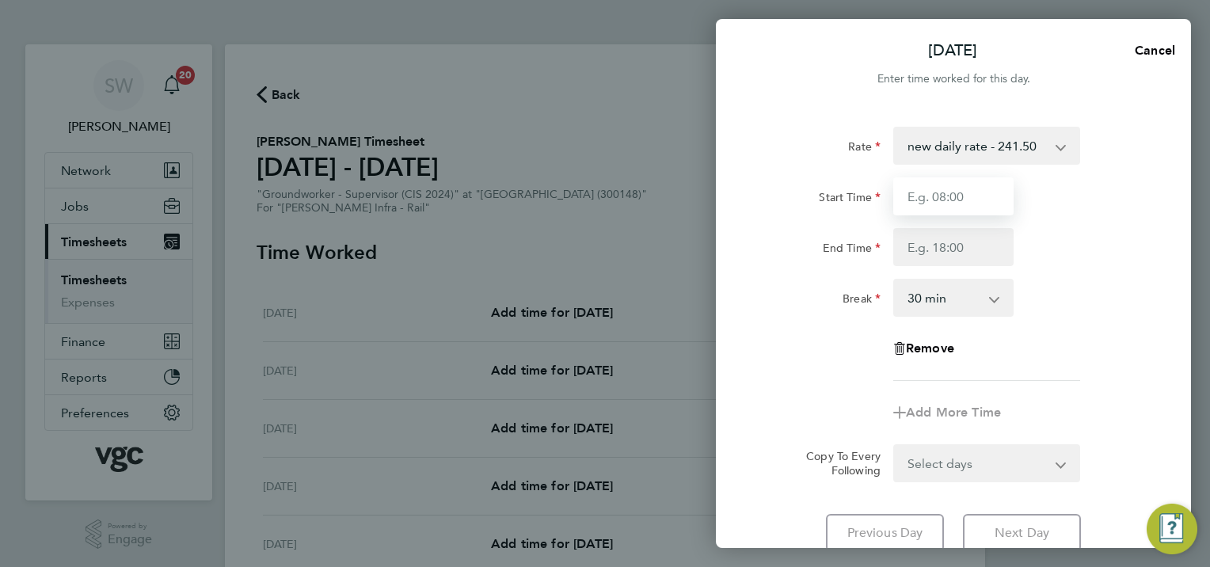
click at [935, 196] on input "Start Time" at bounding box center [953, 196] width 120 height 38
type input "07:00"
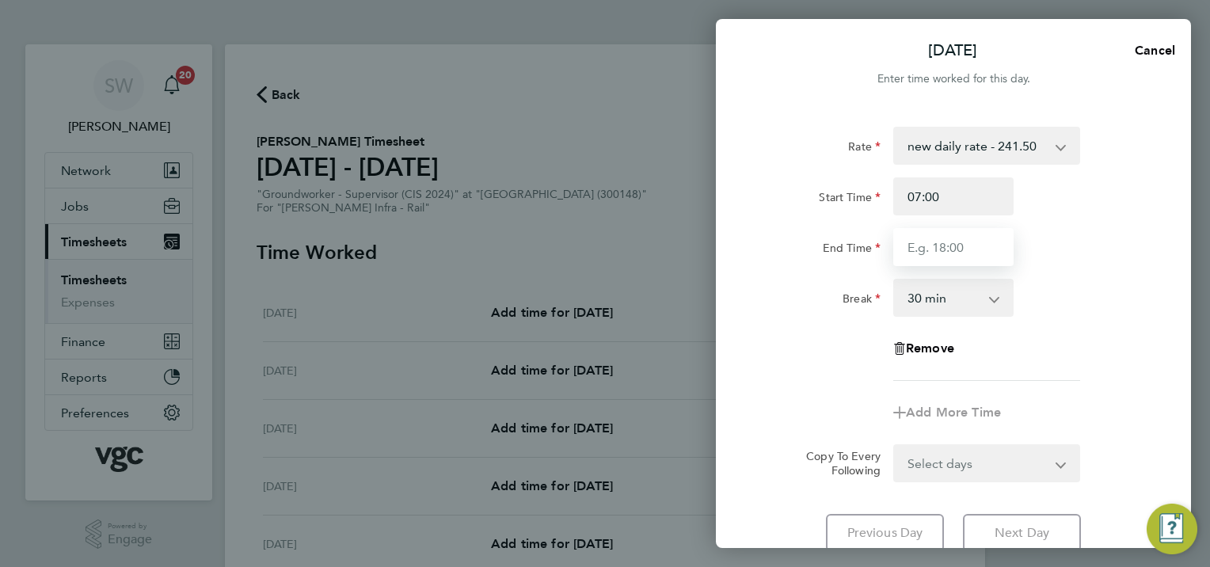
type input "08:30"
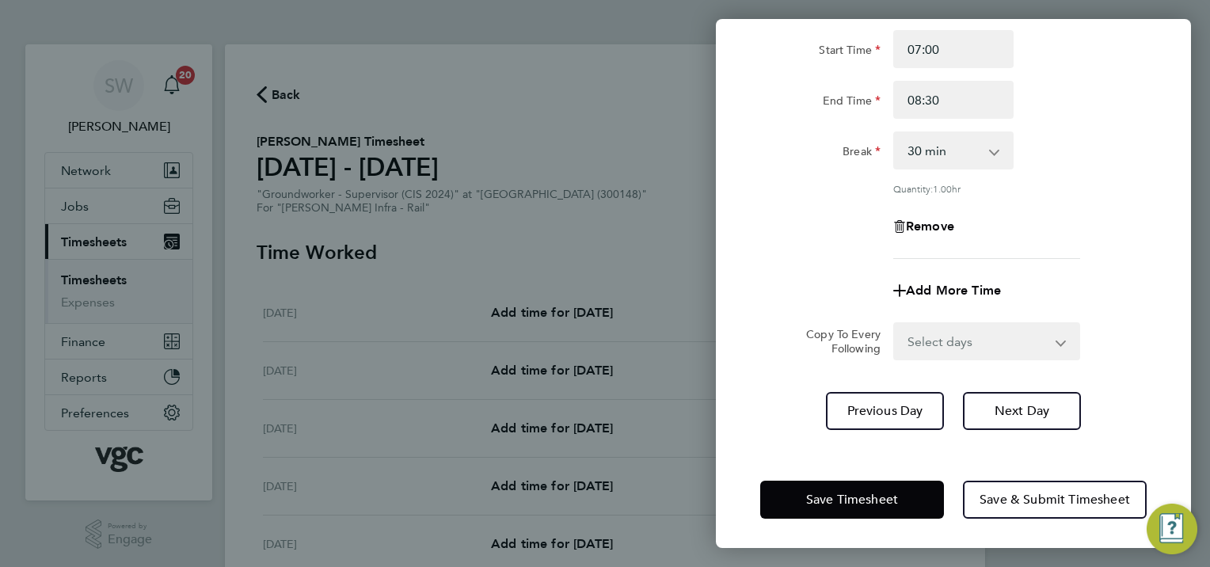
click at [1059, 340] on select "Select days Day [DATE] [DATE] [DATE] [DATE]" at bounding box center [978, 341] width 166 height 35
select select "TUE"
click at [895, 324] on select "Select days Day [DATE] [DATE] [DATE] [DATE]" at bounding box center [978, 341] width 166 height 35
select select "[DATE]"
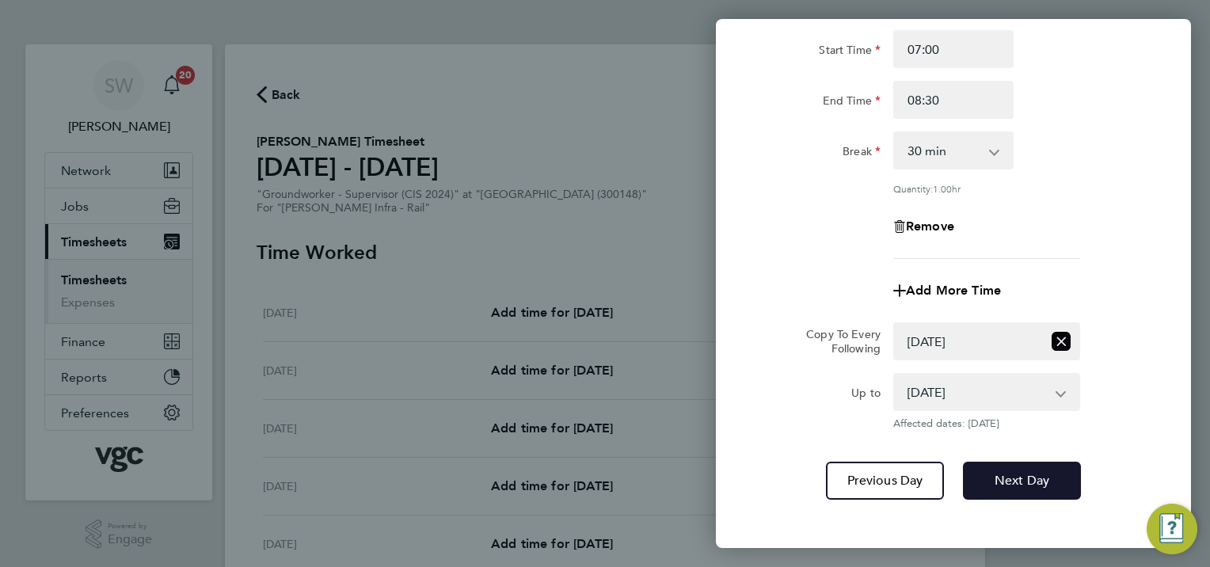
click at [1031, 480] on span "Next Day" at bounding box center [1021, 481] width 55 height 16
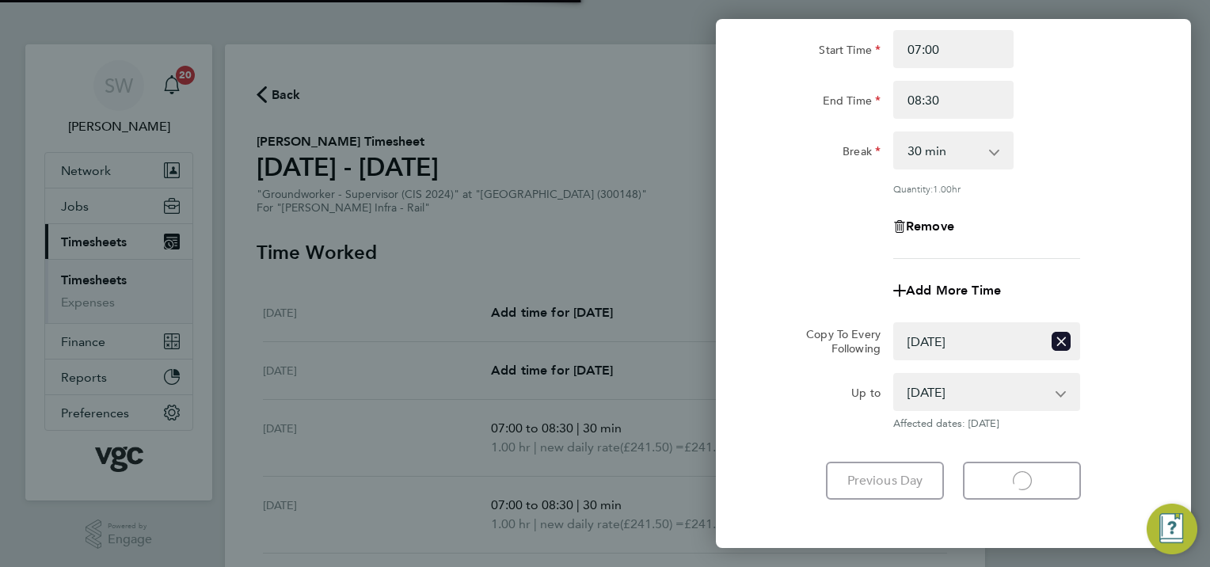
select select "30"
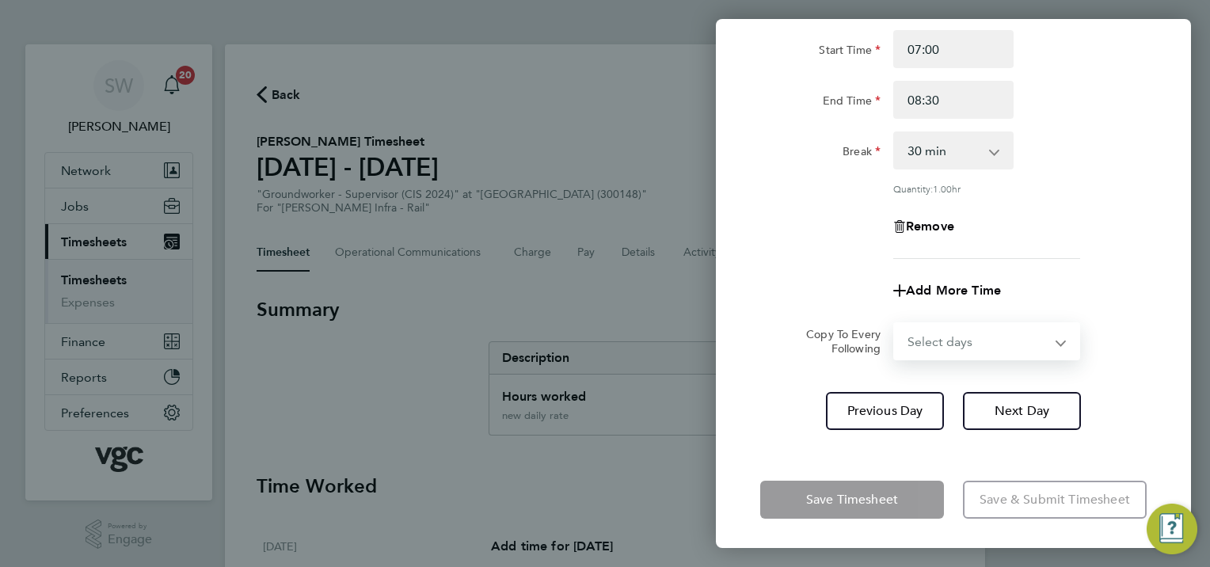
click at [1053, 336] on select "Select days Day [DATE] [DATE] [DATE]" at bounding box center [978, 341] width 166 height 35
select select "WED"
click at [895, 324] on select "Select days Day [DATE] [DATE] [DATE]" at bounding box center [978, 341] width 166 height 35
select select "[DATE]"
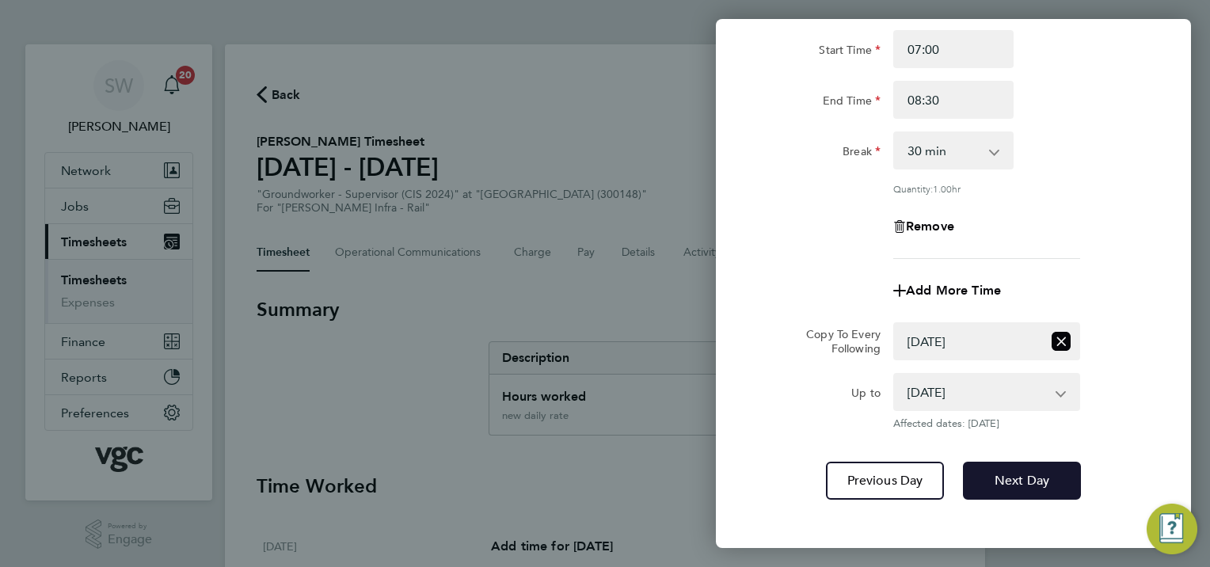
click at [1034, 478] on span "Next Day" at bounding box center [1021, 481] width 55 height 16
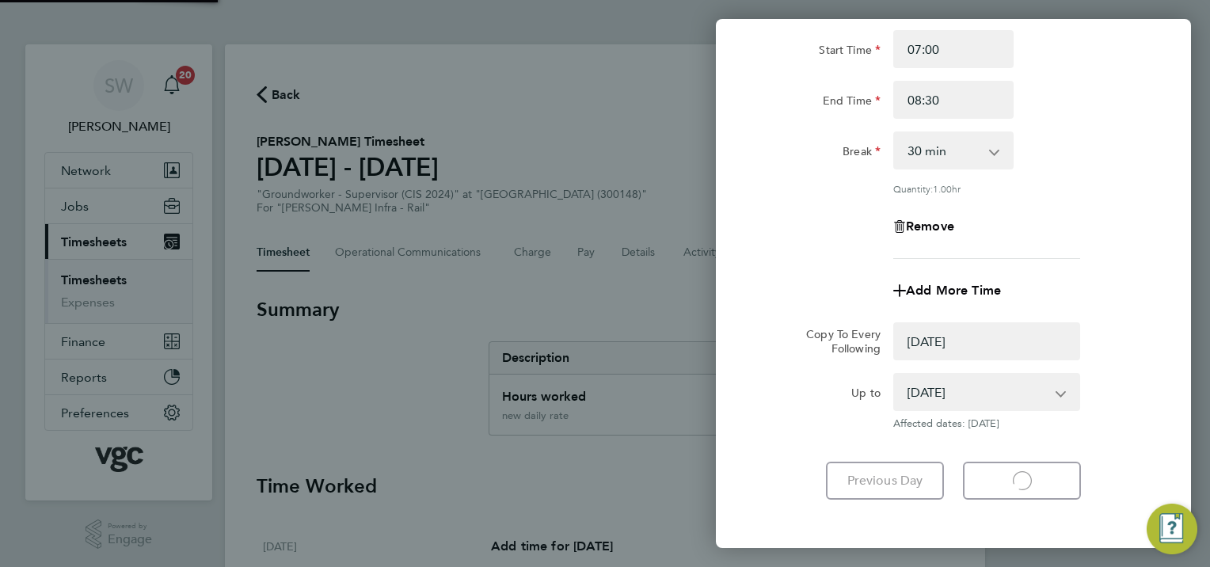
select select "0: null"
select select "30"
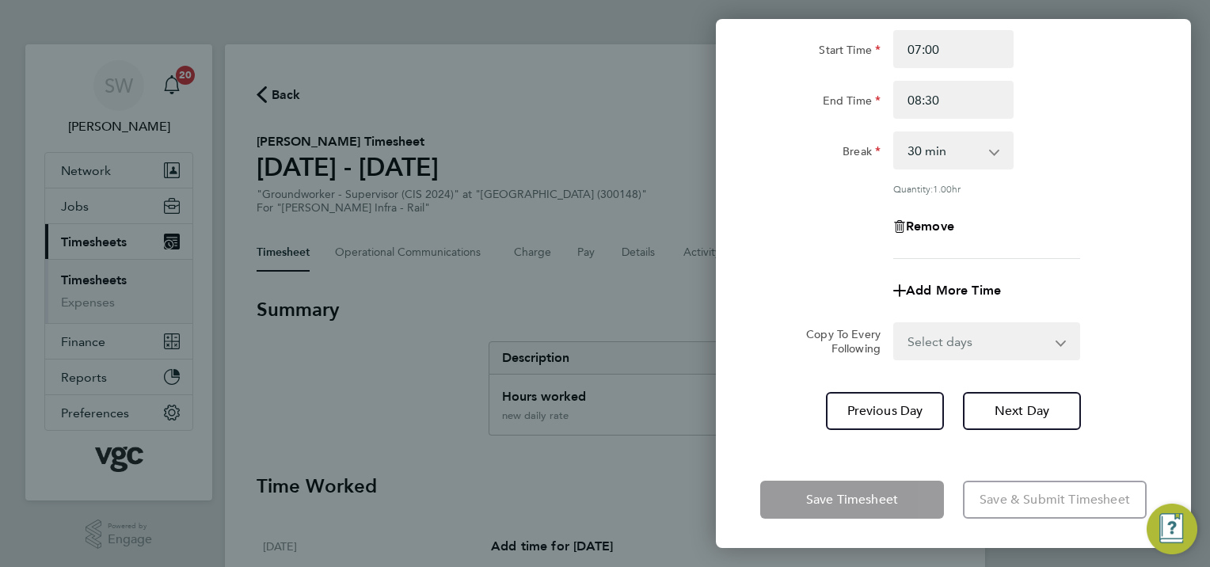
click at [1061, 338] on select "Select days Day [DATE] [DATE]" at bounding box center [978, 341] width 166 height 35
select select "THU"
click at [895, 324] on select "Select days Day [DATE] [DATE]" at bounding box center [978, 341] width 166 height 35
select select "[DATE]"
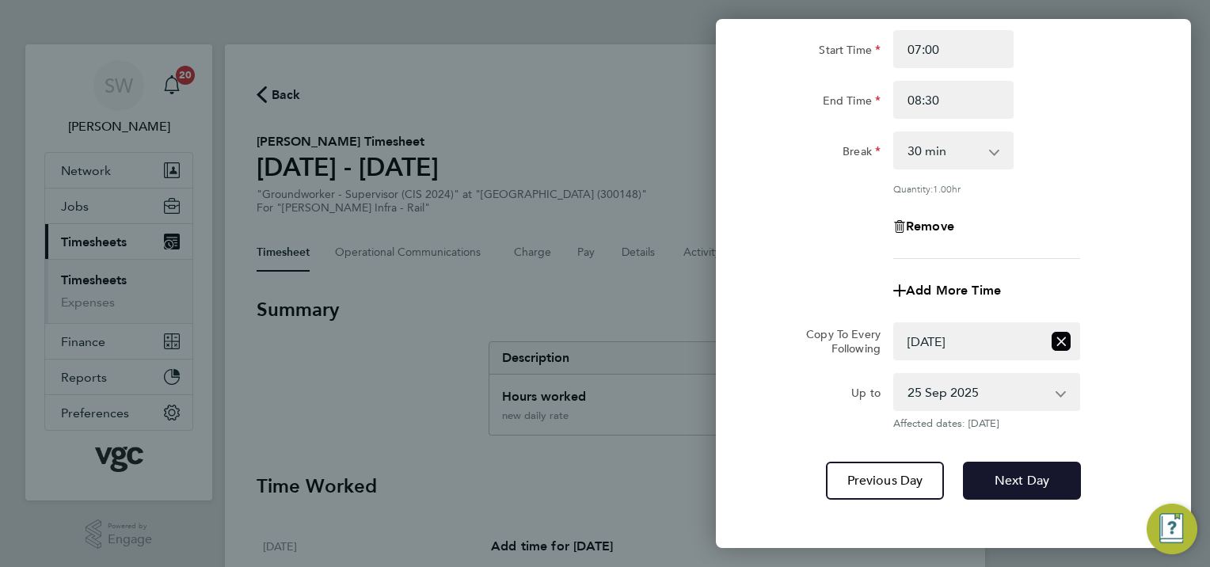
click at [988, 462] on button "Next Day" at bounding box center [1022, 481] width 118 height 38
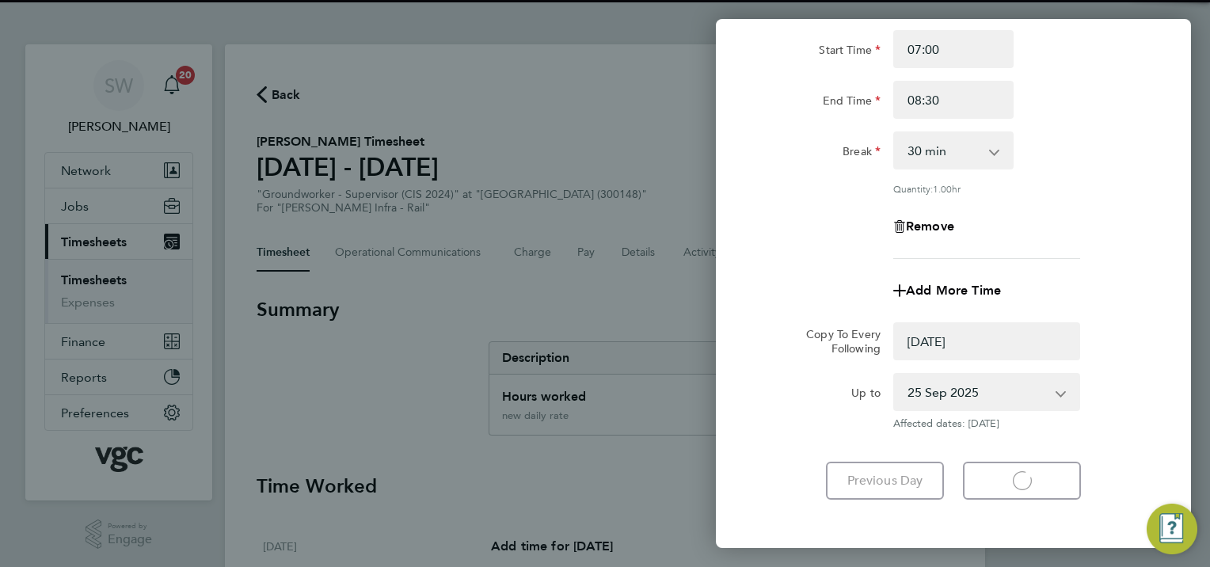
select select "0: null"
select select "30"
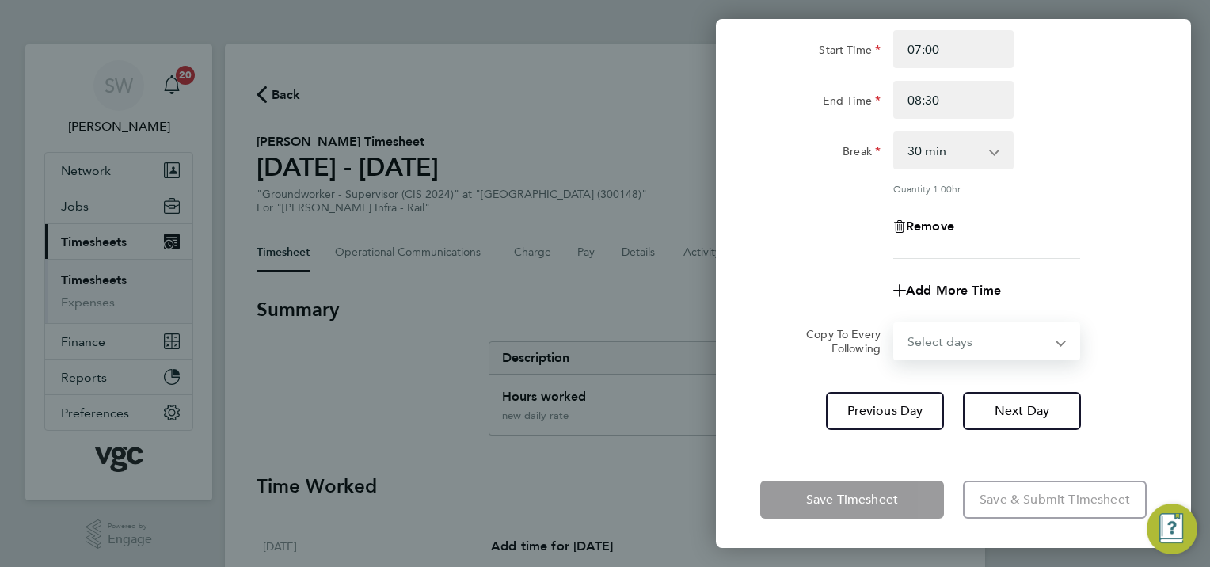
click at [1057, 342] on select "Select days [DATE]" at bounding box center [978, 341] width 166 height 35
select select "FRI"
click at [895, 324] on select "Select days [DATE]" at bounding box center [978, 341] width 166 height 35
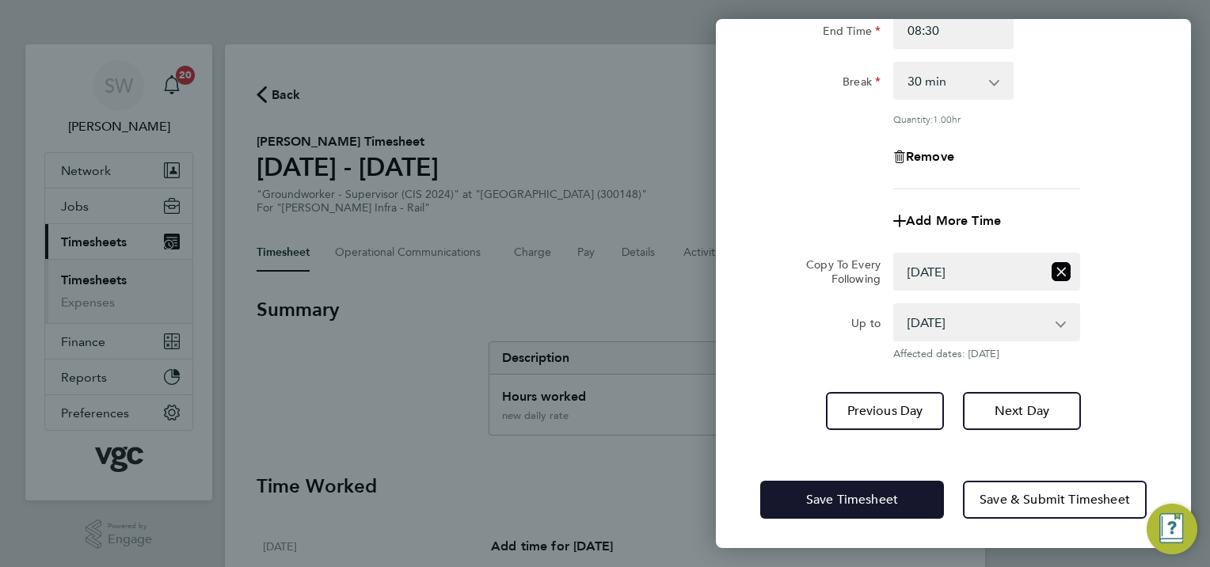
click at [866, 496] on span "Save Timesheet" at bounding box center [852, 500] width 92 height 16
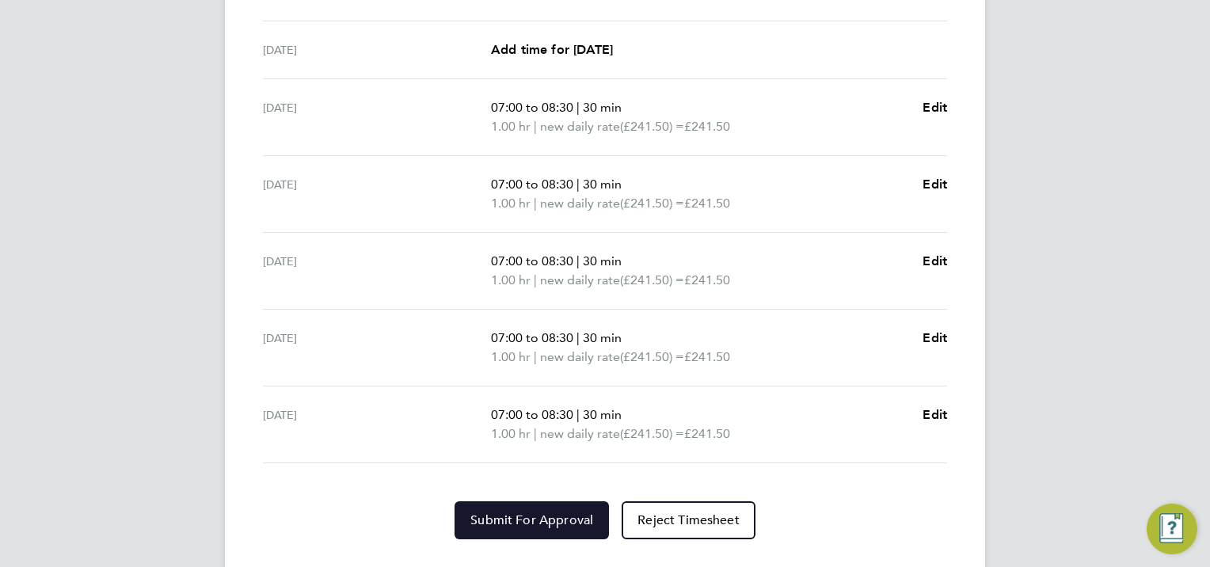
click at [531, 512] on span "Submit For Approval" at bounding box center [531, 520] width 123 height 16
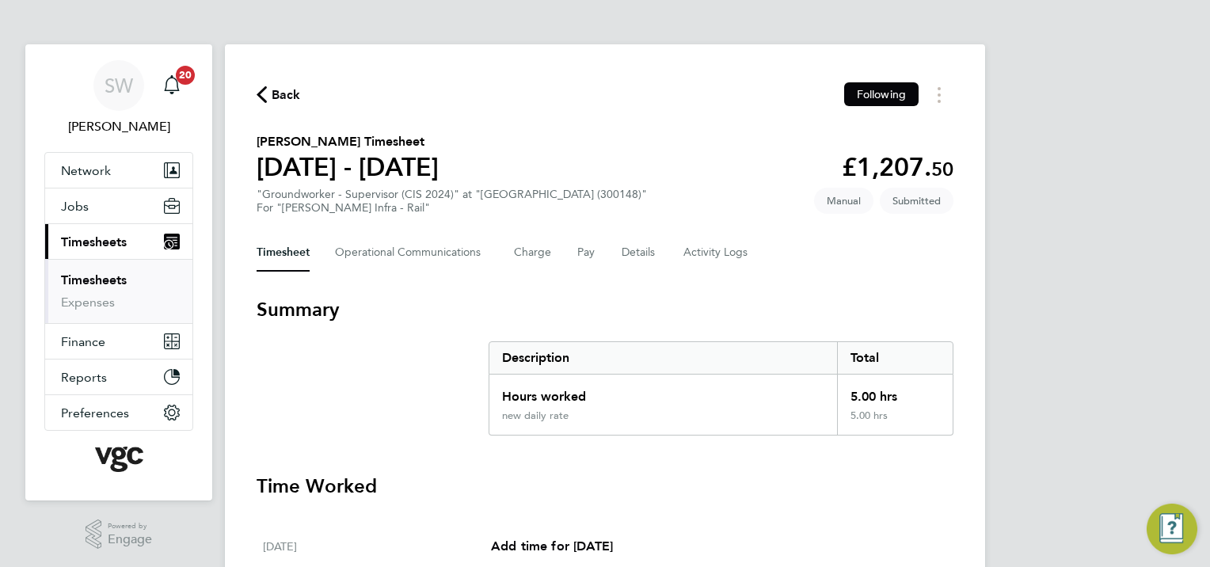
drag, startPoint x: 117, startPoint y: 286, endPoint x: 130, endPoint y: 287, distance: 12.7
click at [117, 286] on link "Timesheets" at bounding box center [94, 279] width 66 height 15
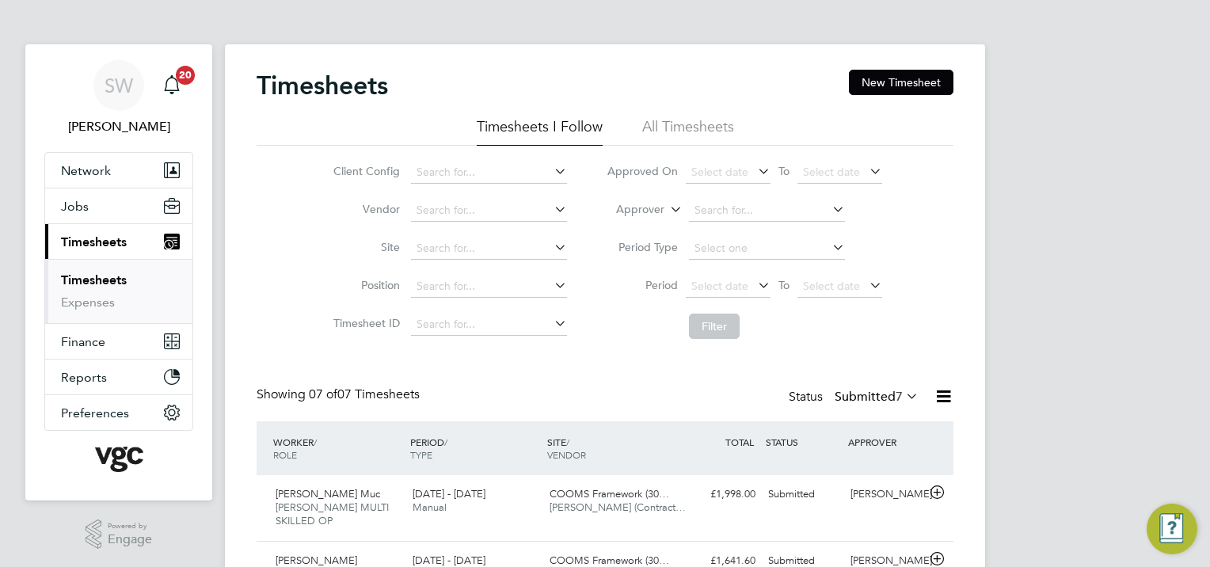
drag, startPoint x: 897, startPoint y: 78, endPoint x: 744, endPoint y: 121, distance: 158.9
click at [896, 78] on button "New Timesheet" at bounding box center [901, 82] width 104 height 25
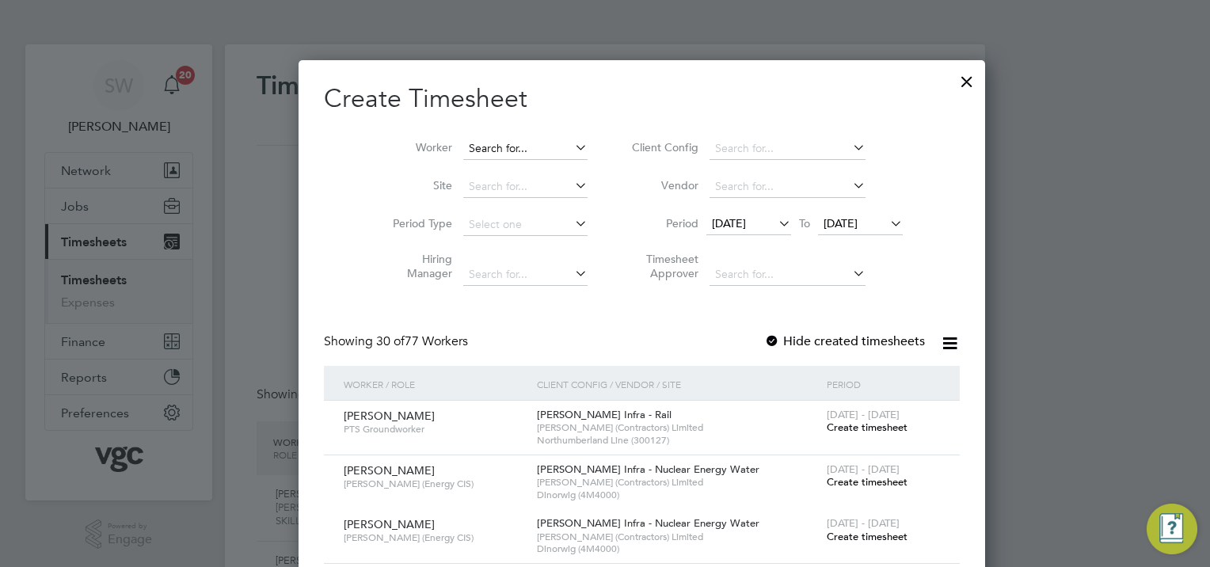
click at [463, 147] on input at bounding box center [525, 149] width 124 height 22
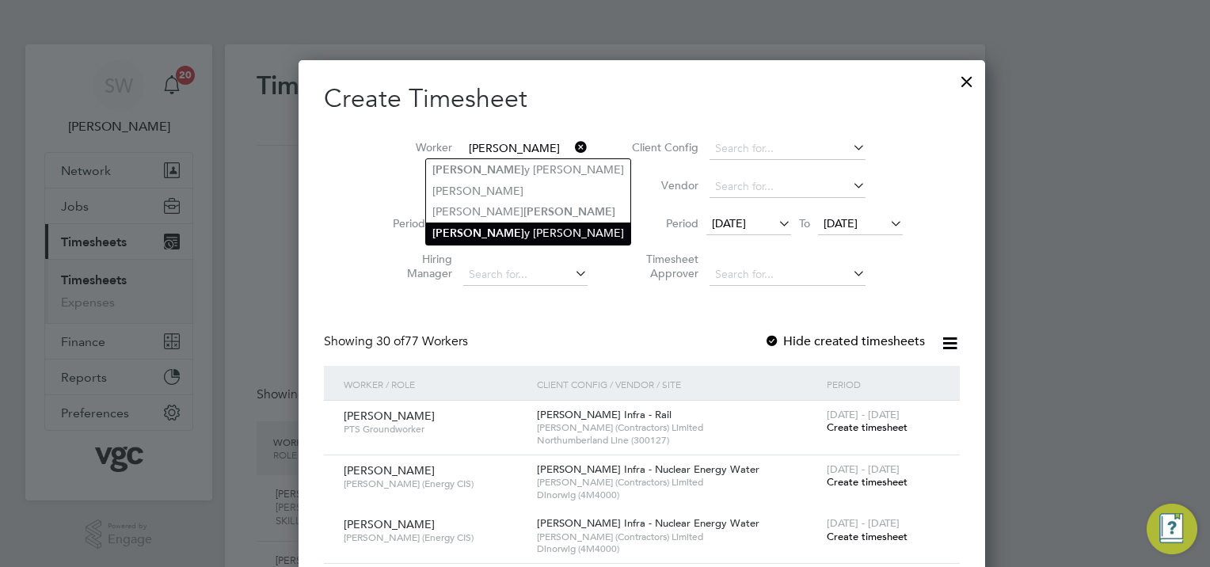
click at [455, 229] on li "[PERSON_NAME] y [PERSON_NAME]" at bounding box center [528, 232] width 204 height 21
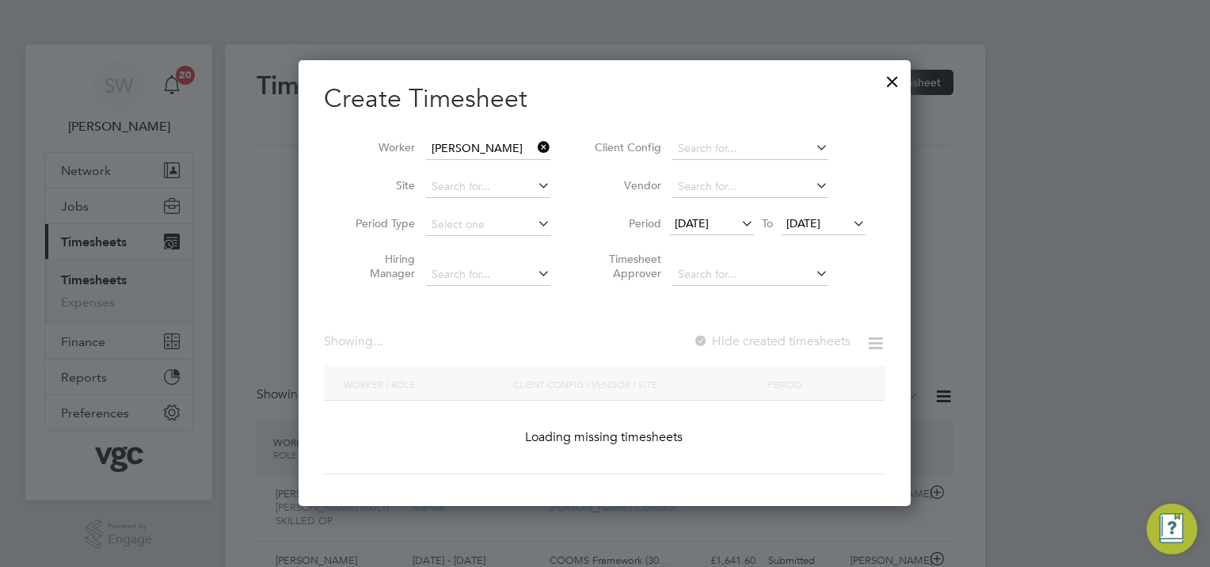
type input "[PERSON_NAME]"
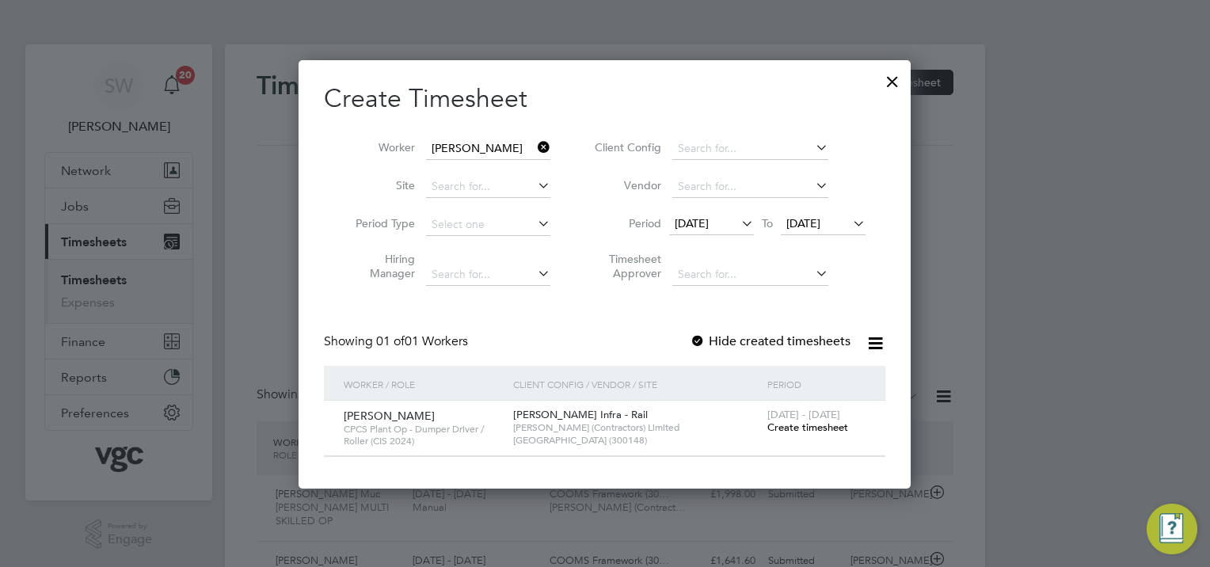
click at [792, 429] on span "Create timesheet" at bounding box center [807, 426] width 81 height 13
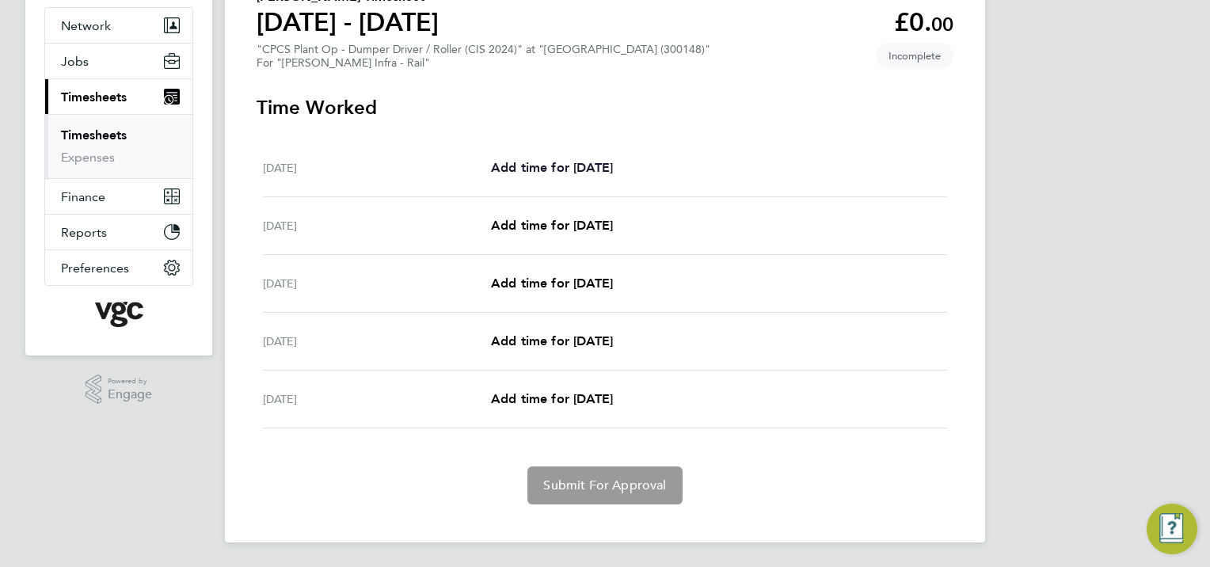
click at [572, 165] on span "Add time for [DATE]" at bounding box center [552, 167] width 122 height 15
select select "30"
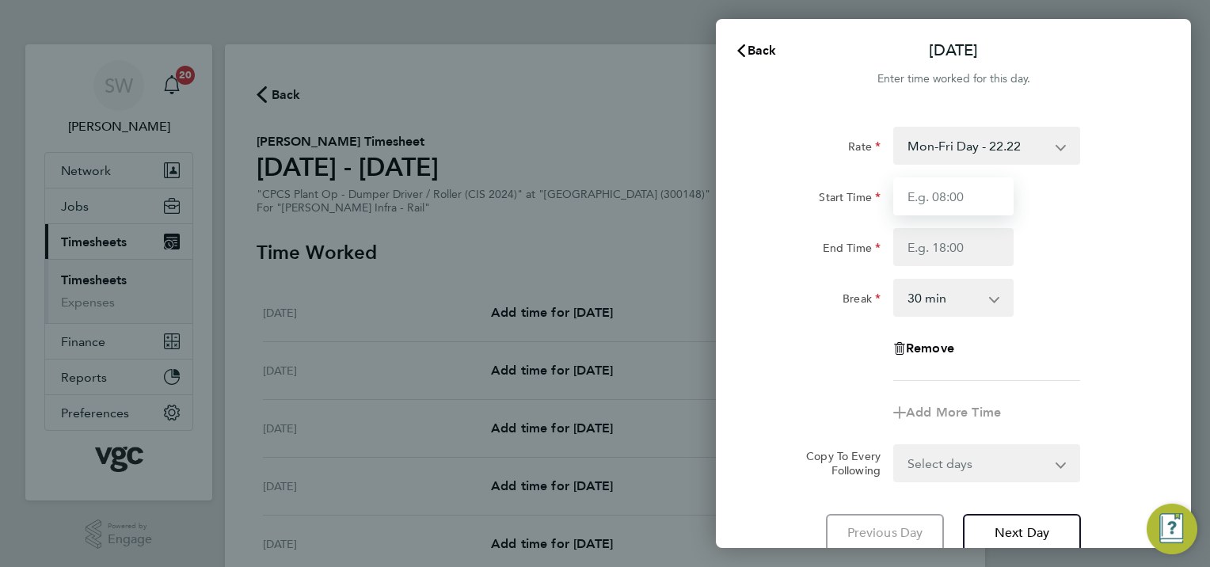
click at [941, 193] on input "Start Time" at bounding box center [953, 196] width 120 height 38
type input "07:00"
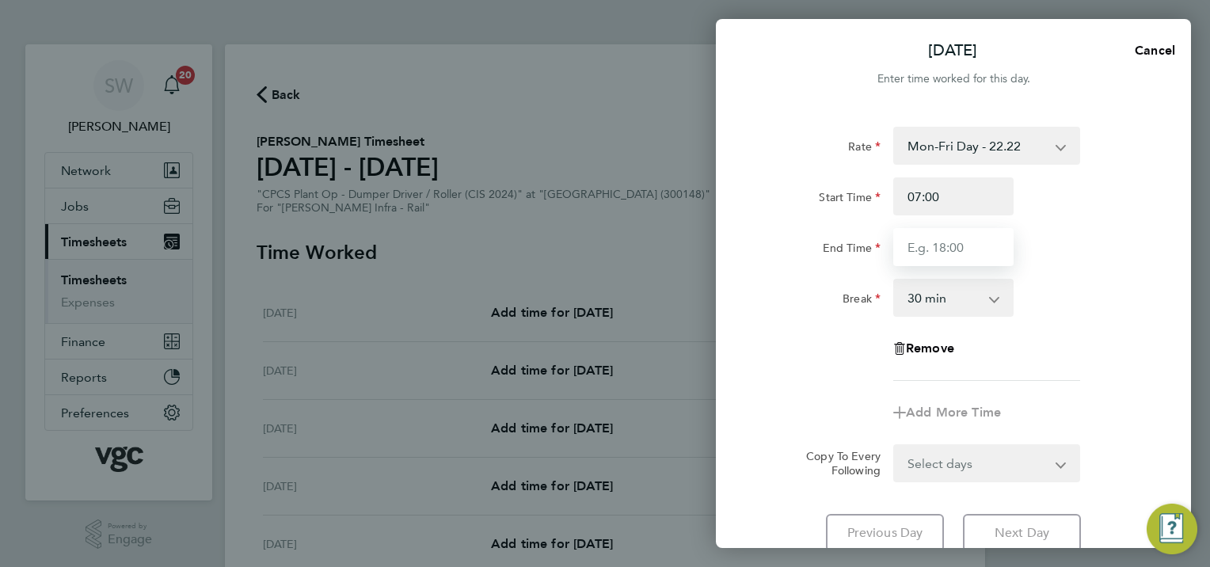
click at [916, 245] on input "End Time" at bounding box center [953, 247] width 120 height 38
type input "17:30"
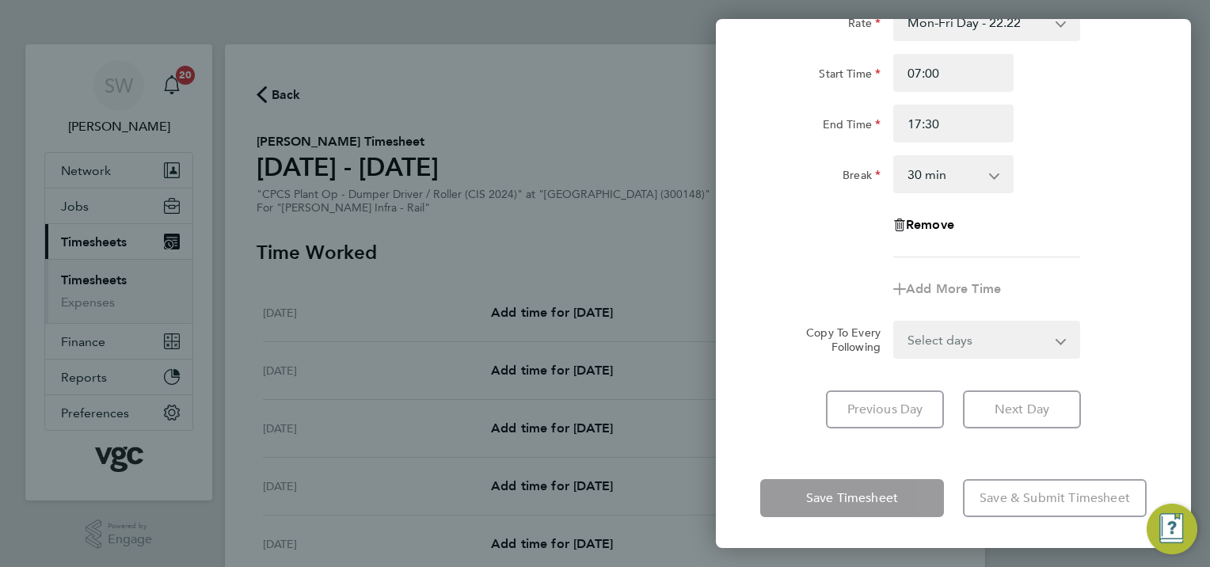
click at [1058, 342] on form "Rate Mon-Fri Day - 22.22 Mon-Thurs Night - 25.55 Weekend - 28.88 Xmas / NY - 44…" at bounding box center [953, 180] width 386 height 355
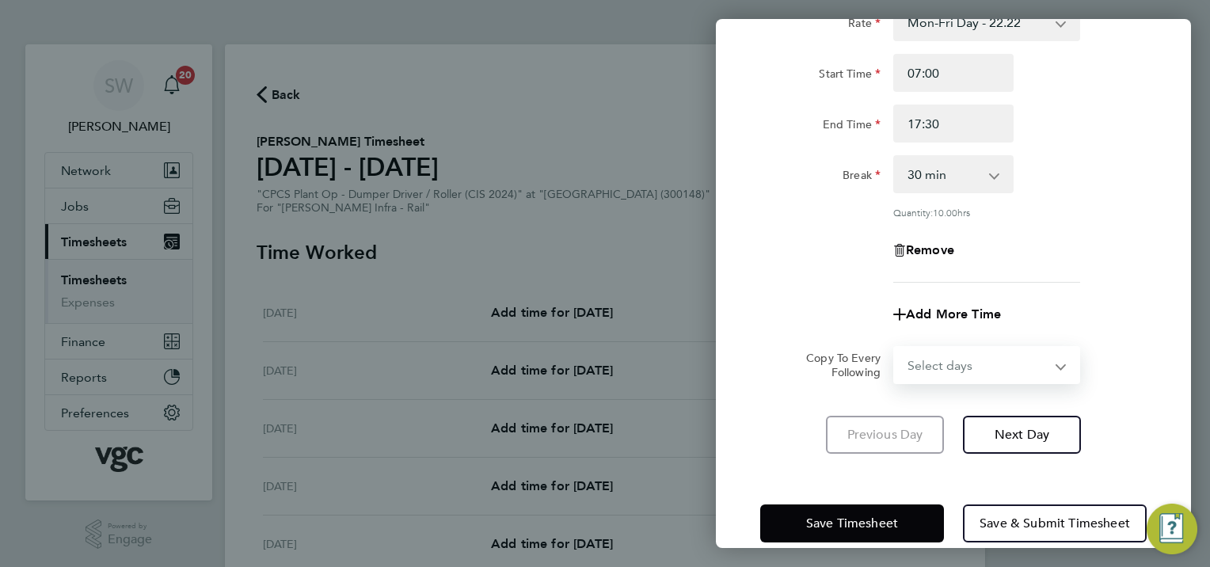
select select "TUE"
click at [895, 348] on select "Select days Day [DATE] [DATE] [DATE] [DATE]" at bounding box center [978, 365] width 166 height 35
select select "[DATE]"
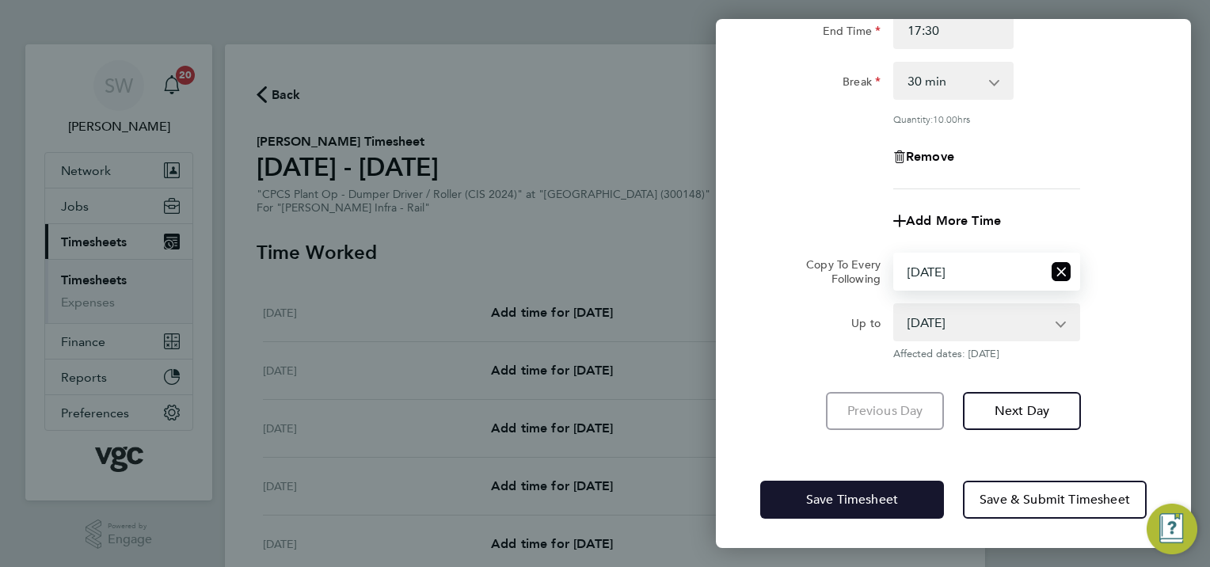
click at [832, 483] on button "Save Timesheet" at bounding box center [852, 500] width 184 height 38
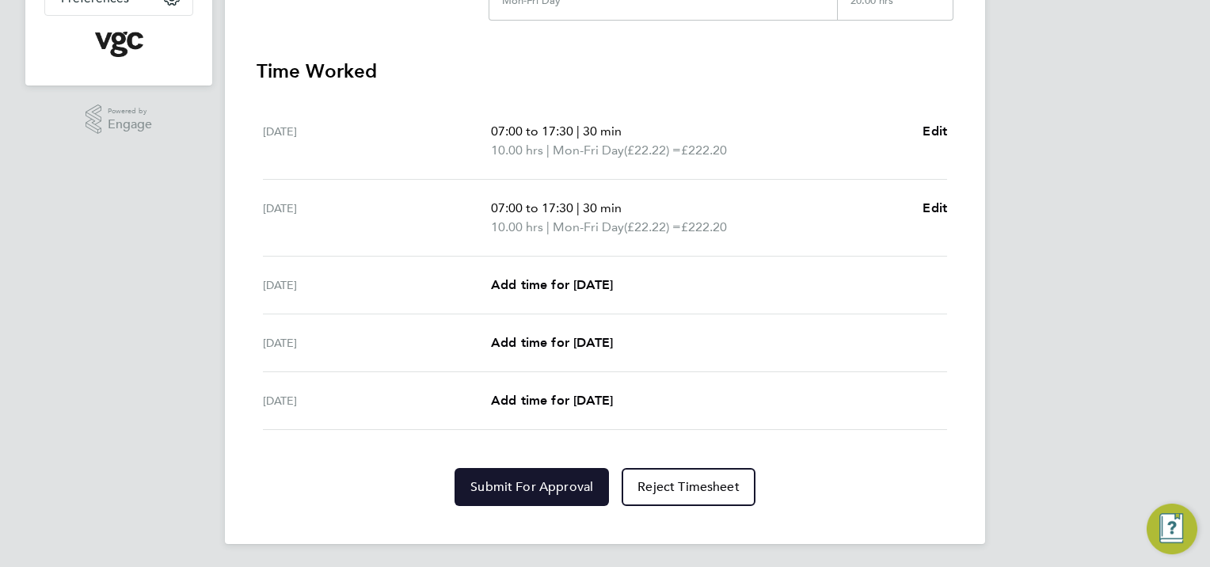
click at [530, 475] on button "Submit For Approval" at bounding box center [531, 487] width 154 height 38
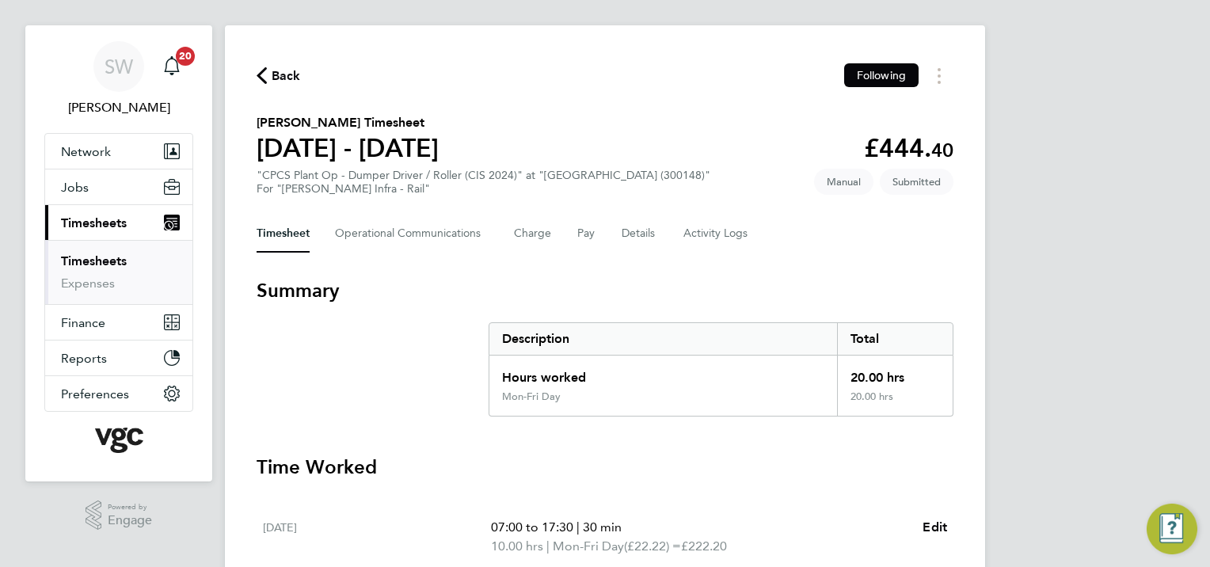
click at [111, 266] on link "Timesheets" at bounding box center [94, 260] width 66 height 15
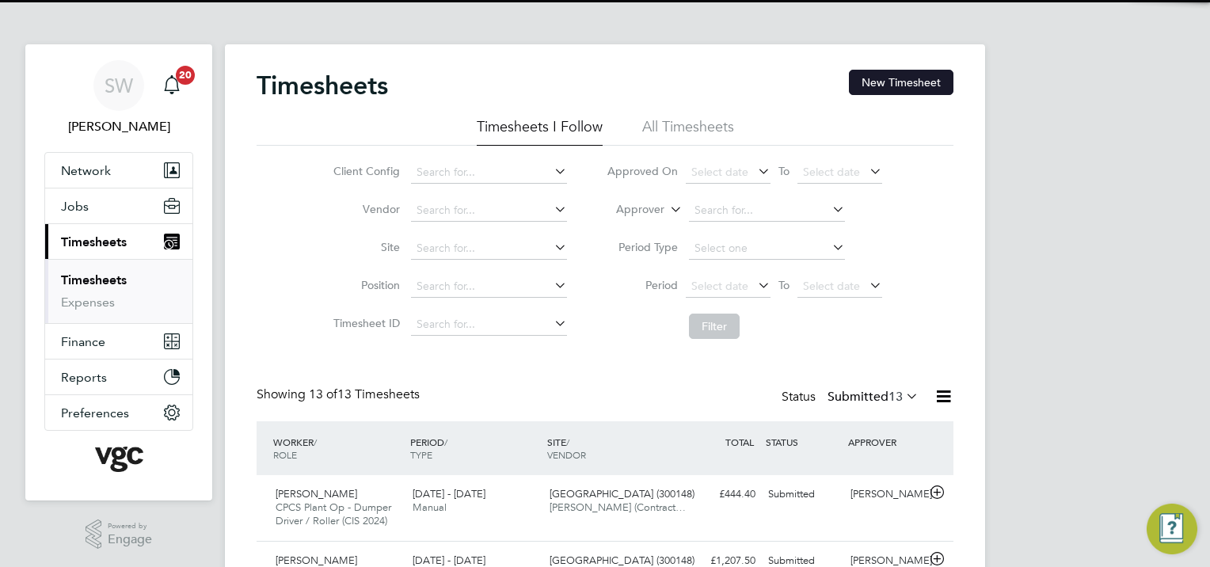
click at [912, 82] on button "New Timesheet" at bounding box center [901, 82] width 104 height 25
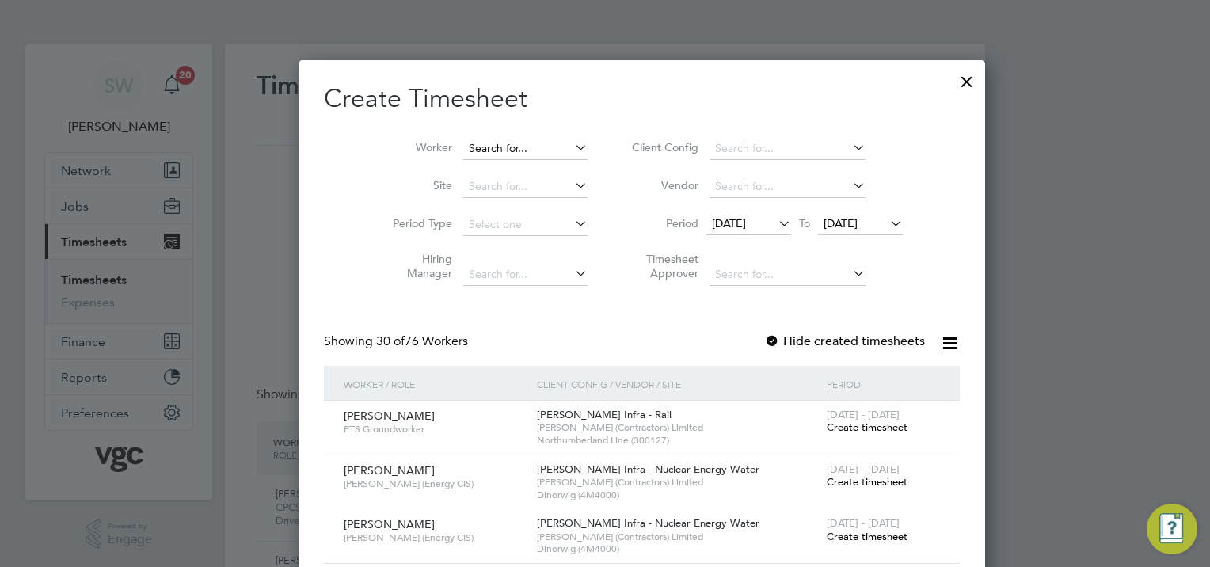
click at [463, 142] on input at bounding box center [525, 149] width 124 height 22
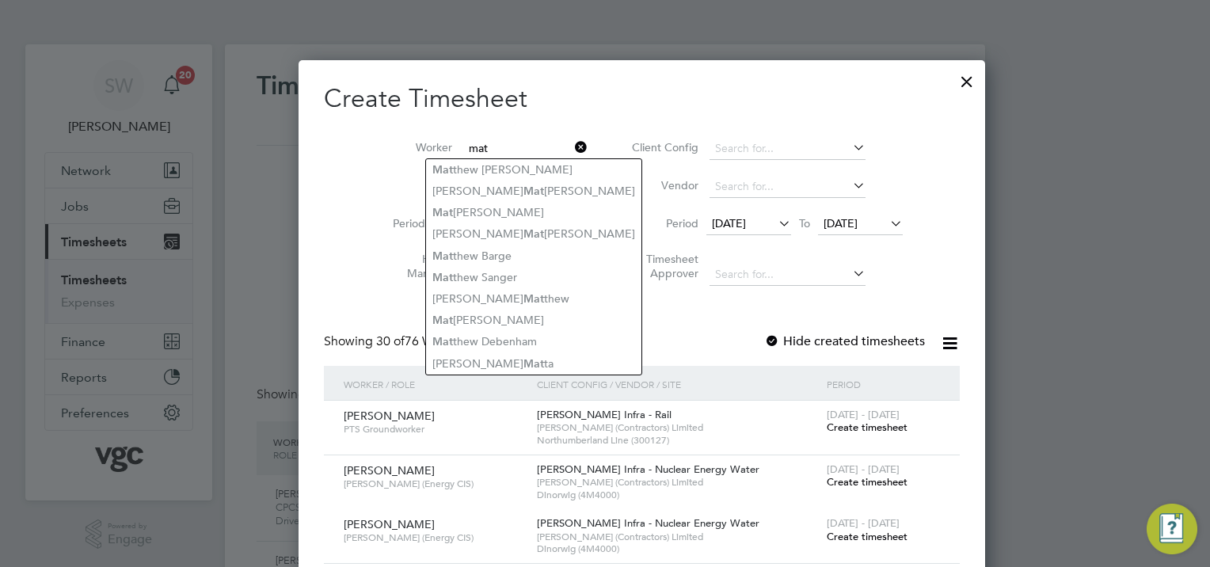
type input "mat"
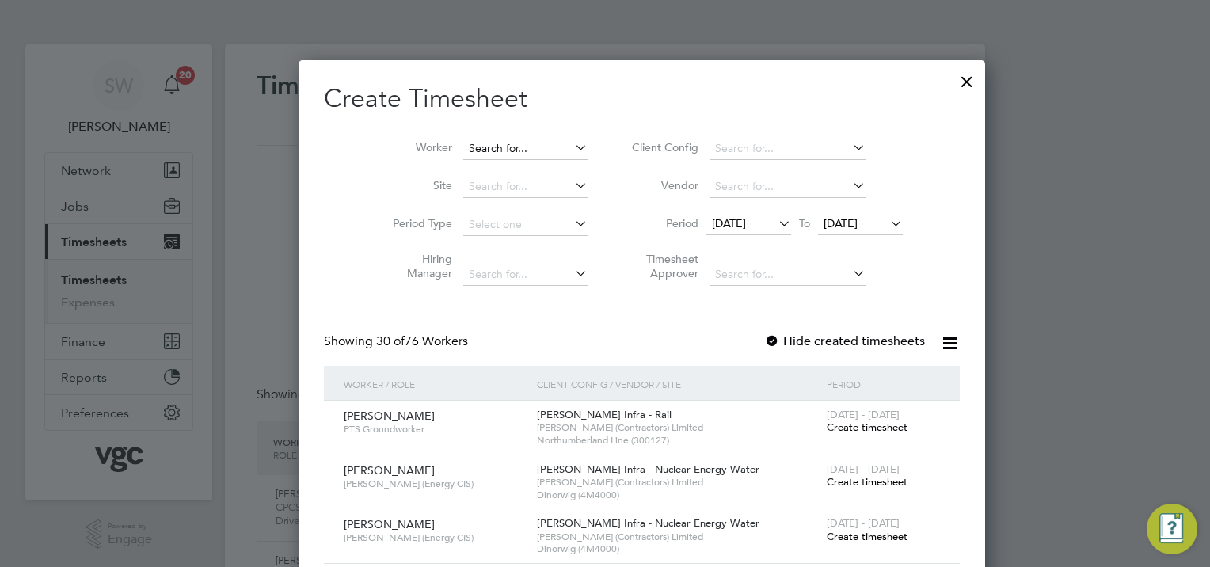
click at [463, 139] on input at bounding box center [525, 149] width 124 height 22
click at [488, 144] on input "matiu" at bounding box center [525, 149] width 124 height 22
type input "mat"
click at [463, 146] on input at bounding box center [525, 149] width 124 height 22
type input "m"
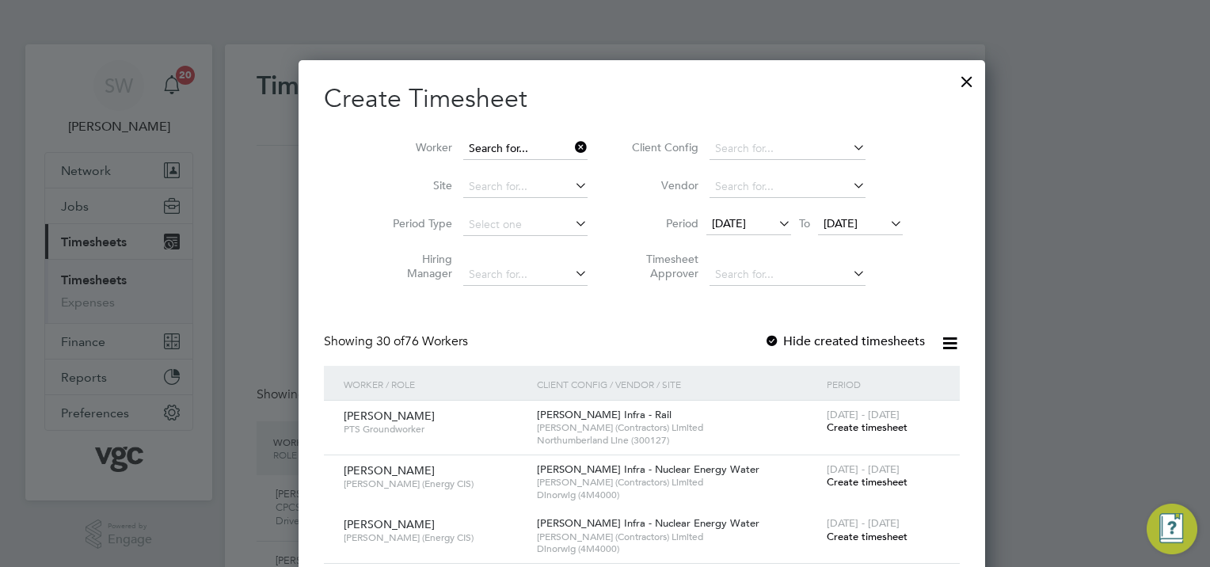
click at [464, 146] on input at bounding box center [525, 149] width 124 height 22
type input "m"
click at [452, 136] on li "Worker" at bounding box center [484, 149] width 246 height 38
click at [463, 145] on input at bounding box center [525, 149] width 124 height 22
type input "vikas"
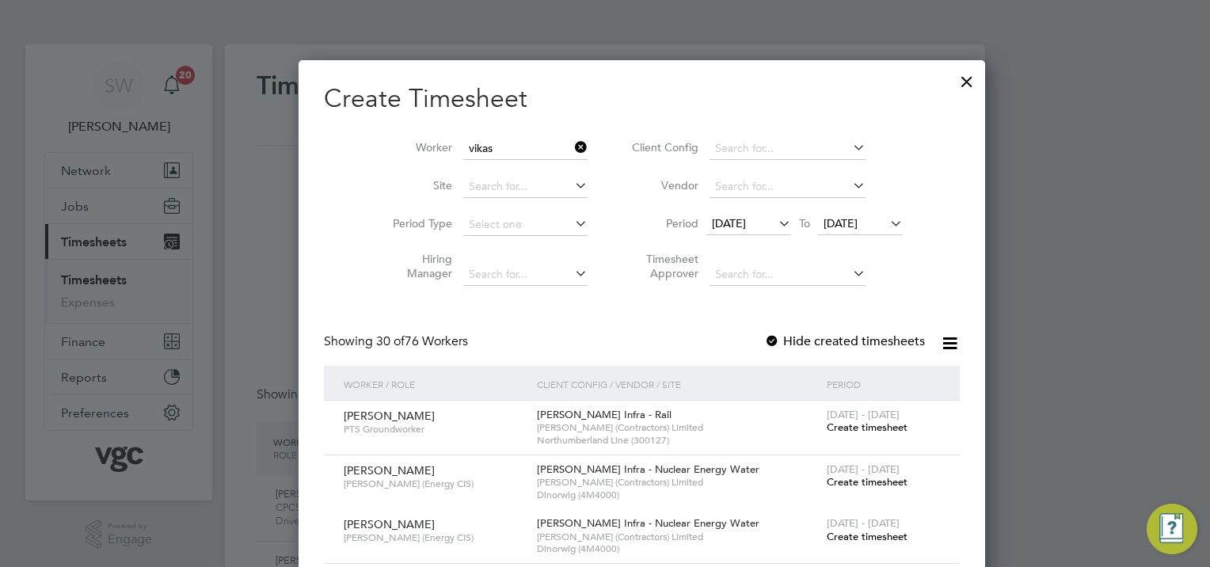
click at [952, 78] on div at bounding box center [966, 77] width 28 height 28
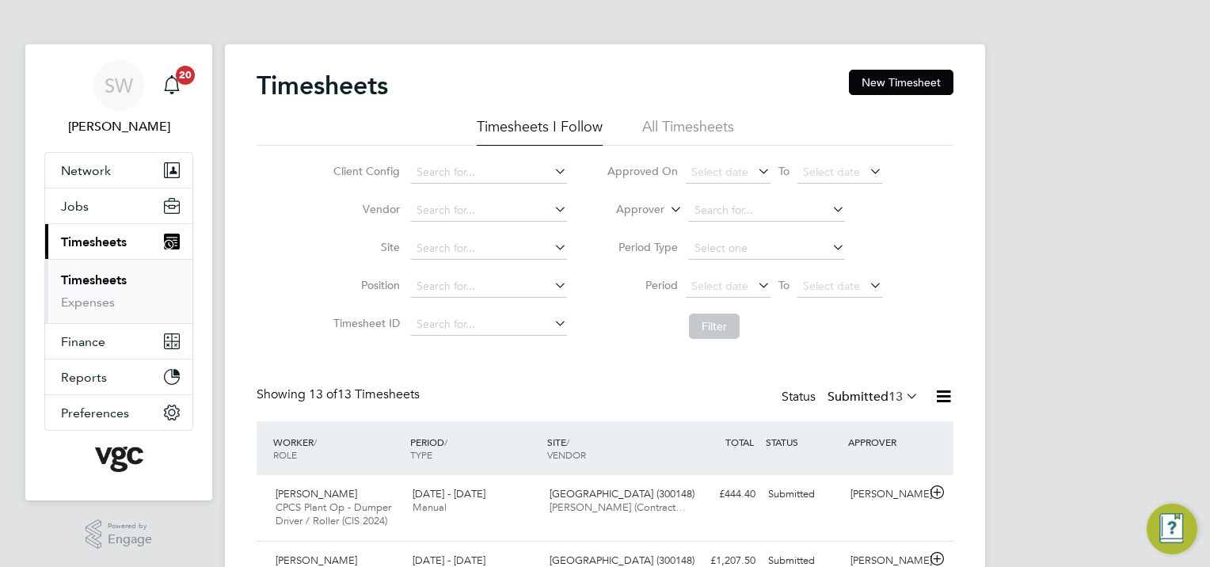
scroll to position [53, 138]
click at [120, 281] on link "Timesheets" at bounding box center [94, 279] width 66 height 15
click at [121, 276] on link "Timesheets" at bounding box center [94, 279] width 66 height 15
click at [881, 92] on button "New Timesheet" at bounding box center [901, 82] width 104 height 25
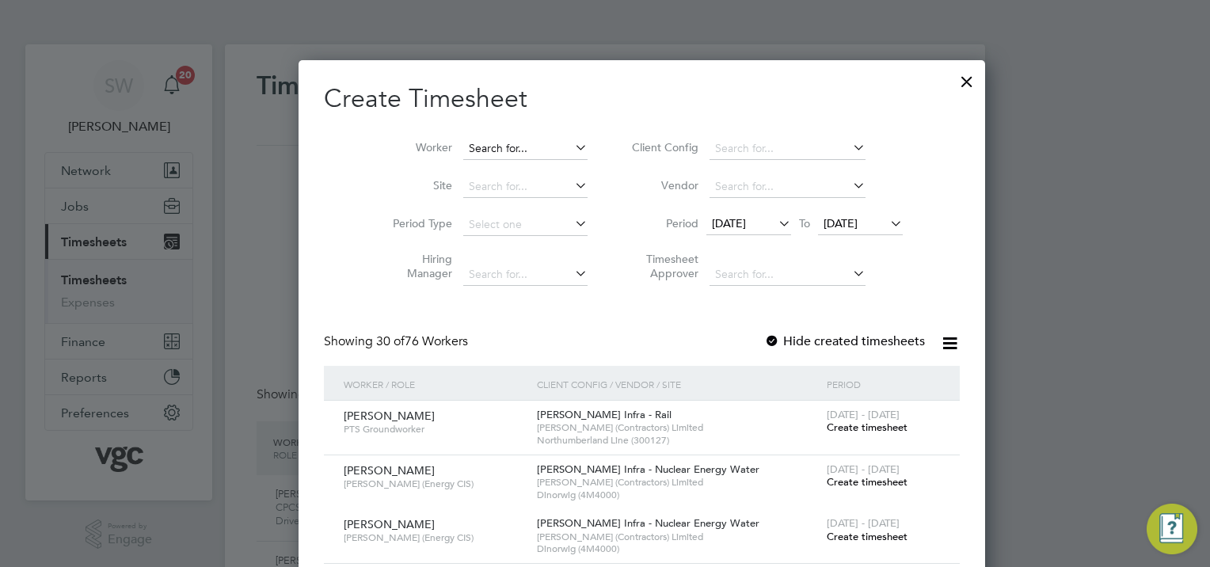
click at [465, 140] on input at bounding box center [525, 149] width 124 height 22
click at [455, 192] on li "Vik as [PERSON_NAME]" at bounding box center [495, 190] width 139 height 21
type input "[PERSON_NAME]"
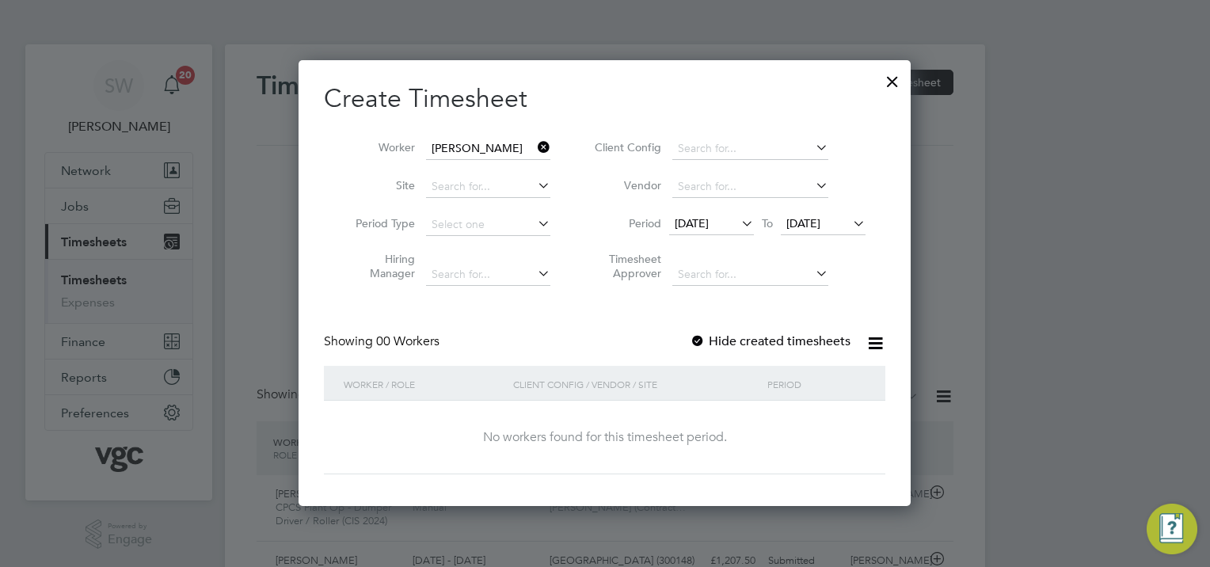
click at [819, 220] on span "[DATE]" at bounding box center [803, 223] width 34 height 14
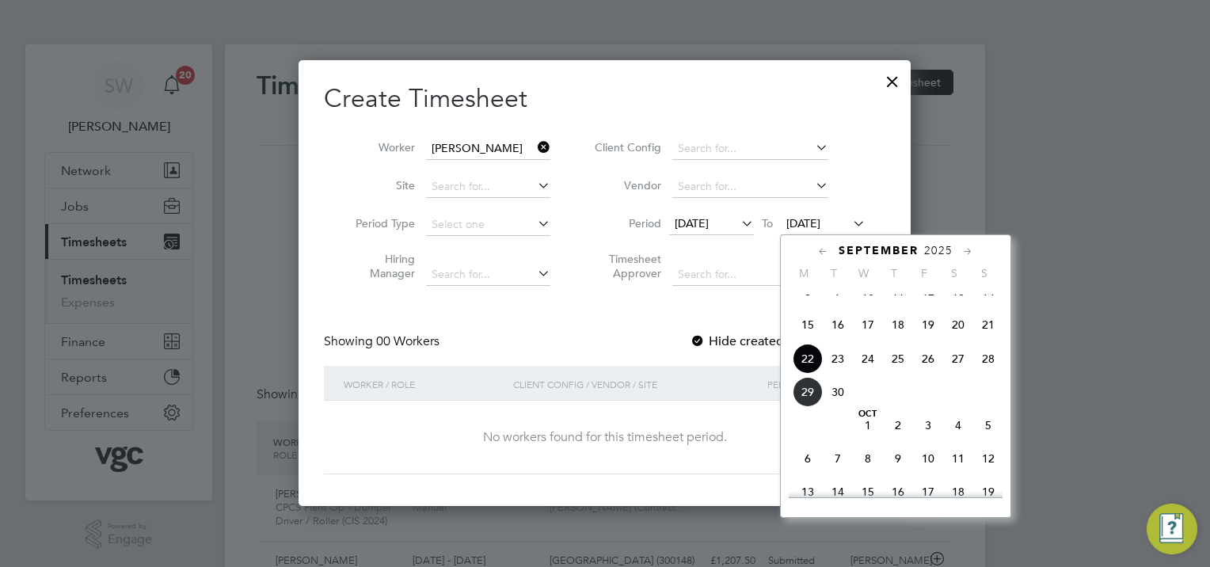
click at [926, 374] on span "26" at bounding box center [928, 359] width 30 height 30
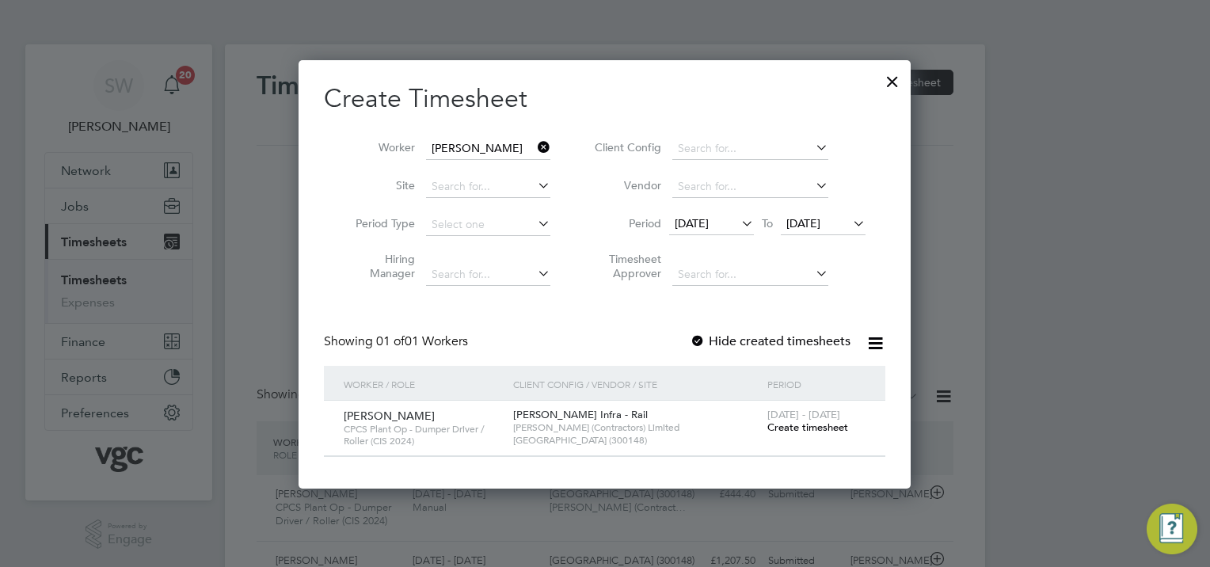
click at [790, 423] on span "Create timesheet" at bounding box center [807, 426] width 81 height 13
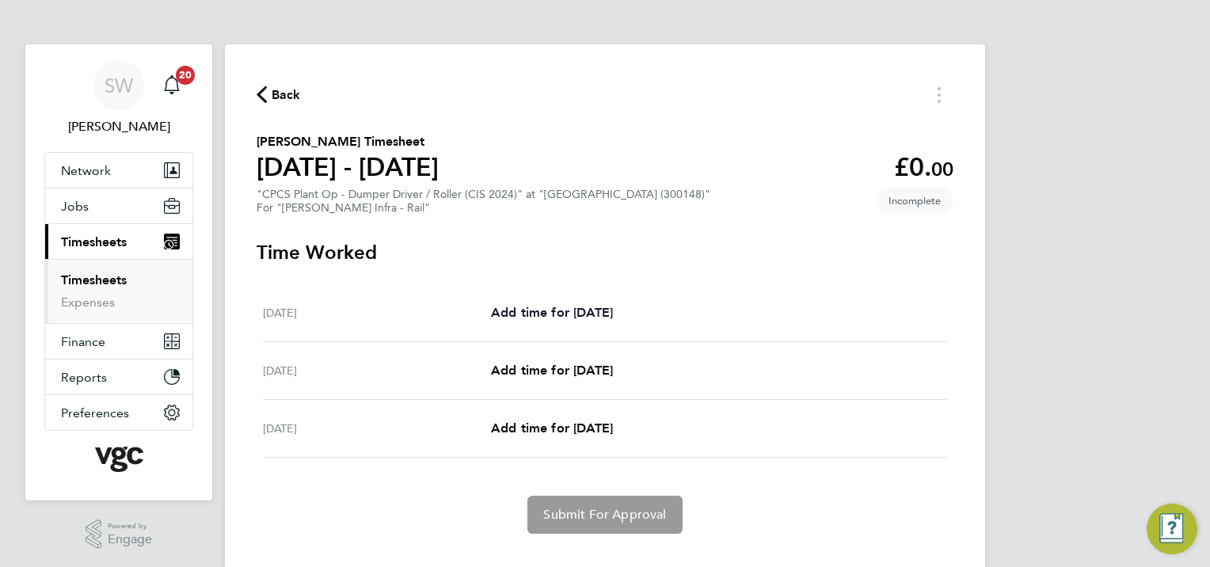
click at [567, 306] on span "Add time for [DATE]" at bounding box center [552, 312] width 122 height 15
select select "30"
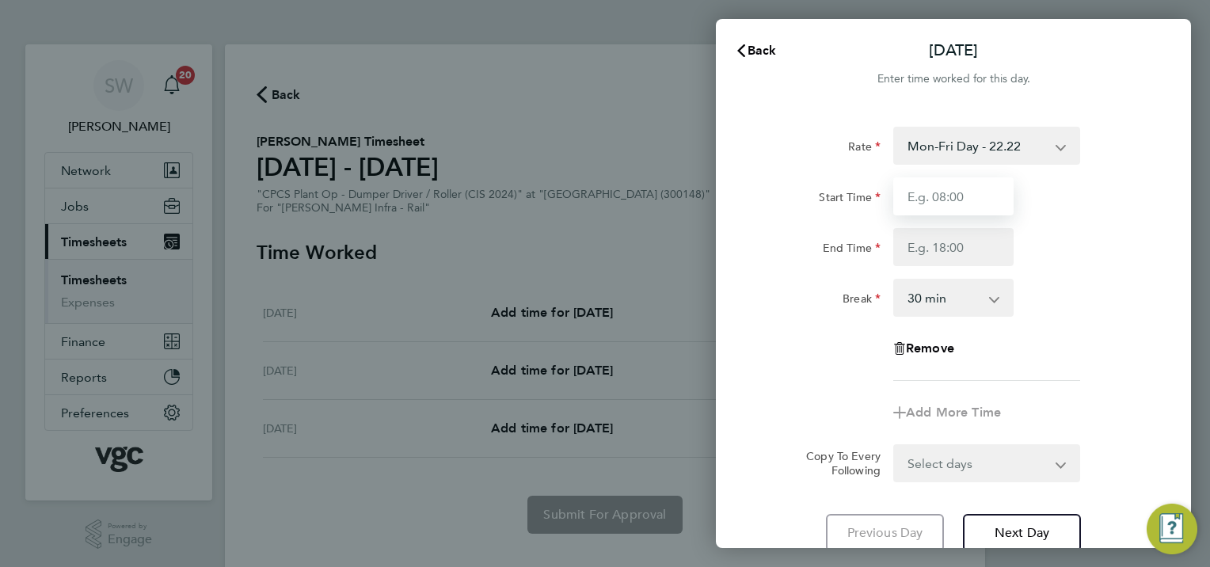
click at [952, 199] on input "Start Time" at bounding box center [953, 196] width 120 height 38
type input "07:00"
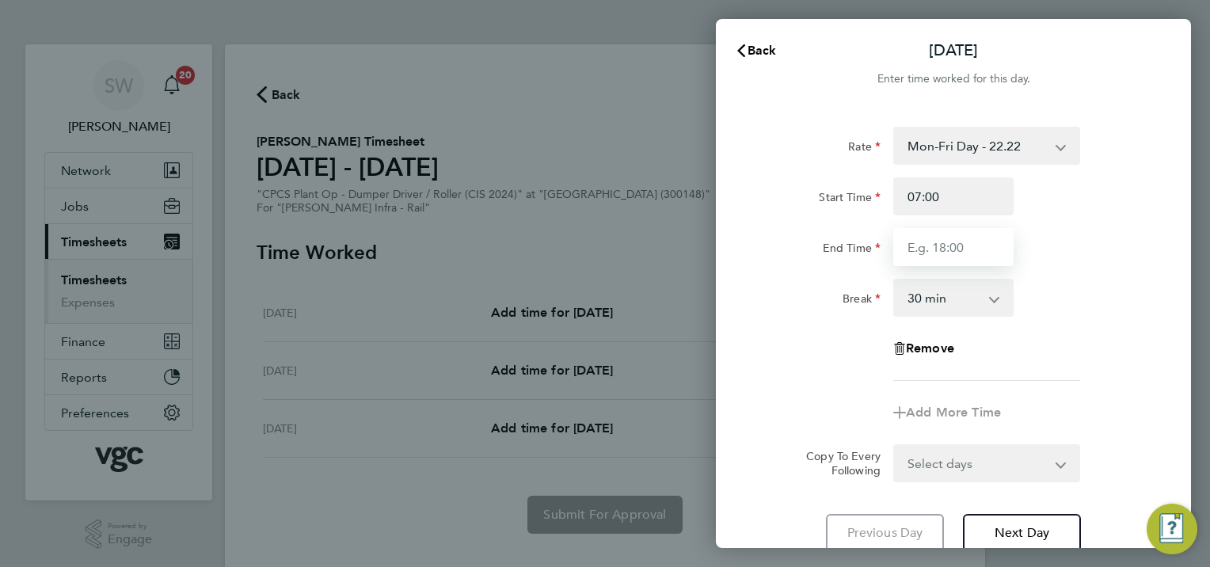
type input "17:30"
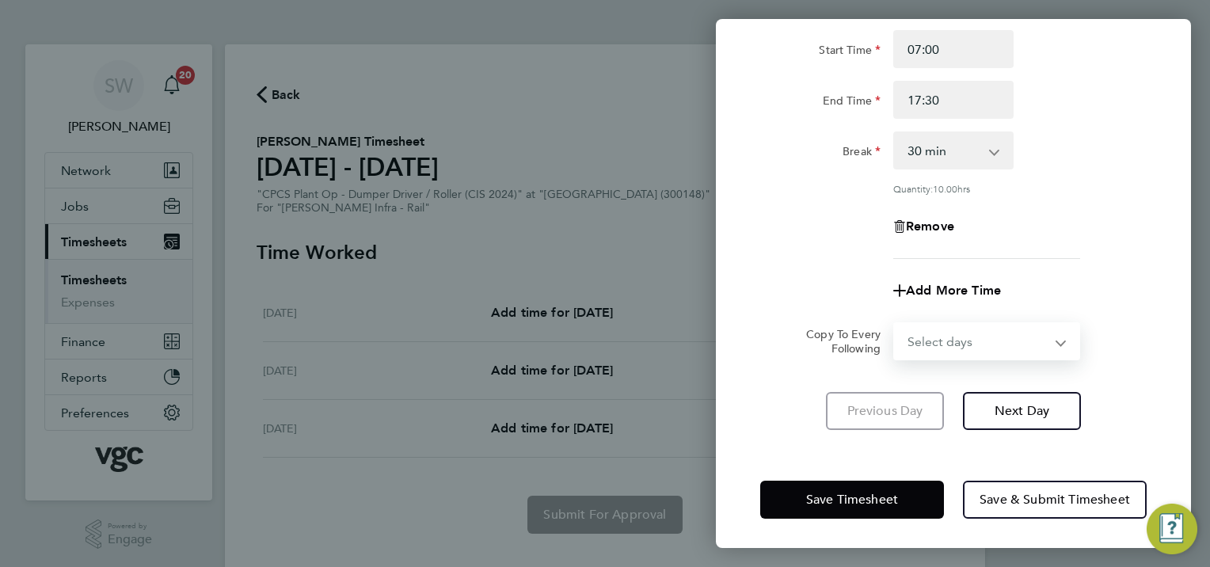
click at [1054, 342] on select "Select days Day [DATE] [DATE]" at bounding box center [978, 341] width 166 height 35
select select "THU"
click at [895, 324] on select "Select days Day [DATE] [DATE]" at bounding box center [978, 341] width 166 height 35
select select "[DATE]"
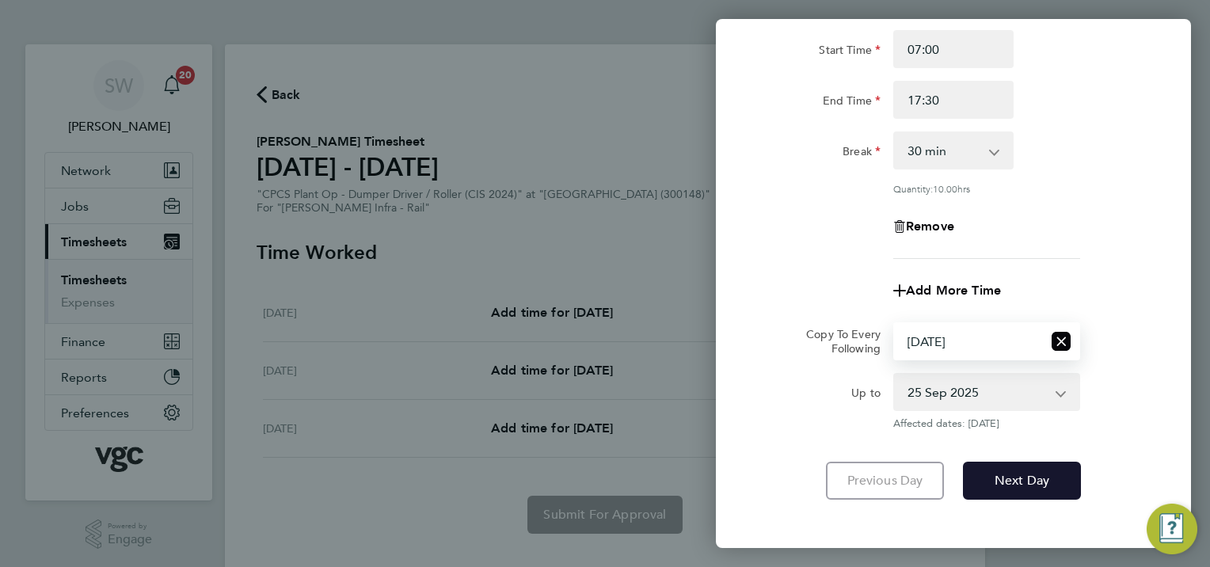
click at [1007, 475] on span "Next Day" at bounding box center [1021, 481] width 55 height 16
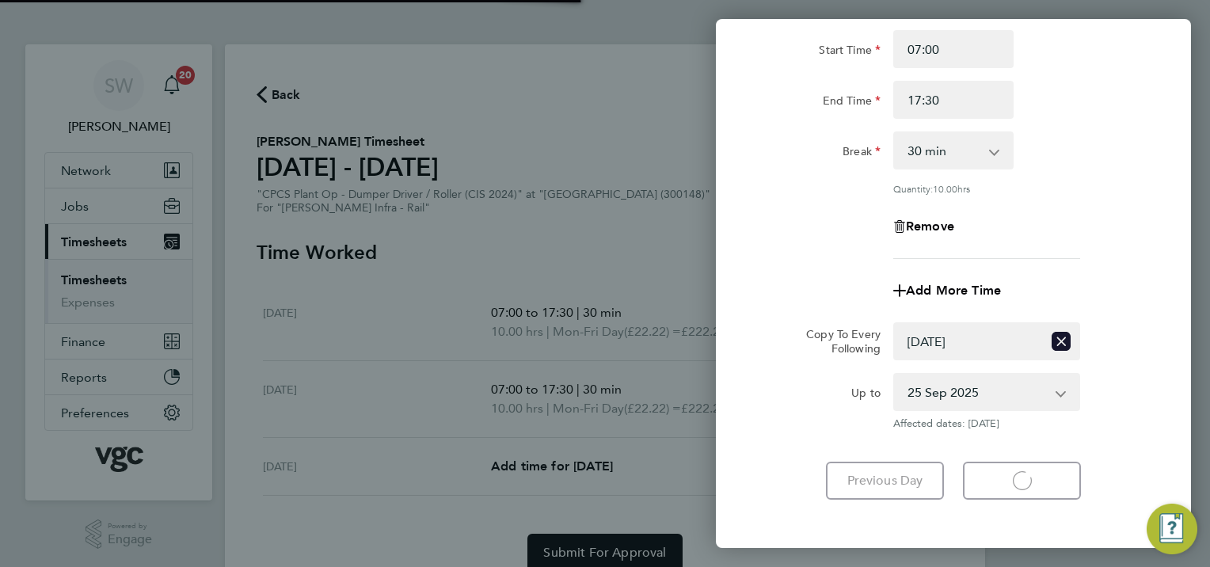
select select "30"
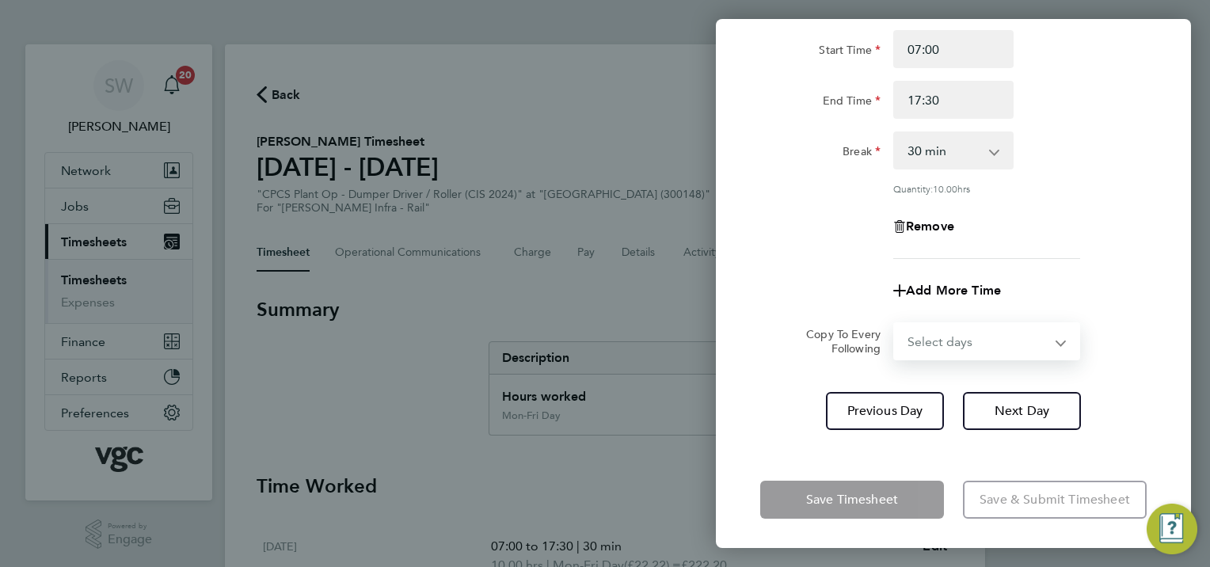
click at [1049, 341] on select "Select days [DATE]" at bounding box center [978, 341] width 166 height 35
select select "FRI"
click at [895, 324] on select "Select days [DATE]" at bounding box center [978, 341] width 166 height 35
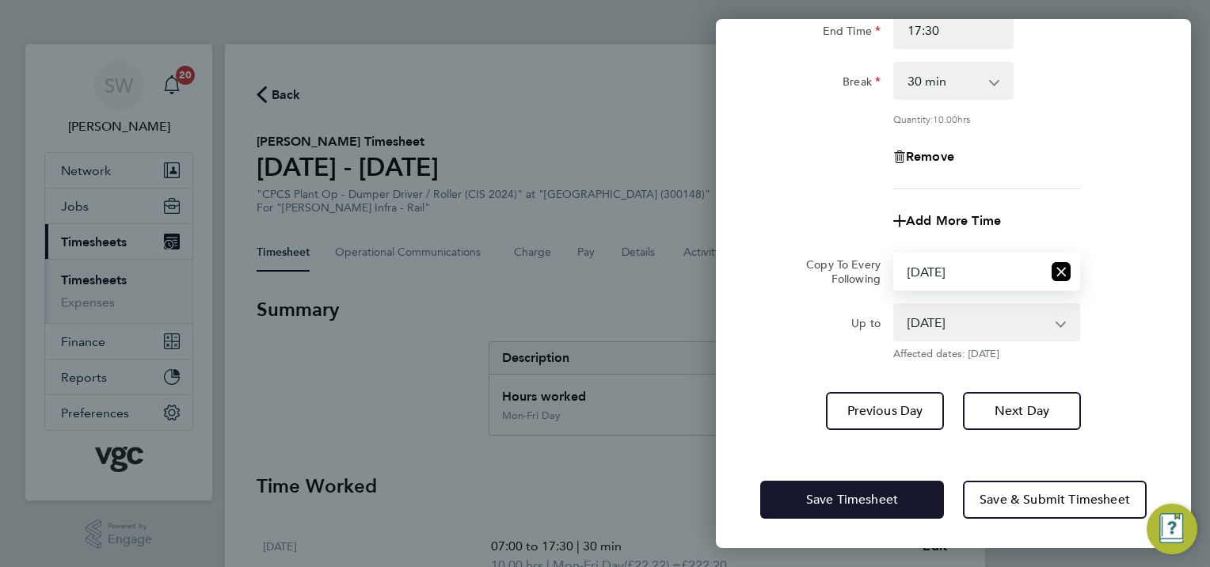
drag, startPoint x: 820, startPoint y: 501, endPoint x: 770, endPoint y: 456, distance: 67.3
click at [819, 498] on span "Save Timesheet" at bounding box center [852, 500] width 92 height 16
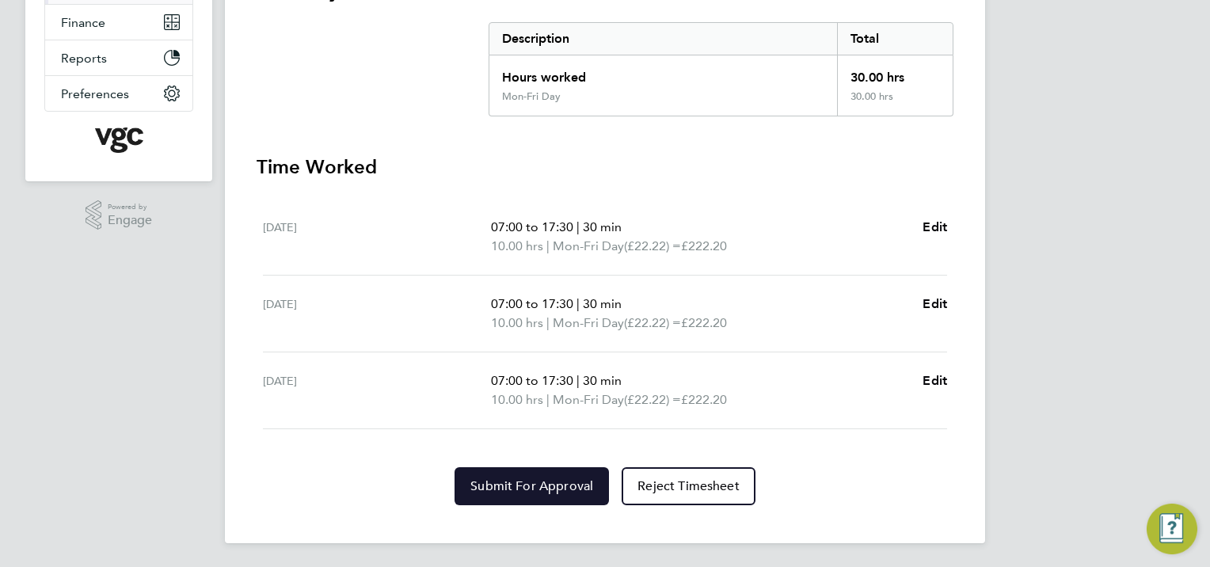
click at [550, 476] on button "Submit For Approval" at bounding box center [531, 486] width 154 height 38
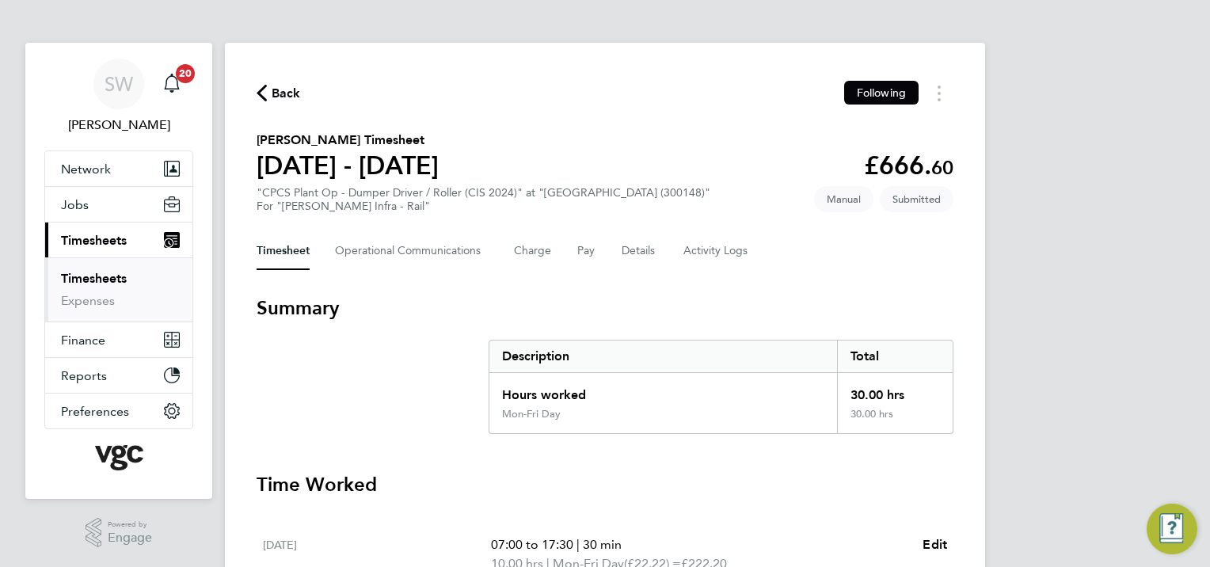
click at [115, 275] on link "Timesheets" at bounding box center [94, 278] width 66 height 15
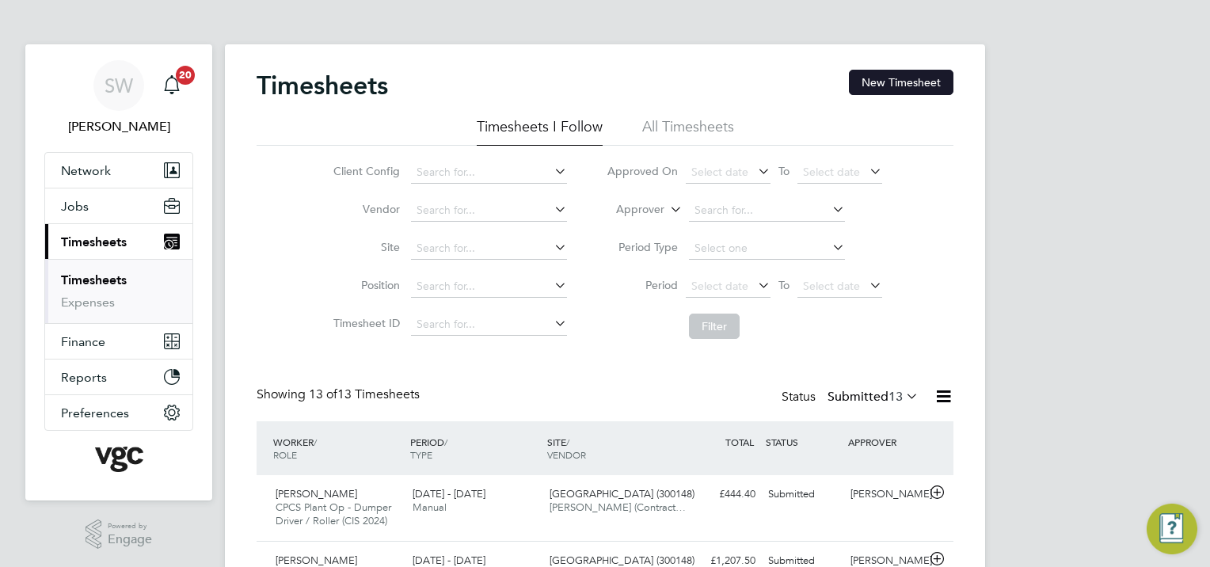
drag, startPoint x: 893, startPoint y: 81, endPoint x: 871, endPoint y: 84, distance: 22.4
click at [892, 81] on button "New Timesheet" at bounding box center [901, 82] width 104 height 25
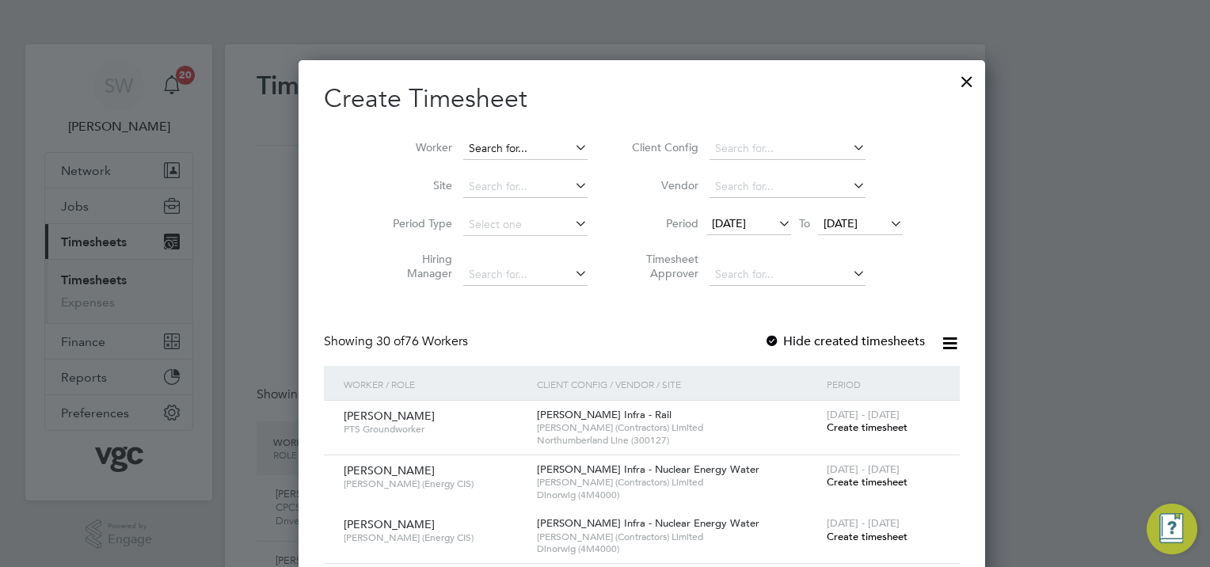
click at [477, 142] on input at bounding box center [525, 149] width 124 height 22
click at [484, 167] on b "Fe" at bounding box center [477, 169] width 13 height 13
type input "[PERSON_NAME]"
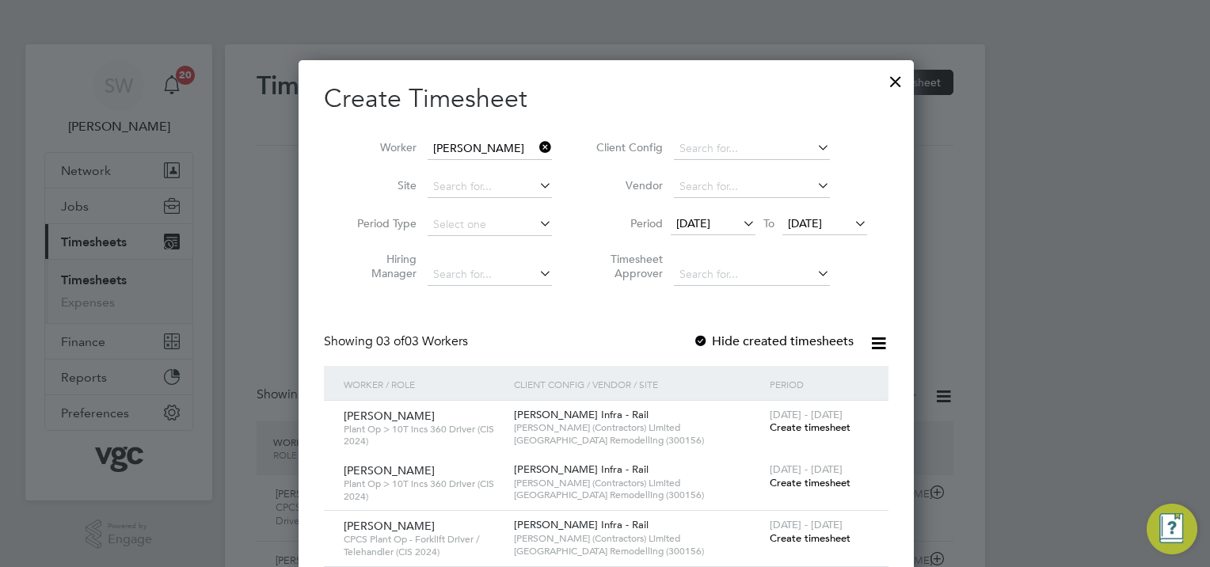
click at [822, 225] on span "[DATE]" at bounding box center [805, 223] width 34 height 14
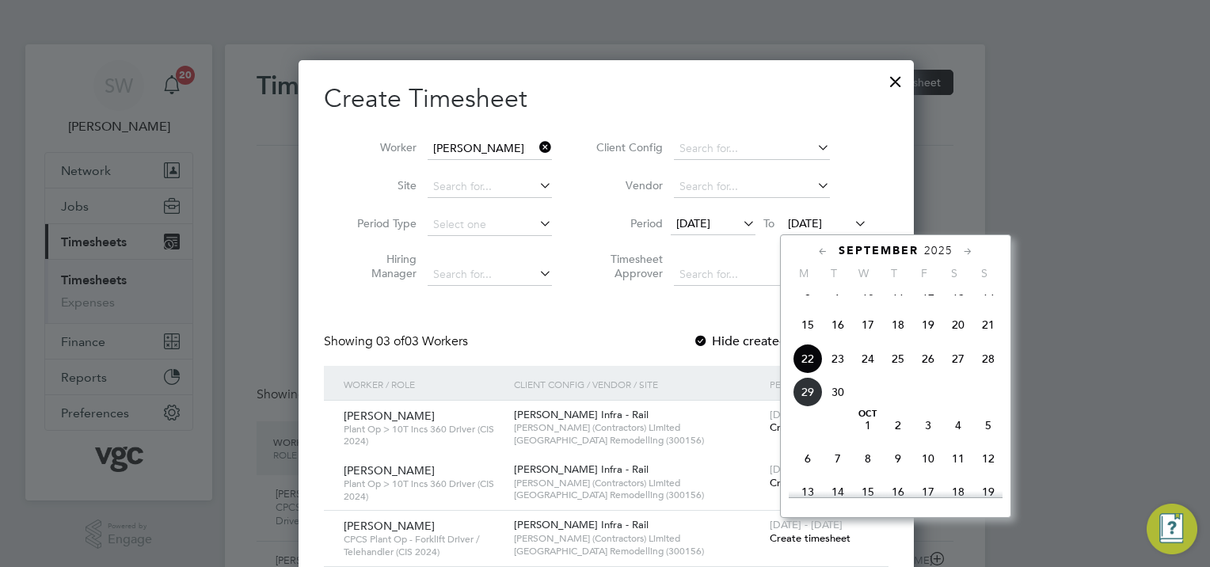
drag, startPoint x: 931, startPoint y: 377, endPoint x: 899, endPoint y: 361, distance: 35.4
click at [928, 374] on span "26" at bounding box center [928, 359] width 30 height 30
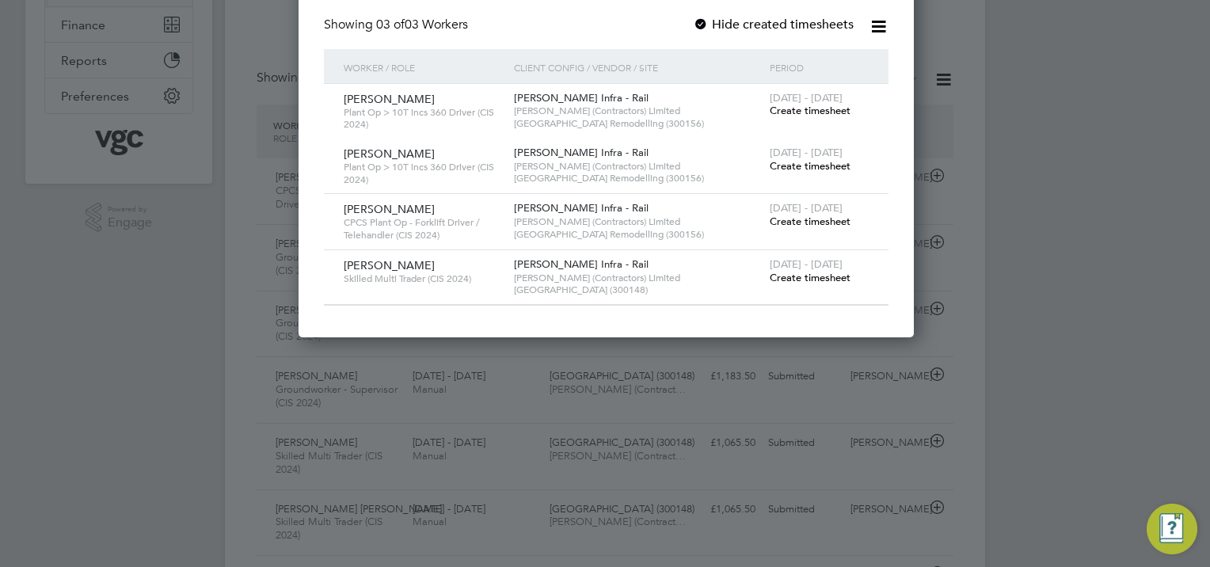
click at [796, 274] on span "Create timesheet" at bounding box center [809, 277] width 81 height 13
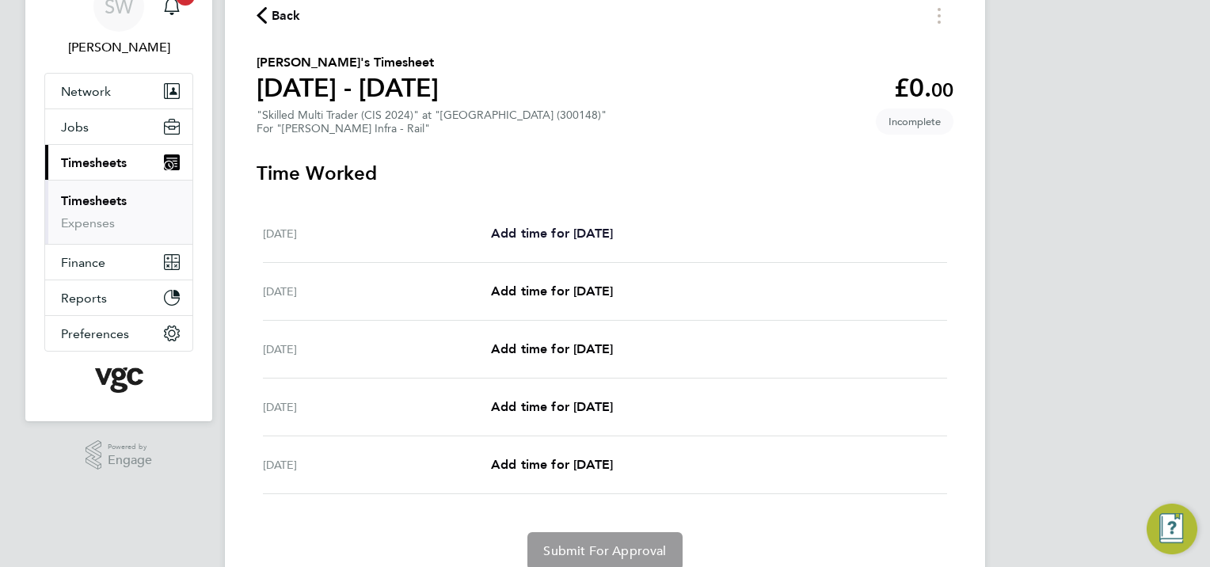
click at [587, 226] on span "Add time for [DATE]" at bounding box center [552, 233] width 122 height 15
select select "30"
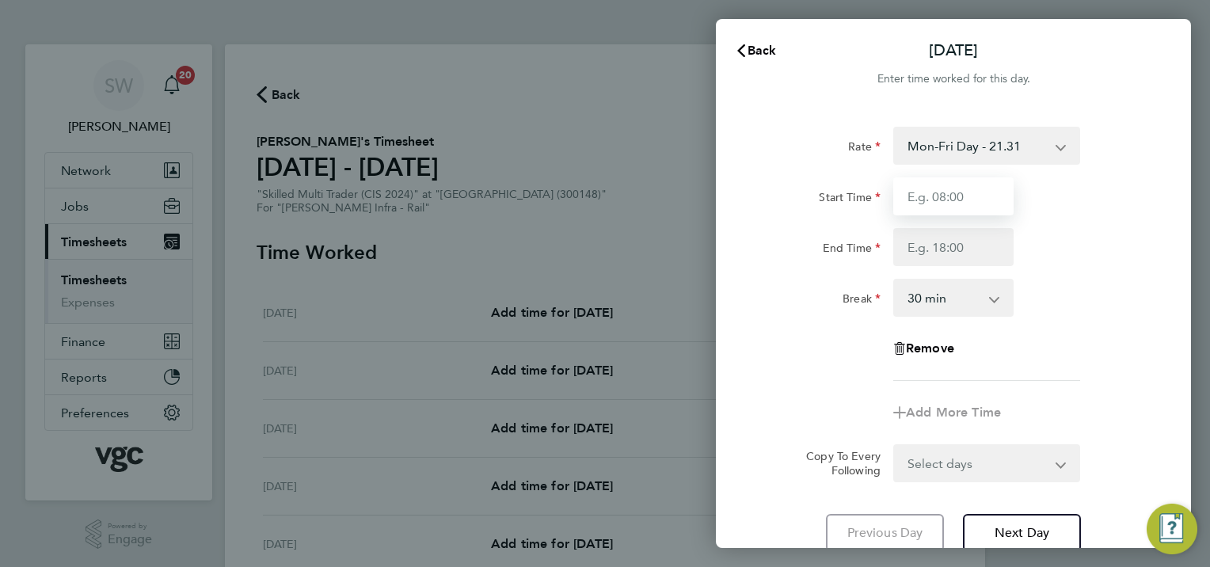
click at [947, 196] on input "Start Time" at bounding box center [953, 196] width 120 height 38
type input "07:00"
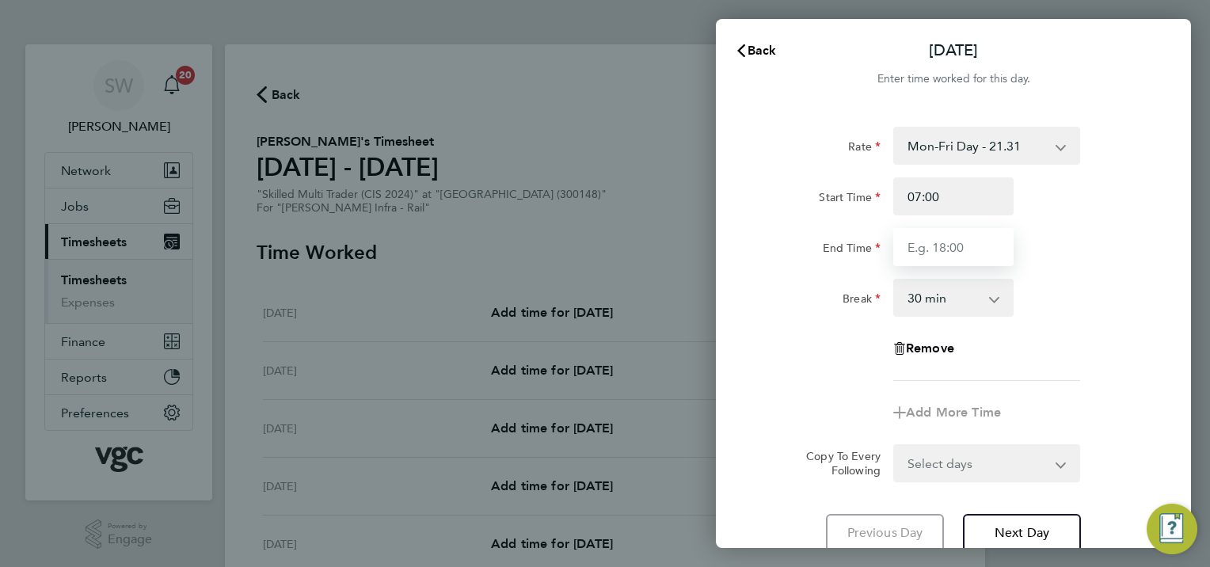
type input "17:30"
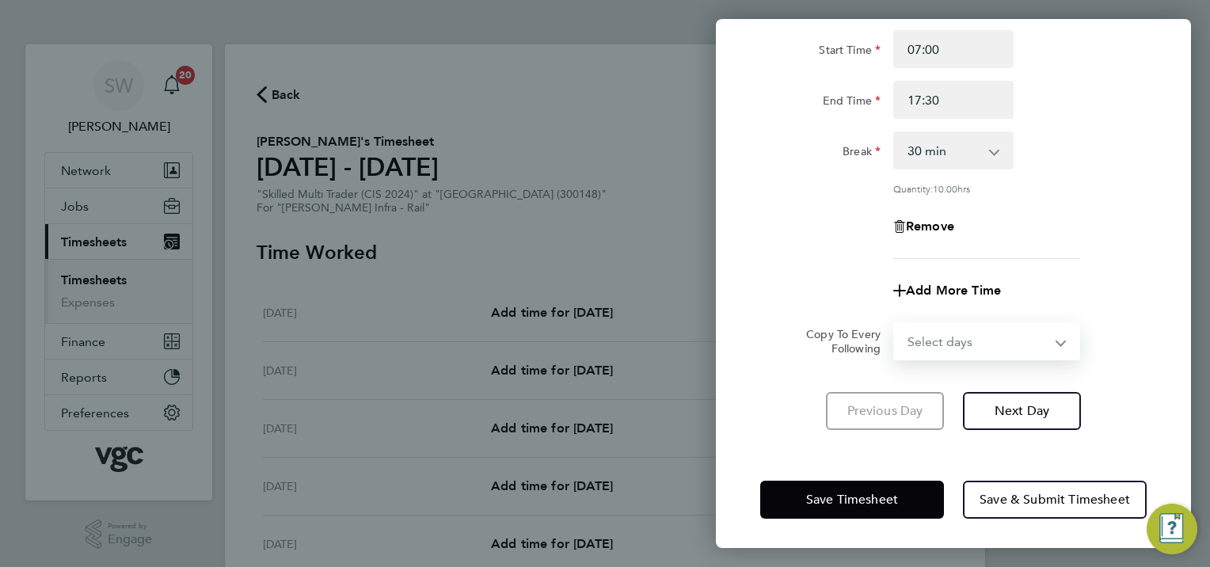
click at [1060, 340] on select "Select days Day [DATE] [DATE] [DATE] [DATE]" at bounding box center [978, 341] width 166 height 35
select select "TUE"
click at [895, 324] on select "Select days Day [DATE] [DATE] [DATE] [DATE]" at bounding box center [978, 341] width 166 height 35
select select "[DATE]"
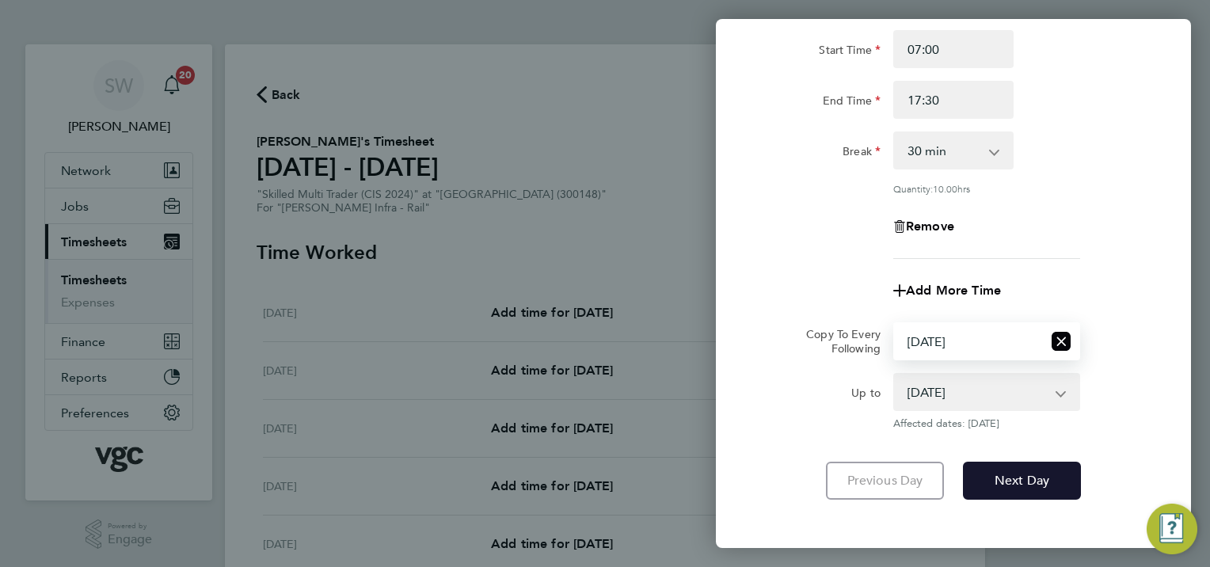
click at [1001, 475] on span "Next Day" at bounding box center [1021, 481] width 55 height 16
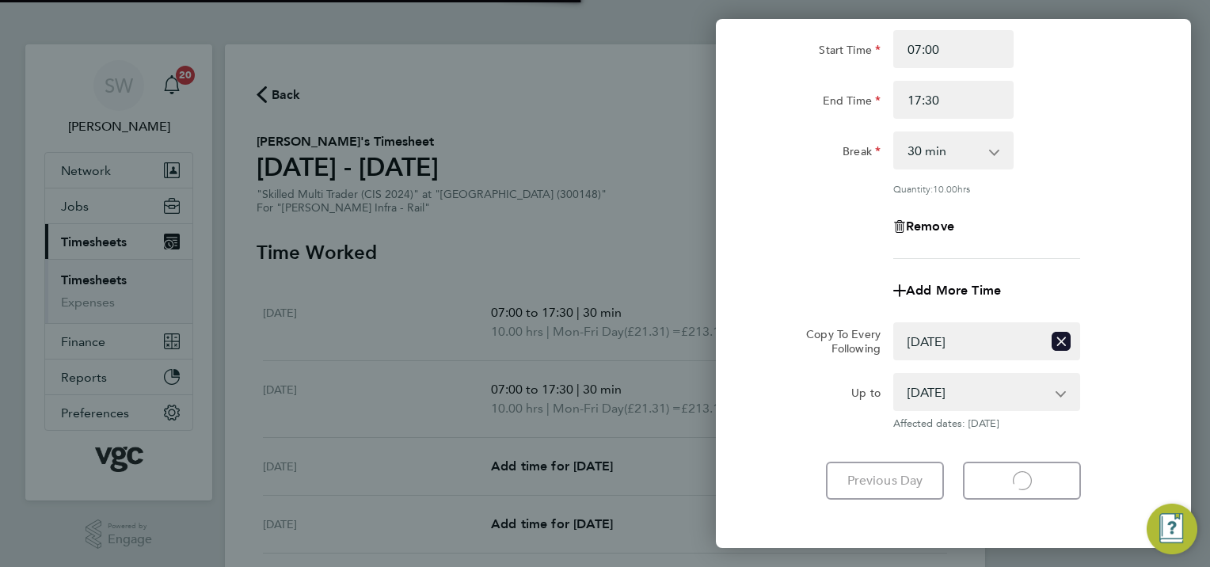
select select "30"
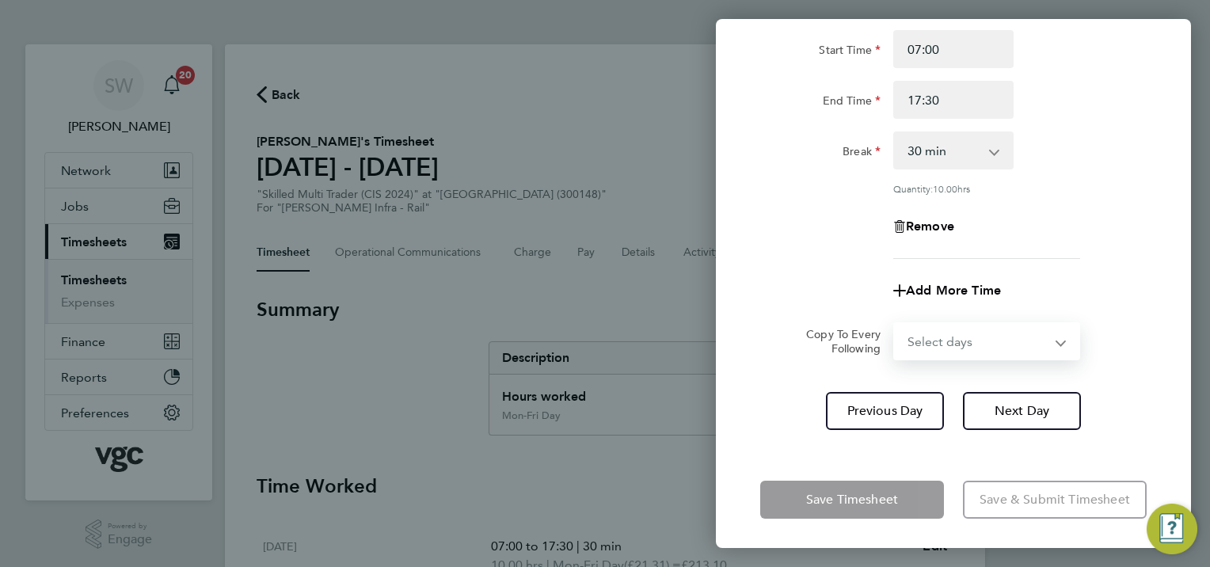
click at [1056, 339] on select "Select days Day [DATE] [DATE] [DATE]" at bounding box center [978, 341] width 166 height 35
select select "WED"
click at [895, 324] on select "Select days Day [DATE] [DATE] [DATE]" at bounding box center [978, 341] width 166 height 35
select select "[DATE]"
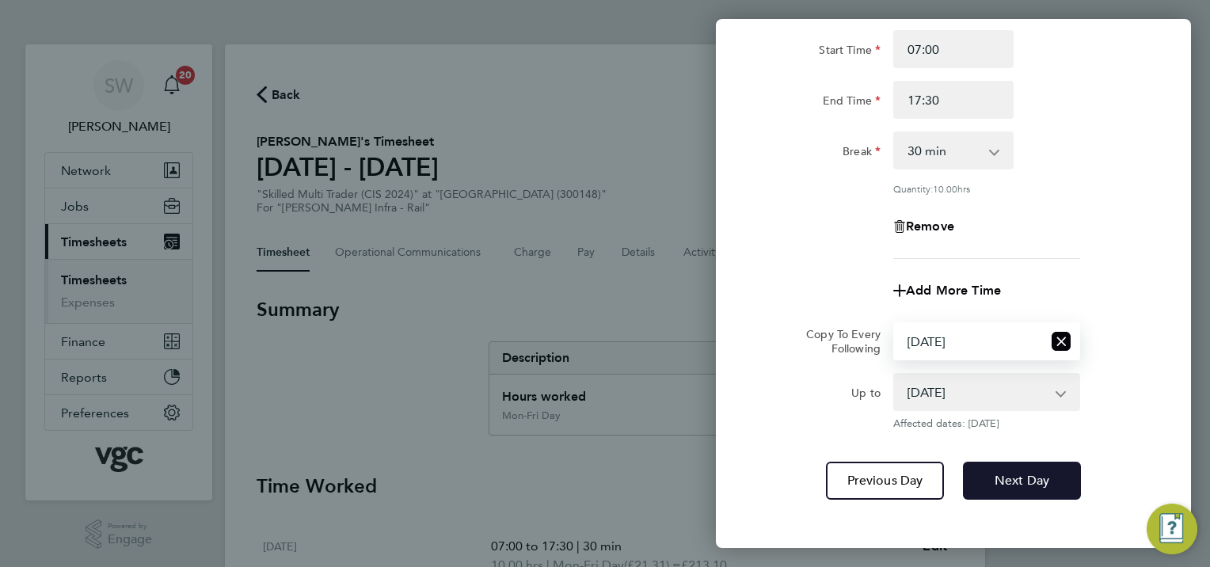
click at [1031, 484] on span "Next Day" at bounding box center [1021, 481] width 55 height 16
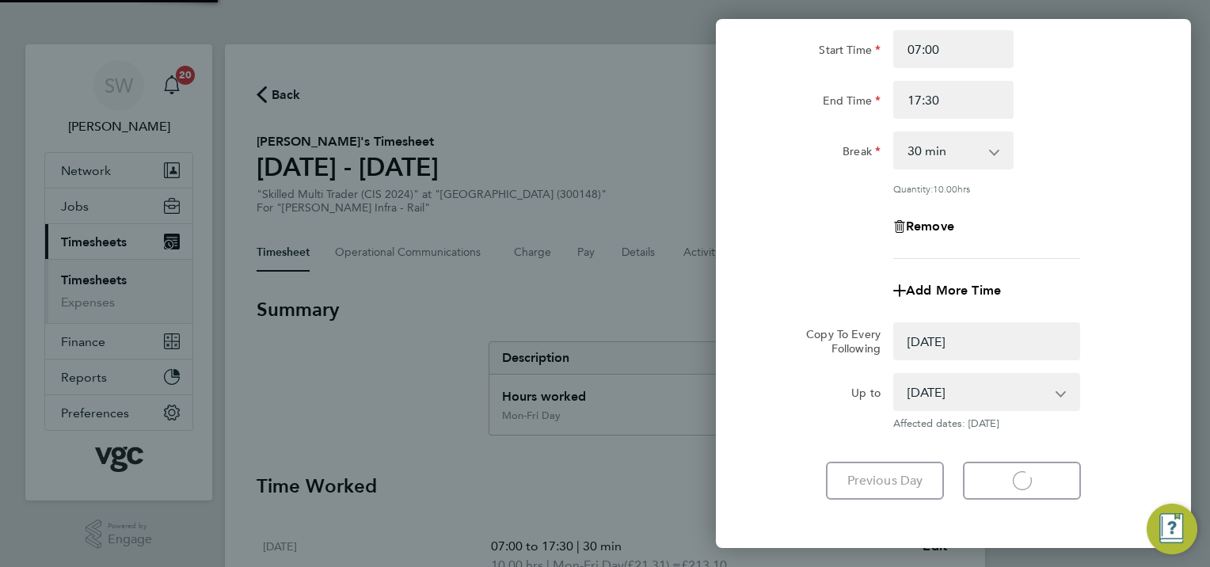
select select "0: null"
select select "30"
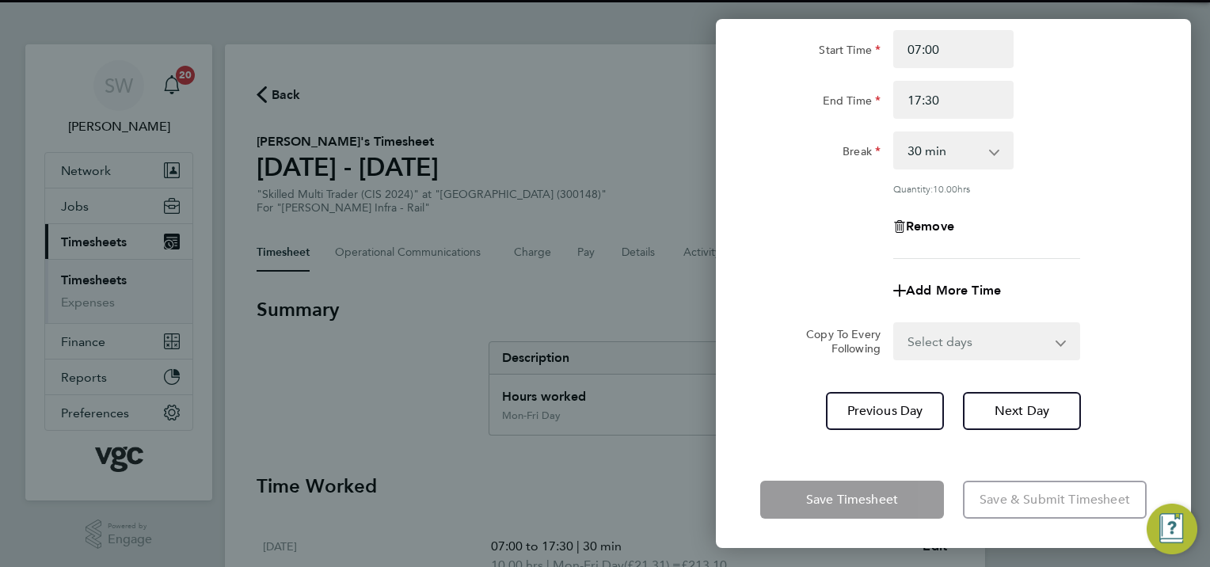
drag, startPoint x: 1056, startPoint y: 344, endPoint x: 1029, endPoint y: 352, distance: 28.1
click at [1056, 344] on select "Select days Day [DATE] [DATE]" at bounding box center [978, 341] width 166 height 35
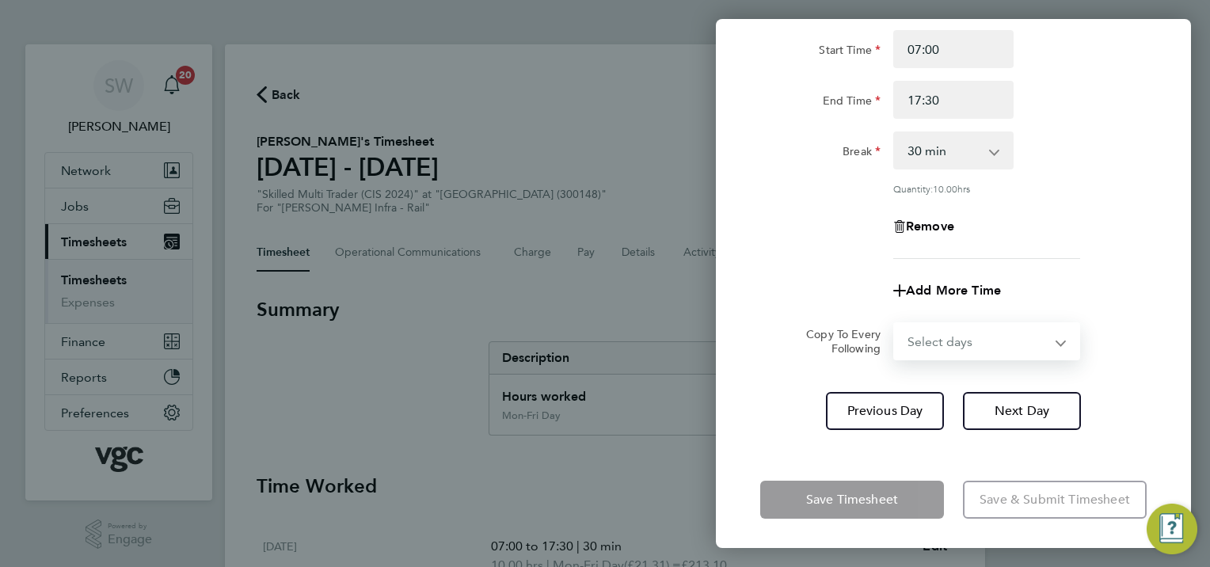
select select "THU"
click at [895, 324] on select "Select days Day [DATE] [DATE]" at bounding box center [978, 341] width 166 height 35
select select "[DATE]"
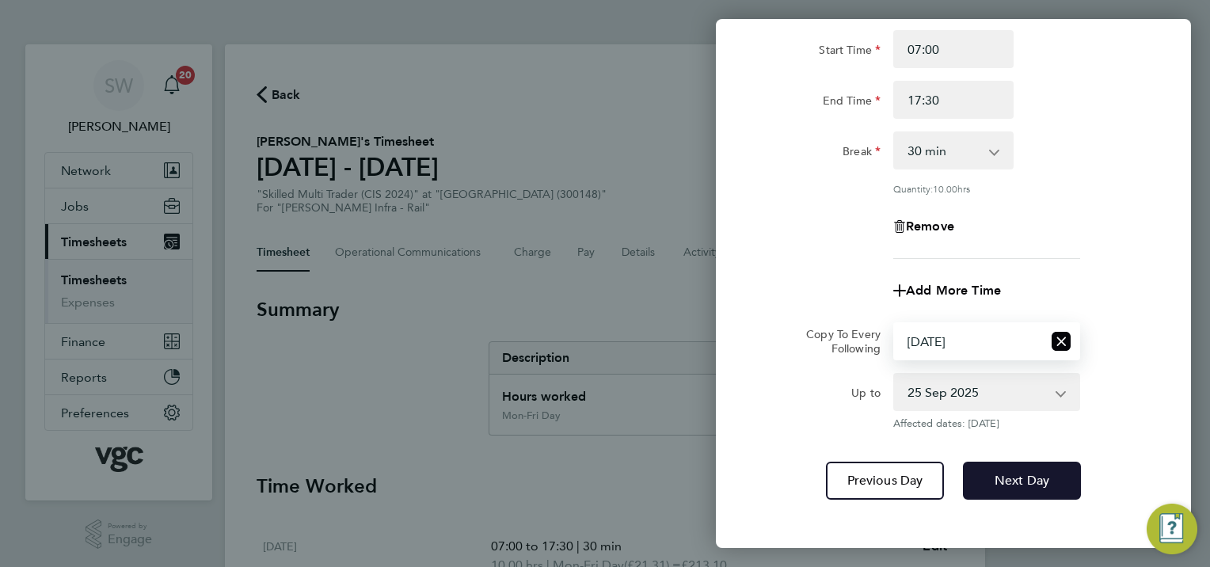
click at [1013, 478] on span "Next Day" at bounding box center [1021, 481] width 55 height 16
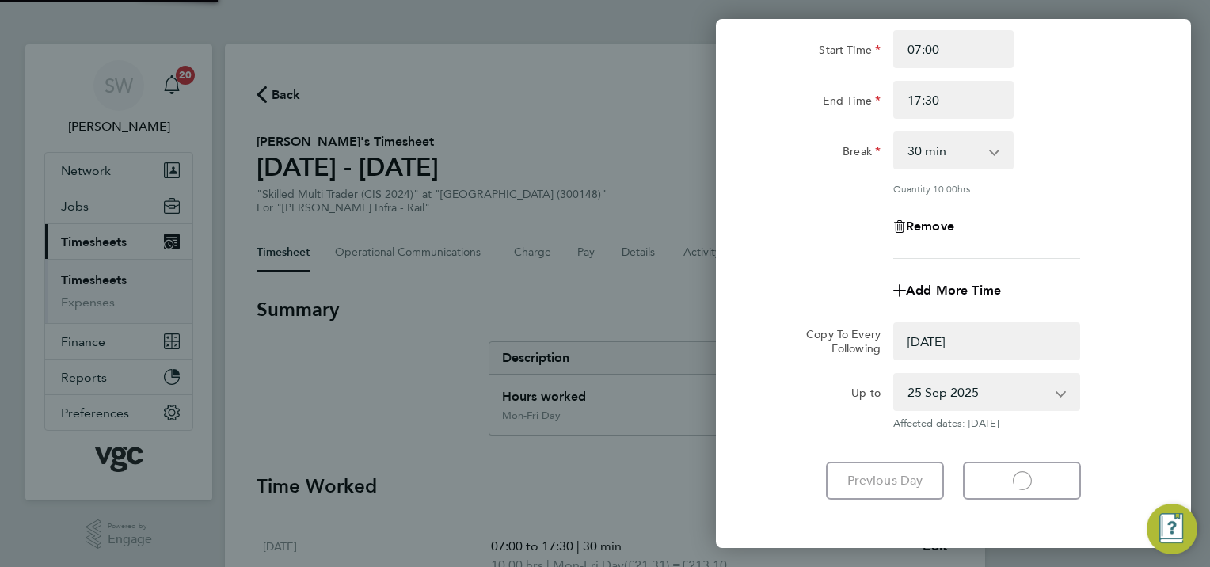
select select "0: null"
select select "30"
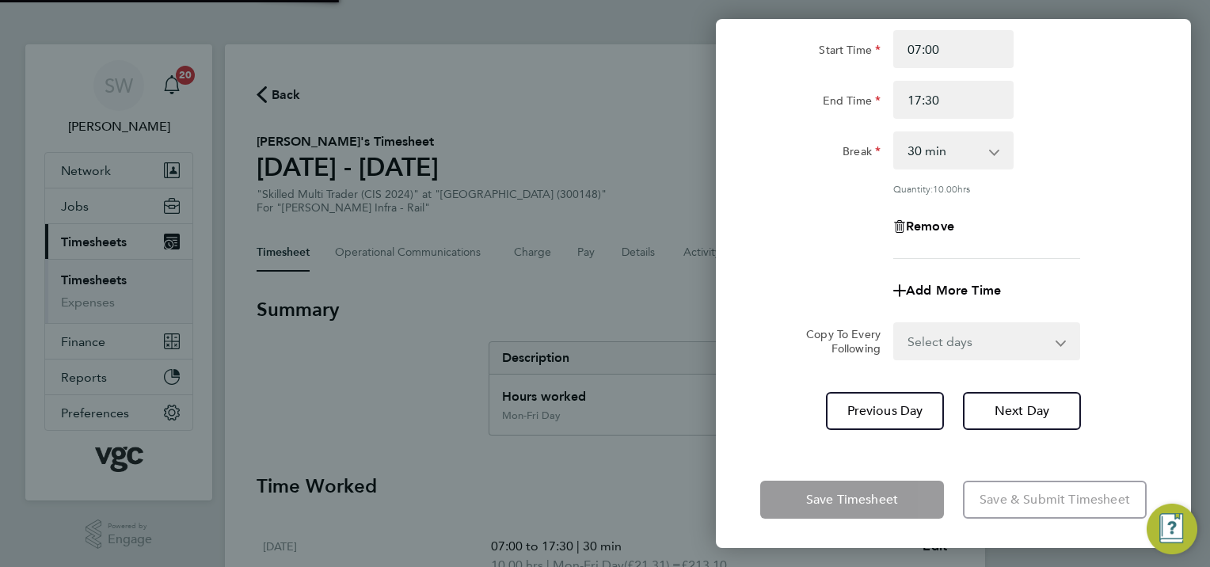
click at [1058, 339] on select "Select days [DATE]" at bounding box center [978, 341] width 166 height 35
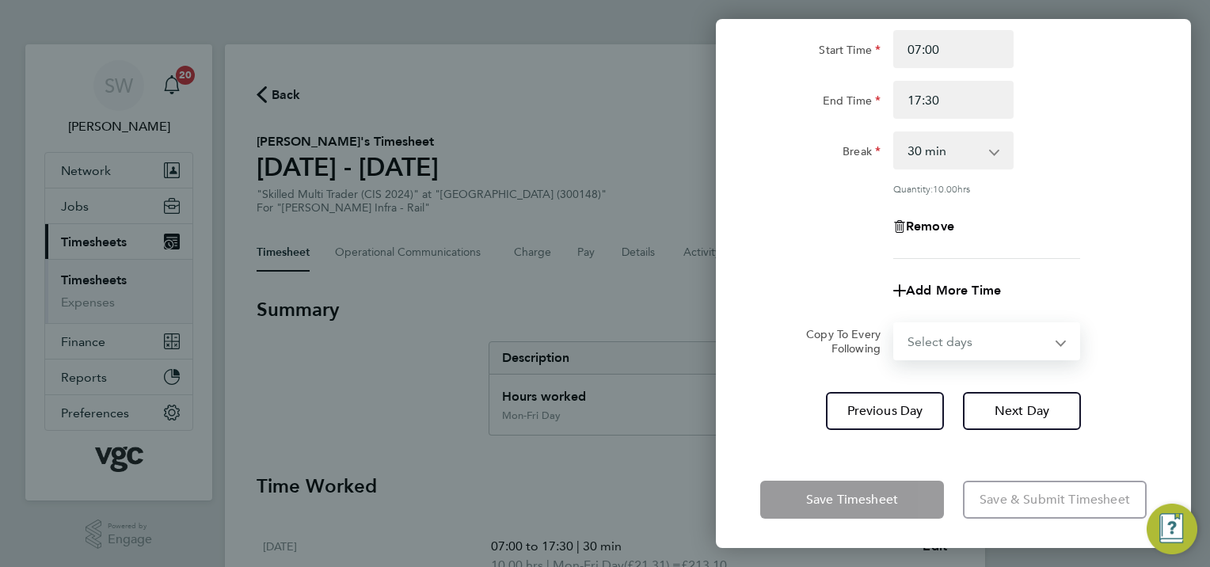
select select "FRI"
click at [895, 324] on select "Select days [DATE]" at bounding box center [978, 341] width 166 height 35
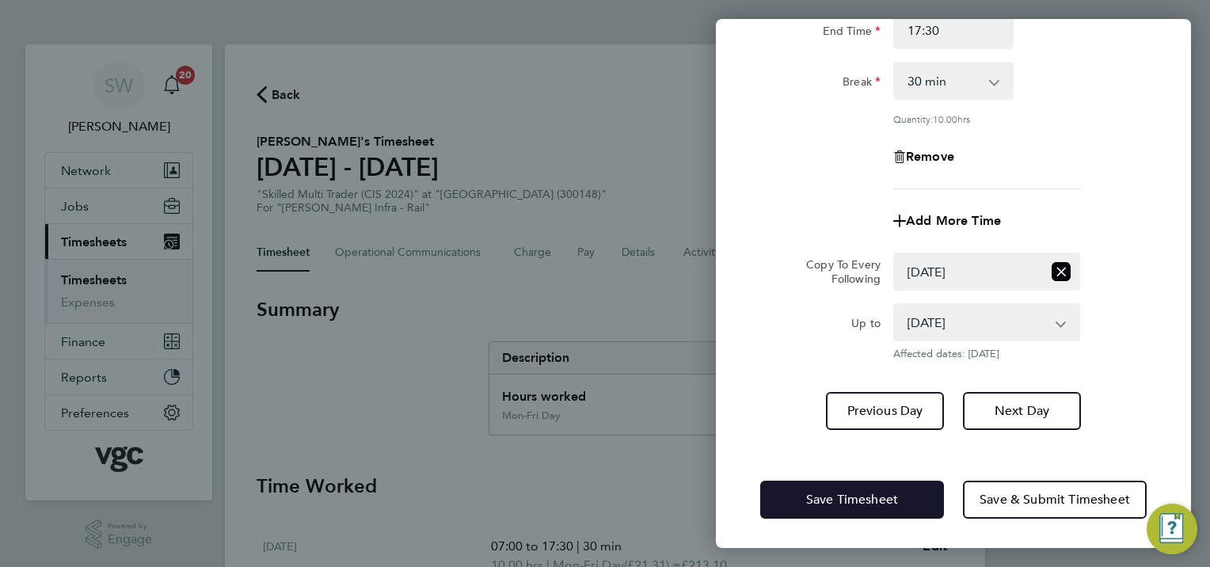
click at [833, 484] on button "Save Timesheet" at bounding box center [852, 500] width 184 height 38
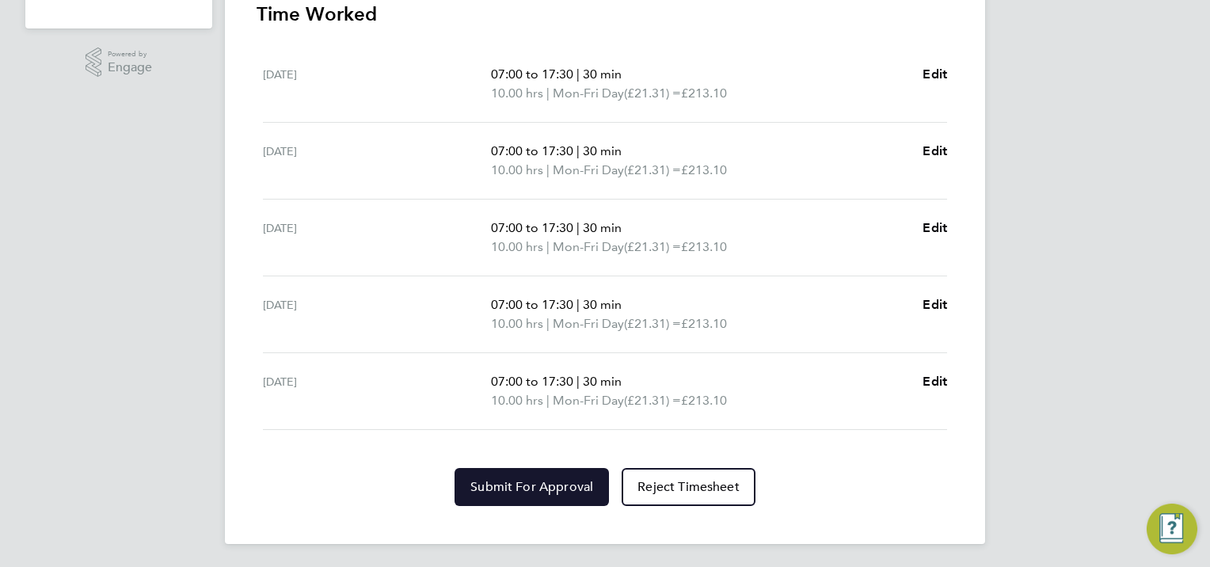
drag, startPoint x: 488, startPoint y: 483, endPoint x: 457, endPoint y: 478, distance: 32.0
click at [488, 481] on span "Submit For Approval" at bounding box center [531, 487] width 123 height 16
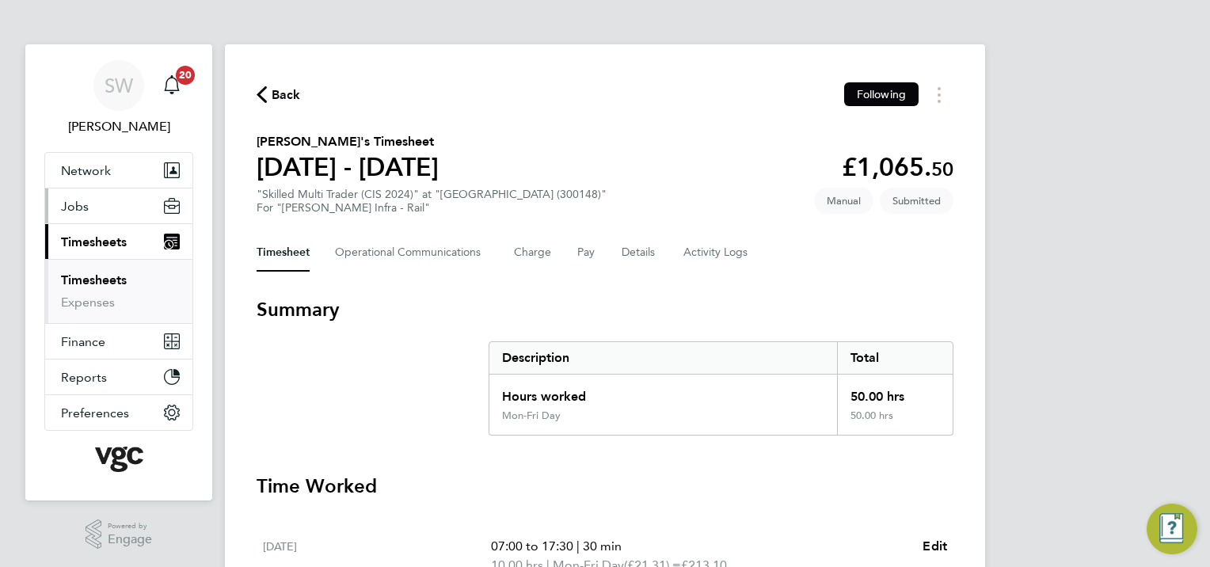
click at [76, 205] on span "Jobs" at bounding box center [75, 206] width 28 height 15
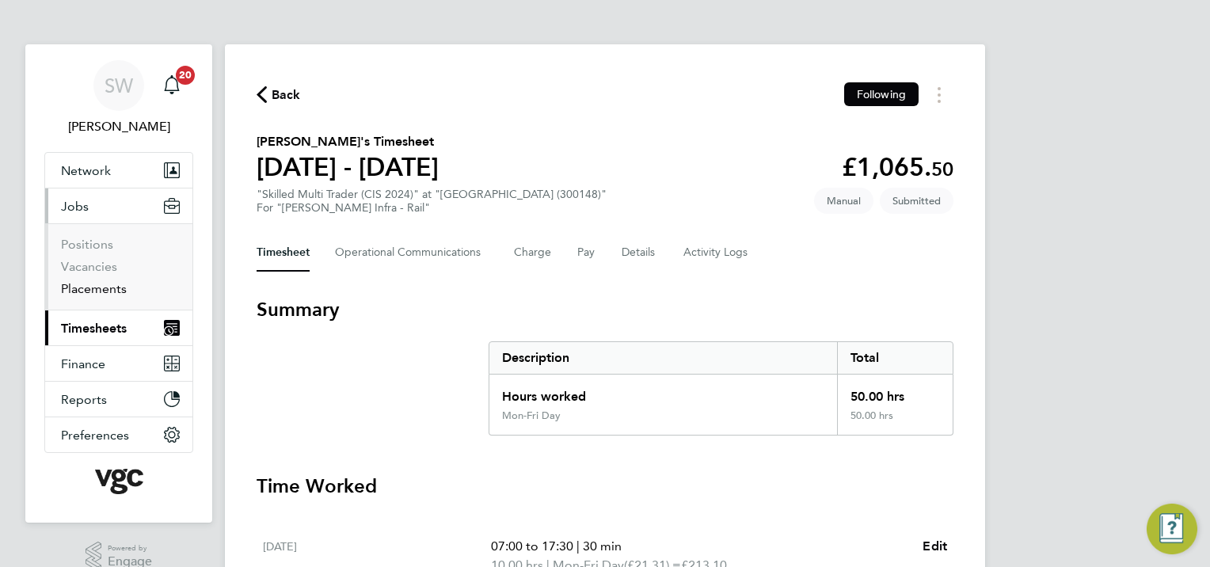
click at [96, 286] on link "Placements" at bounding box center [94, 288] width 66 height 15
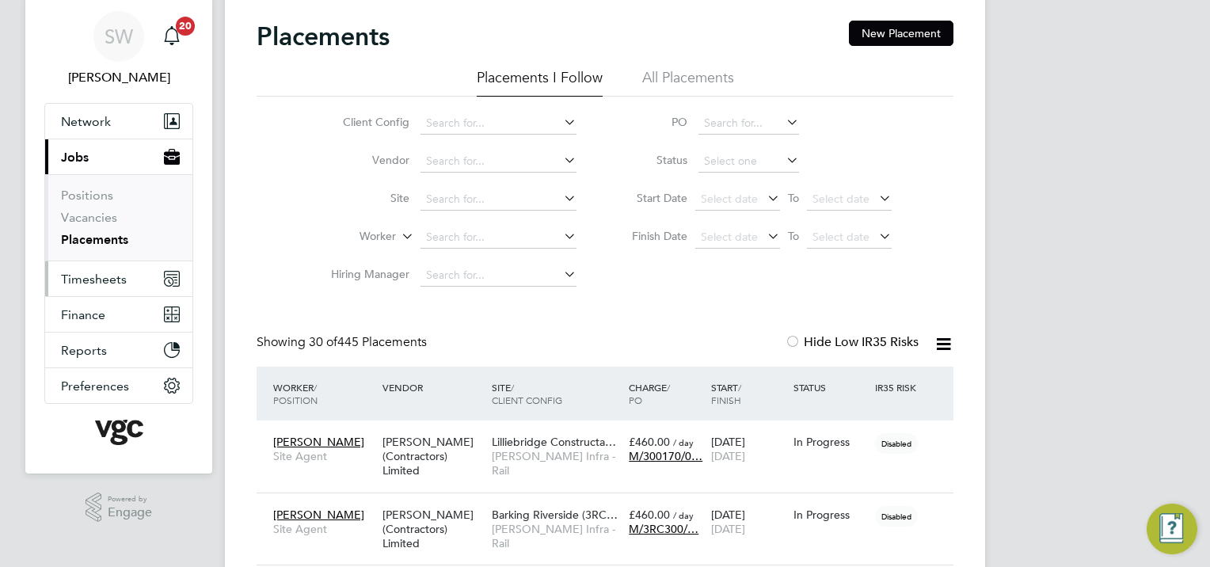
click at [83, 277] on span "Timesheets" at bounding box center [94, 279] width 66 height 15
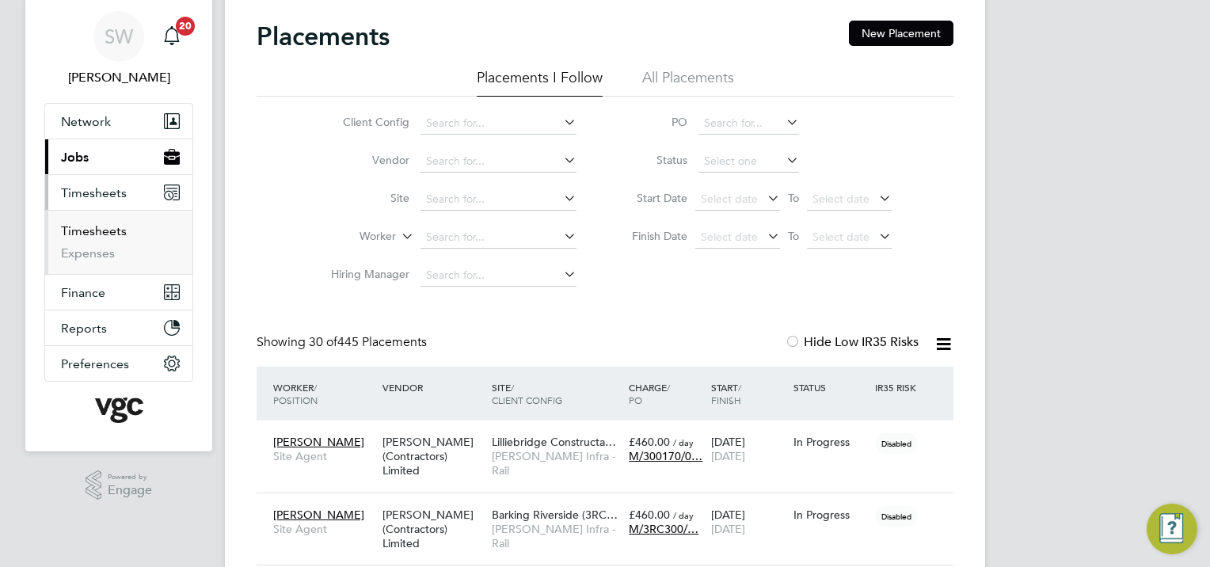
click at [96, 229] on link "Timesheets" at bounding box center [94, 230] width 66 height 15
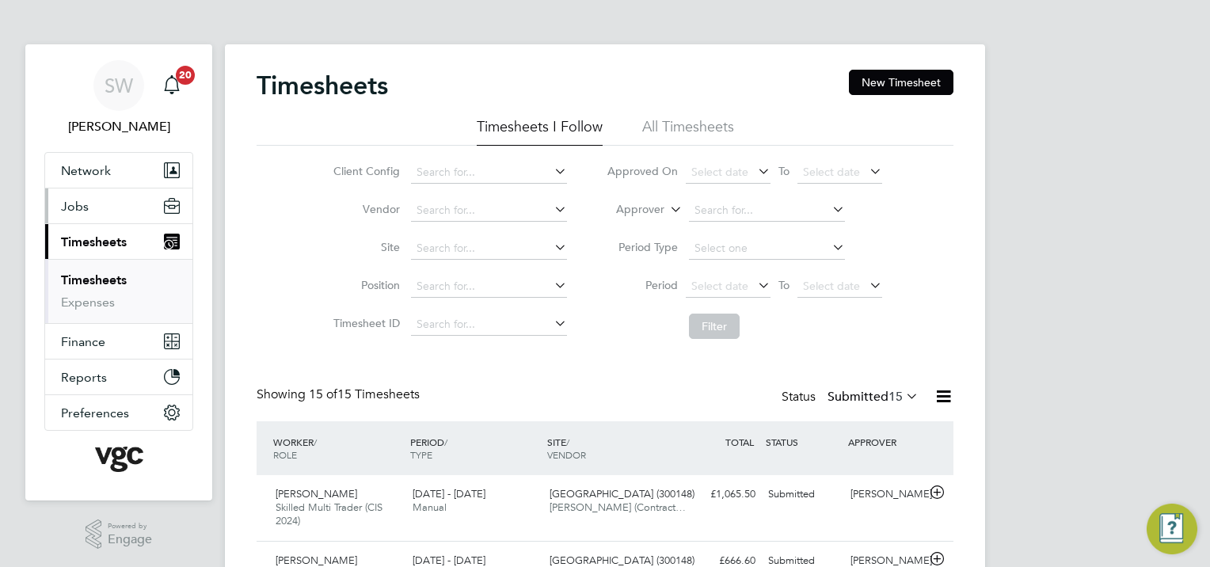
click at [65, 199] on span "Jobs" at bounding box center [75, 206] width 28 height 15
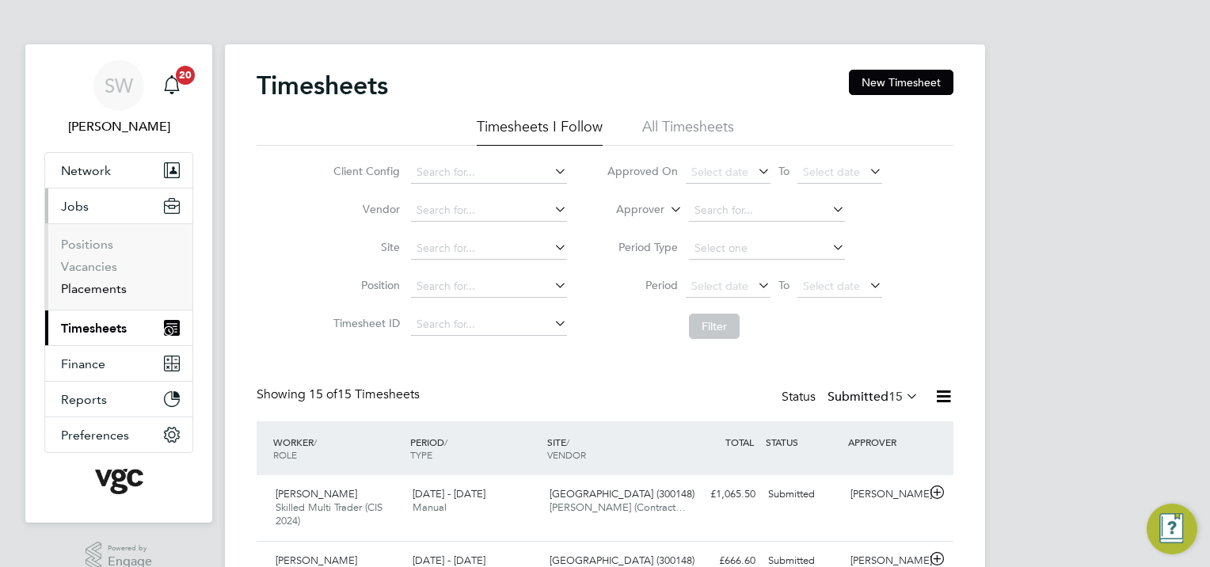
click at [97, 287] on link "Placements" at bounding box center [94, 288] width 66 height 15
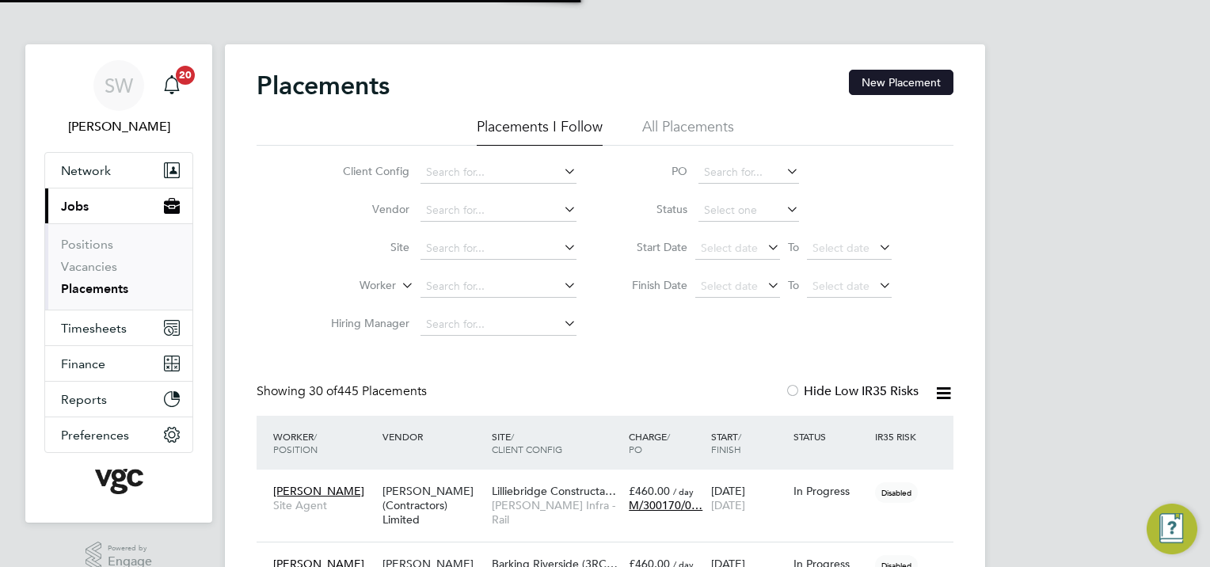
click at [902, 85] on button "New Placement" at bounding box center [901, 82] width 104 height 25
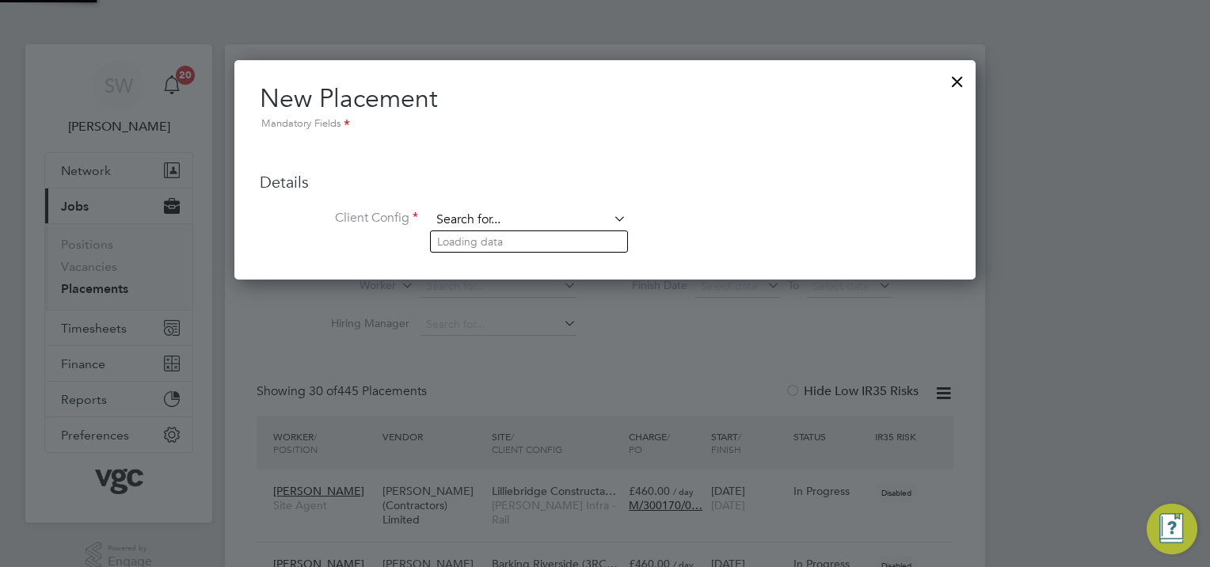
click at [463, 209] on input at bounding box center [529, 220] width 196 height 24
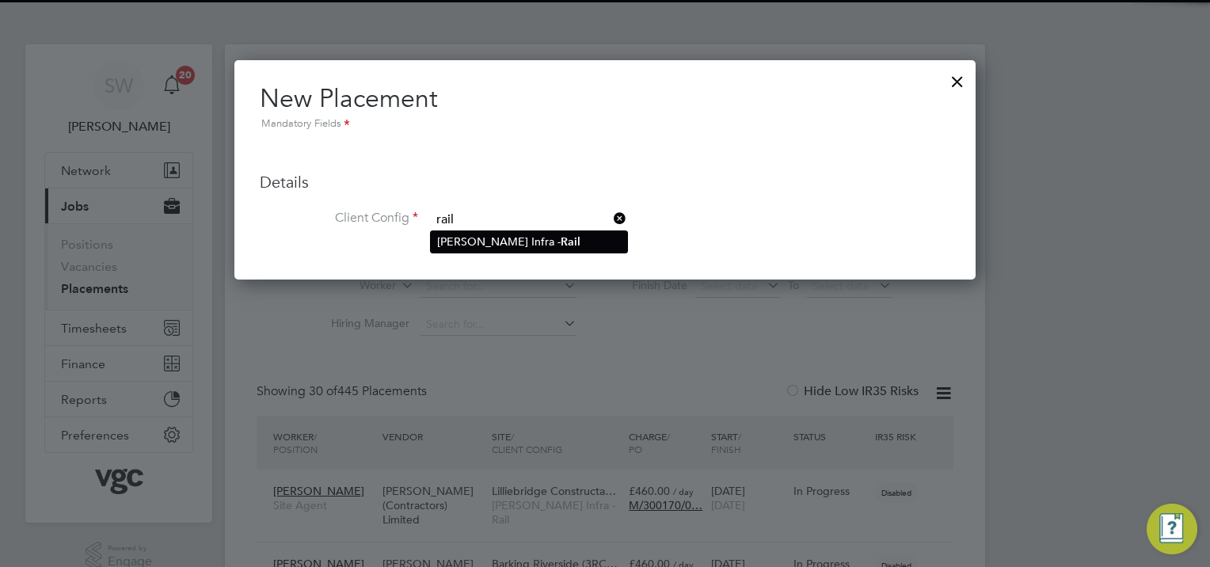
click at [492, 237] on li "[PERSON_NAME] Infra - Rail" at bounding box center [529, 241] width 196 height 21
type input "[PERSON_NAME] Infra - Rail"
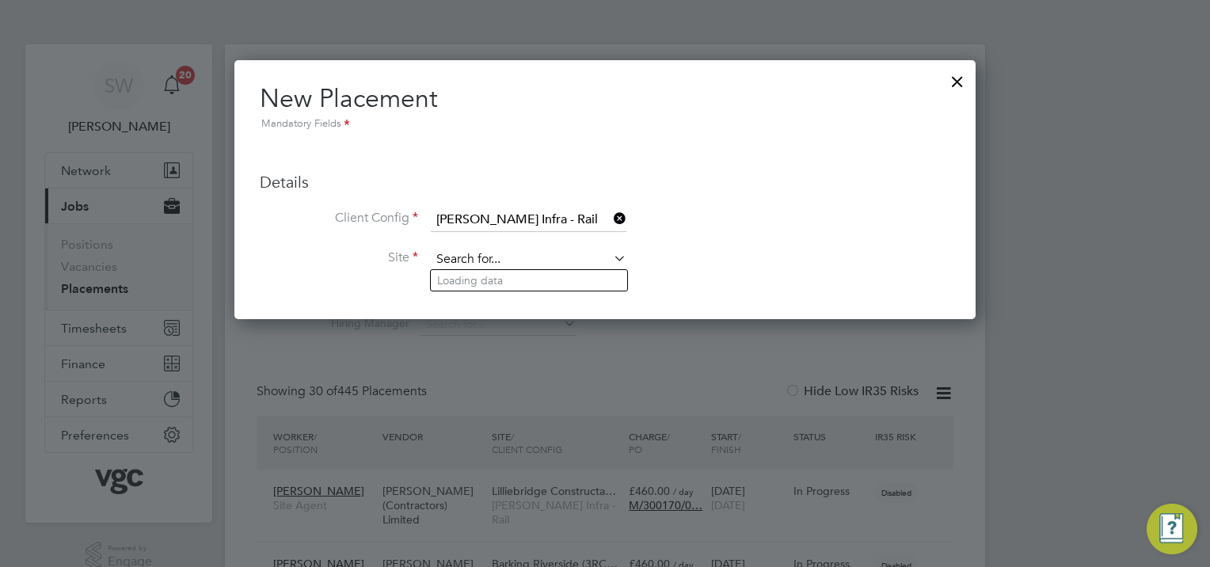
click at [461, 256] on input at bounding box center [529, 260] width 196 height 24
click at [470, 276] on li "Bec kton Depot (300148)" at bounding box center [529, 280] width 196 height 21
type input "[GEOGRAPHIC_DATA] (300148)"
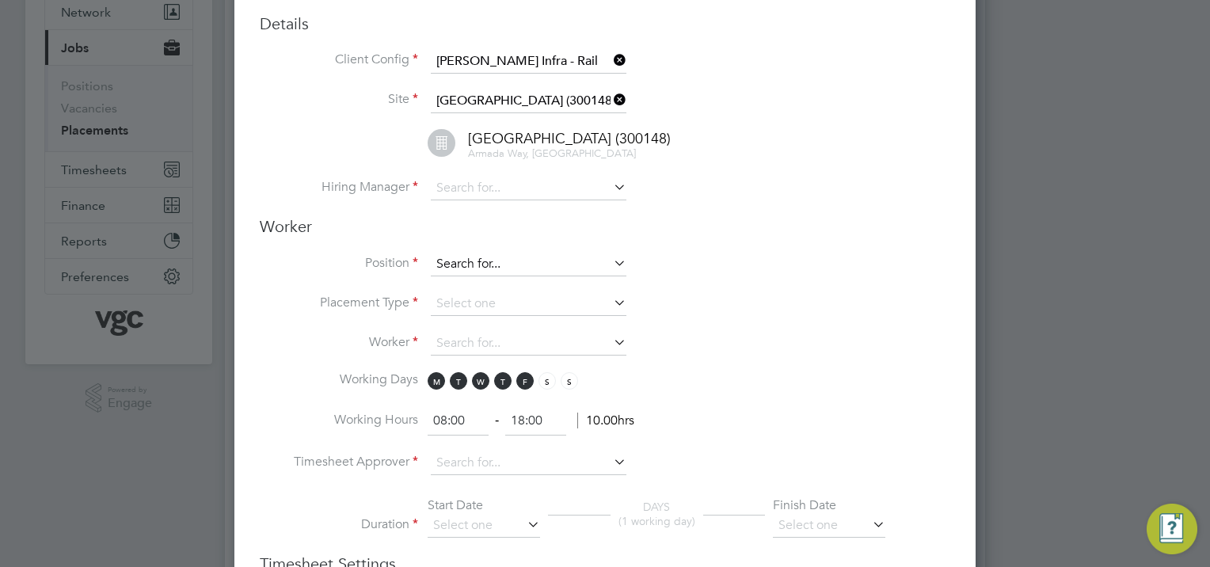
click at [467, 259] on input at bounding box center [529, 265] width 196 height 24
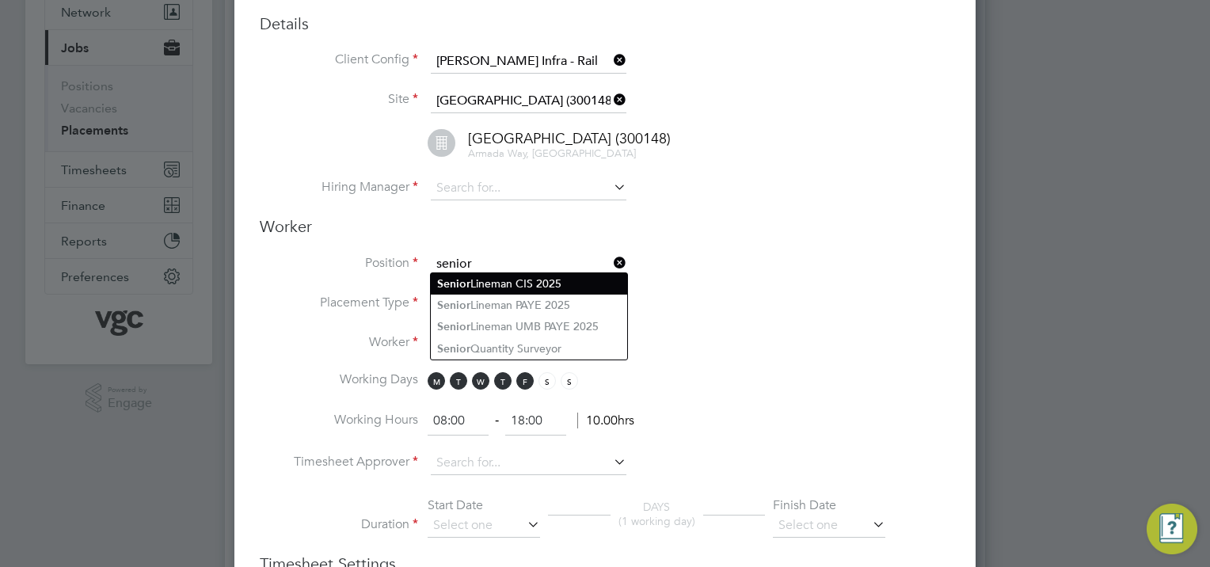
click at [507, 286] on li "Senior Lineman CIS 2025" at bounding box center [529, 283] width 196 height 21
type input "Senior Lineman CIS 2025"
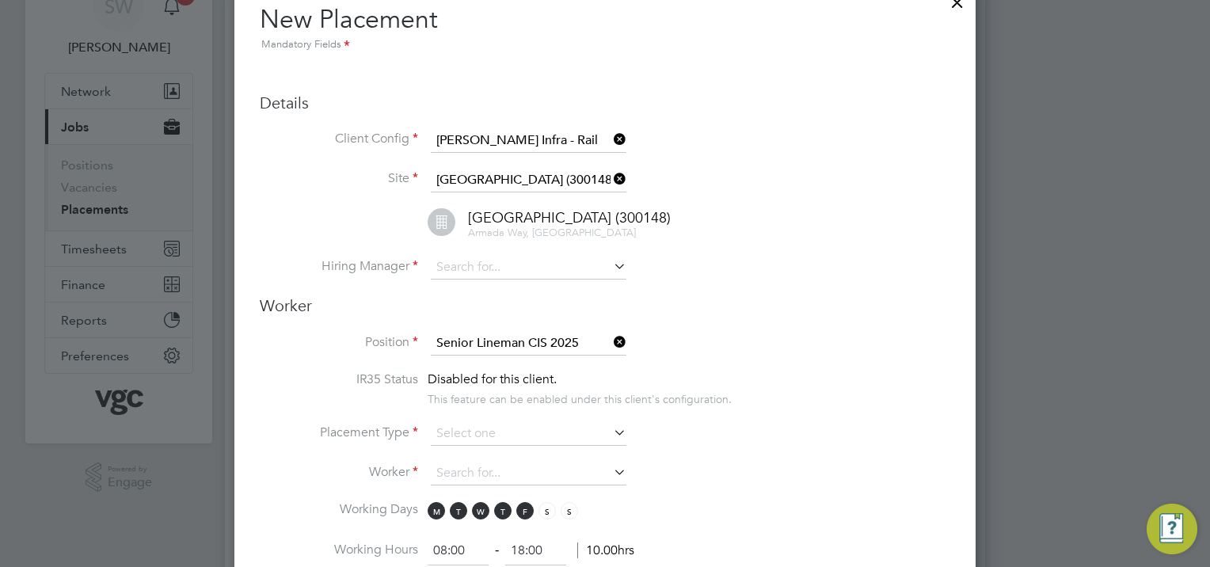
click at [610, 339] on icon at bounding box center [610, 342] width 0 height 22
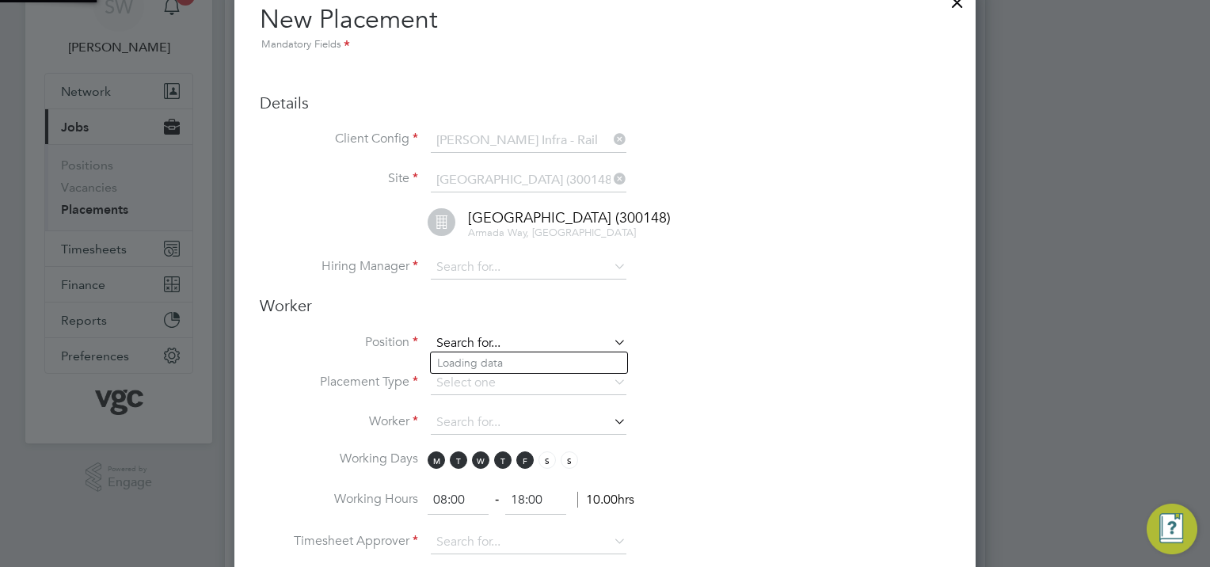
click at [500, 336] on input at bounding box center [529, 344] width 196 height 24
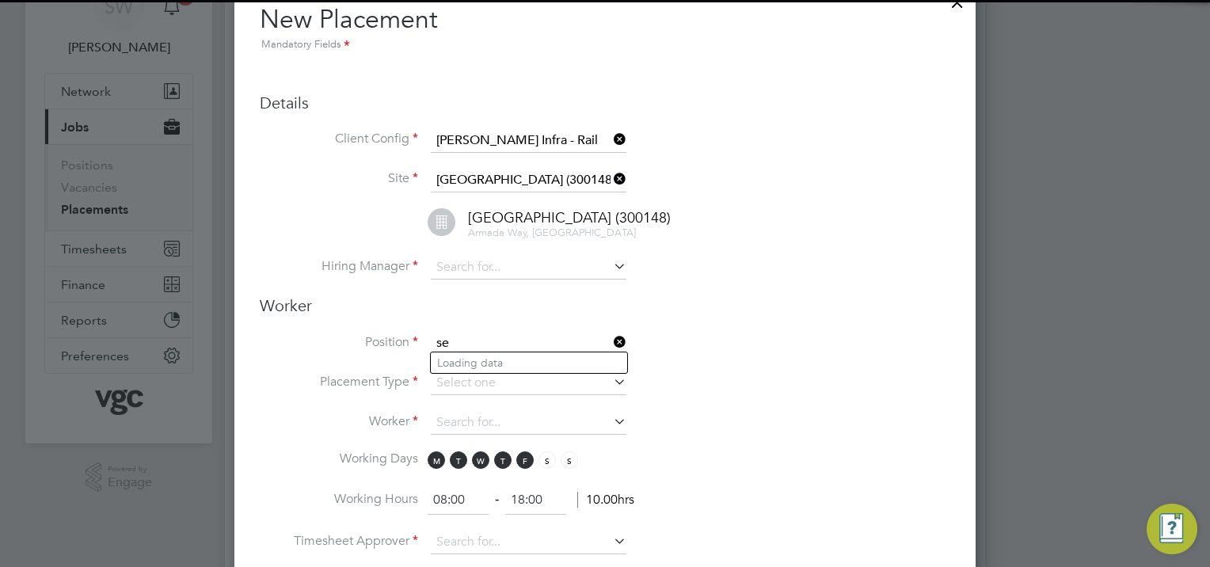
type input "s"
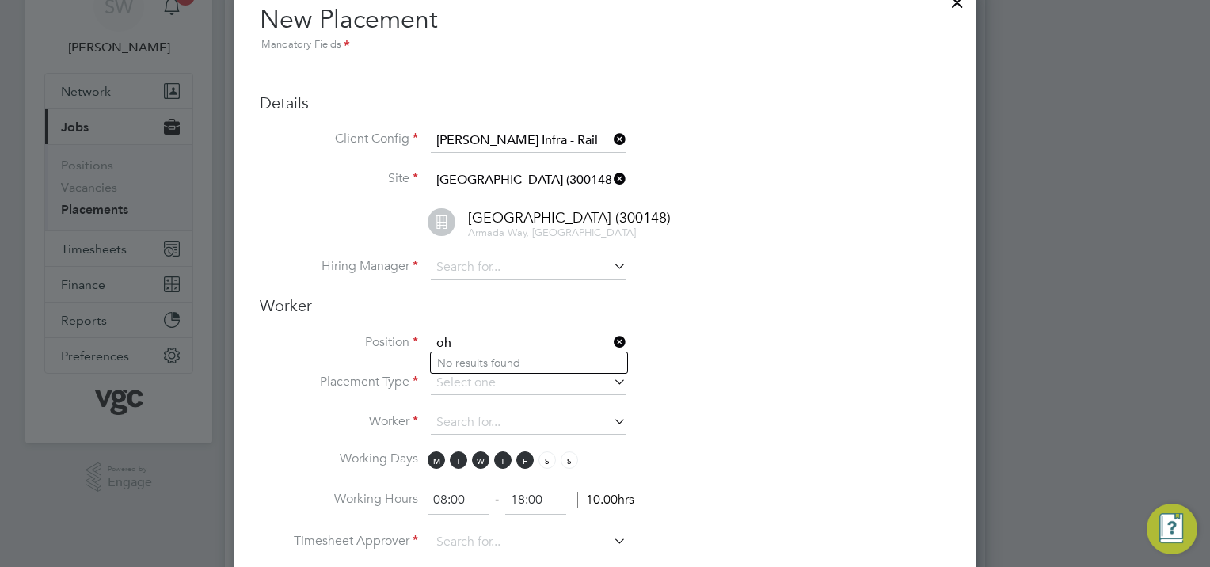
type input "o"
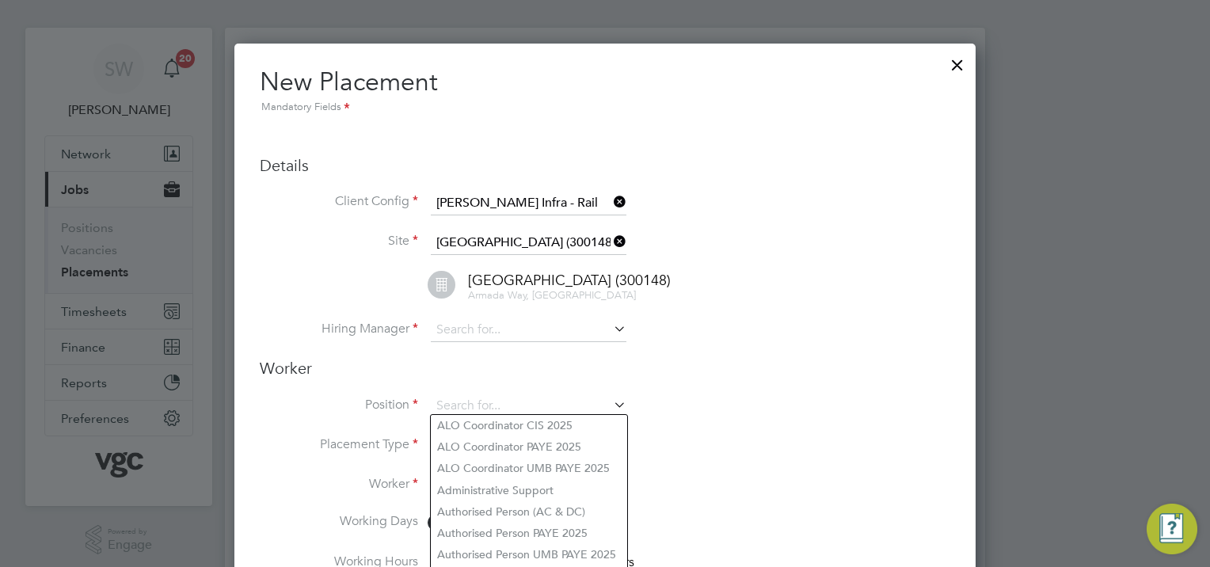
scroll to position [0, 0]
